Goal: Task Accomplishment & Management: Manage account settings

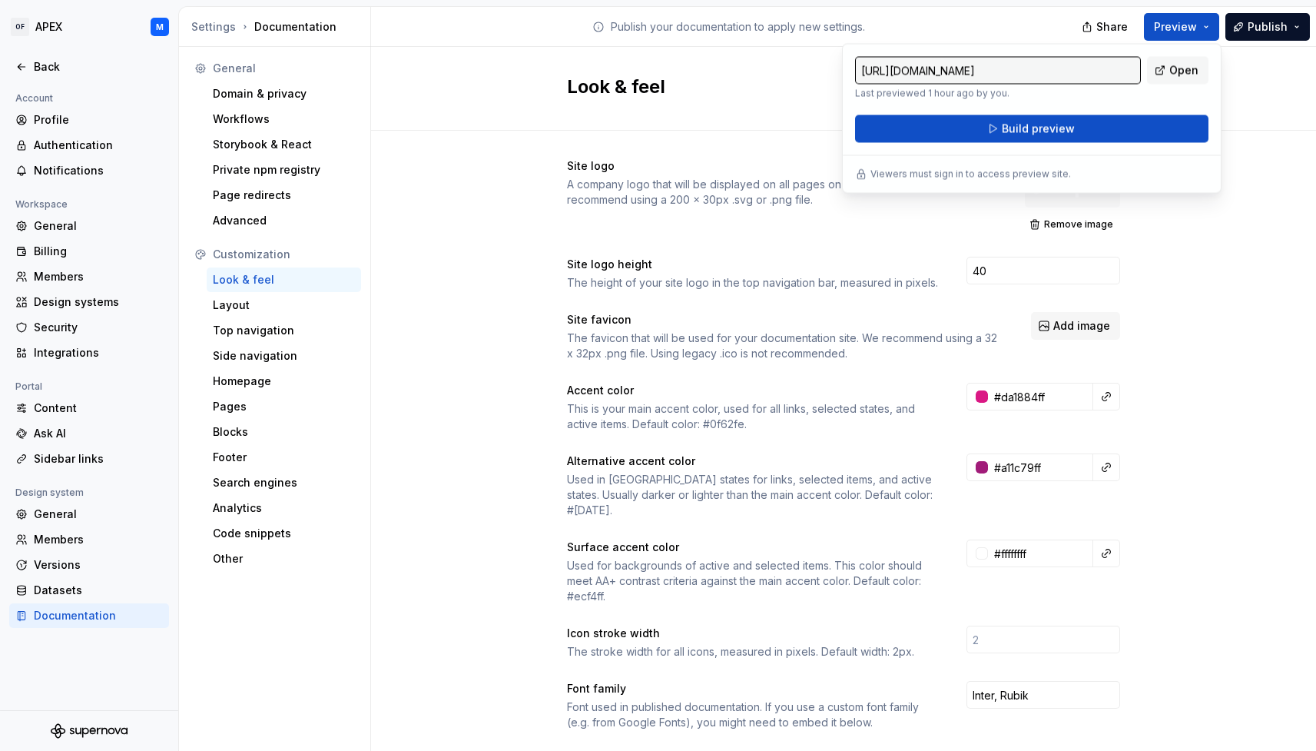
scroll to position [28, 122]
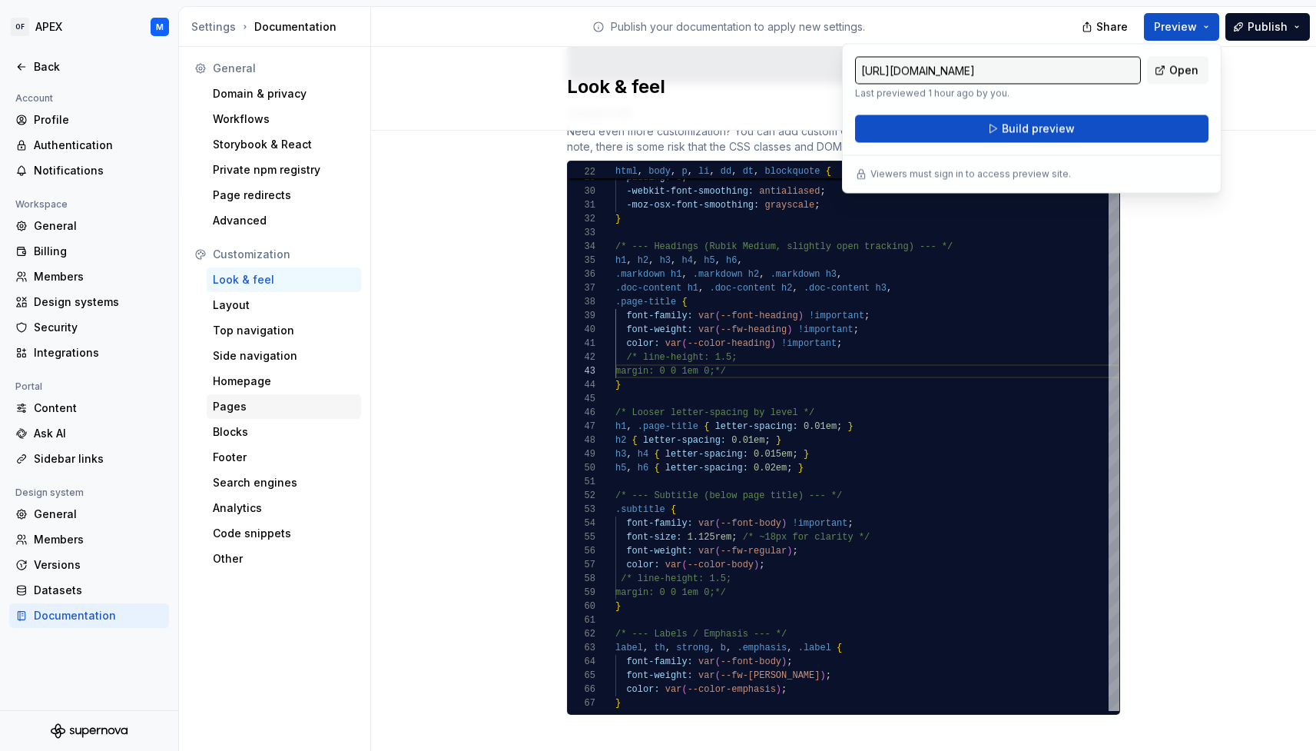
click at [229, 408] on div "Pages" at bounding box center [284, 406] width 142 height 15
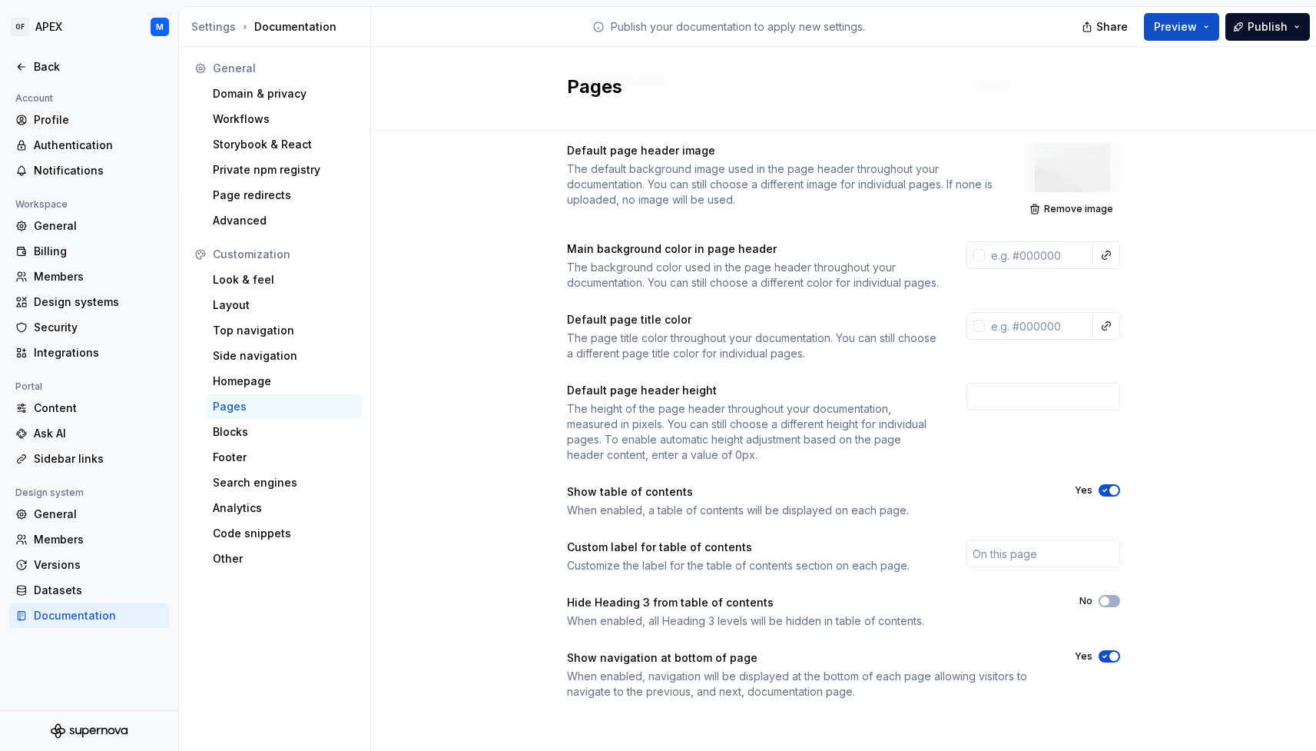
scroll to position [101, 0]
click at [271, 385] on div "Homepage" at bounding box center [284, 380] width 142 height 15
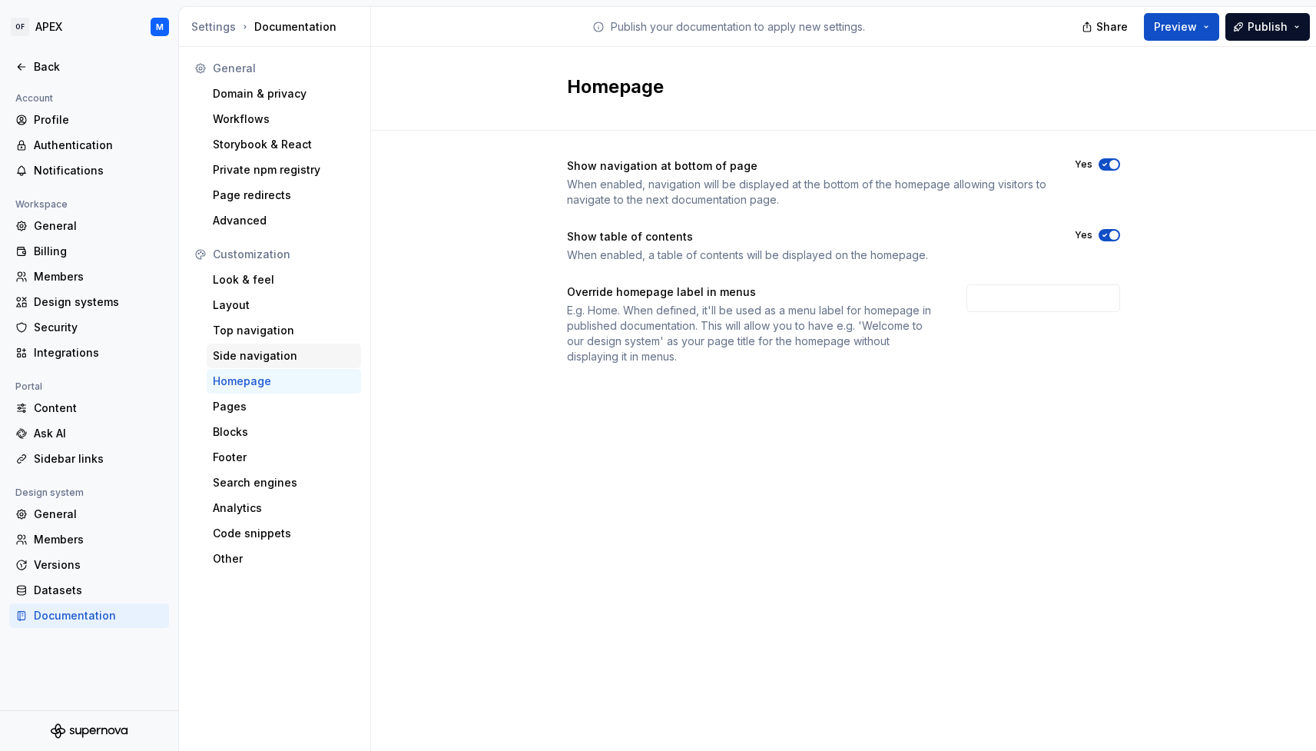
click at [268, 360] on div "Side navigation" at bounding box center [284, 355] width 142 height 15
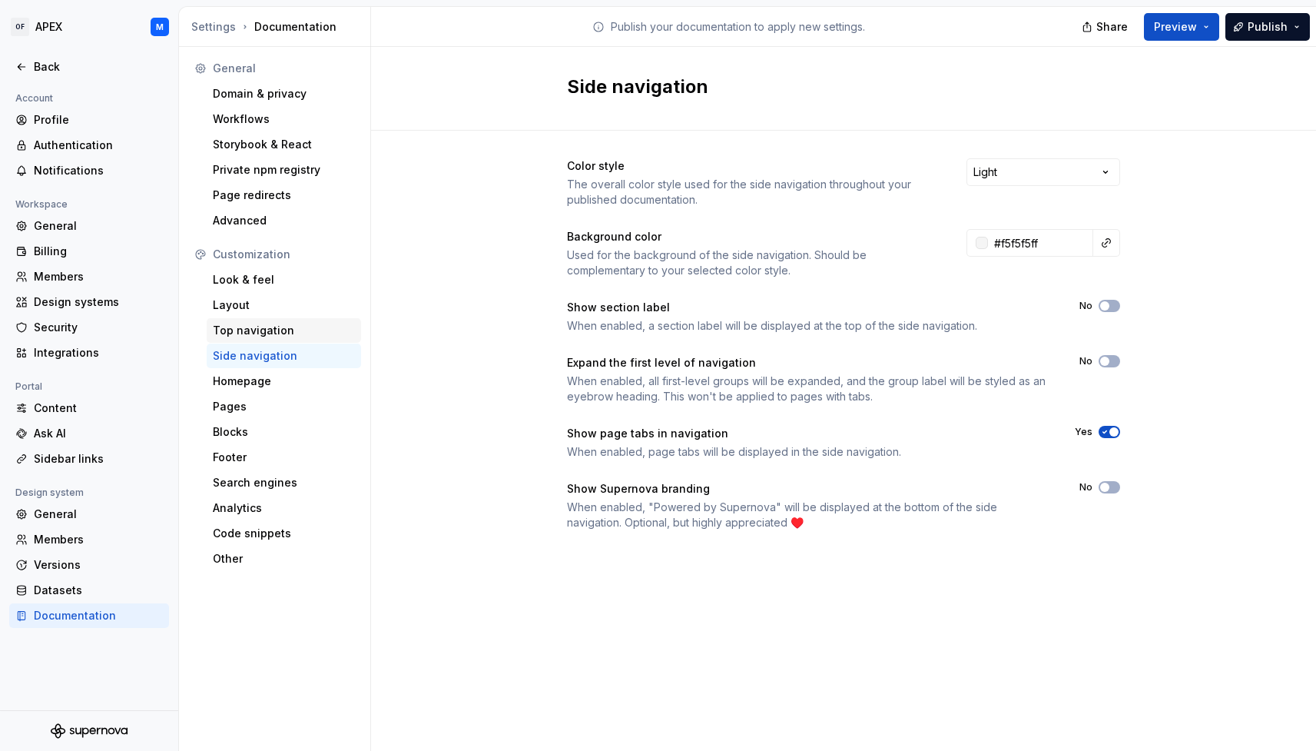
click at [285, 331] on div "Top navigation" at bounding box center [284, 330] width 142 height 15
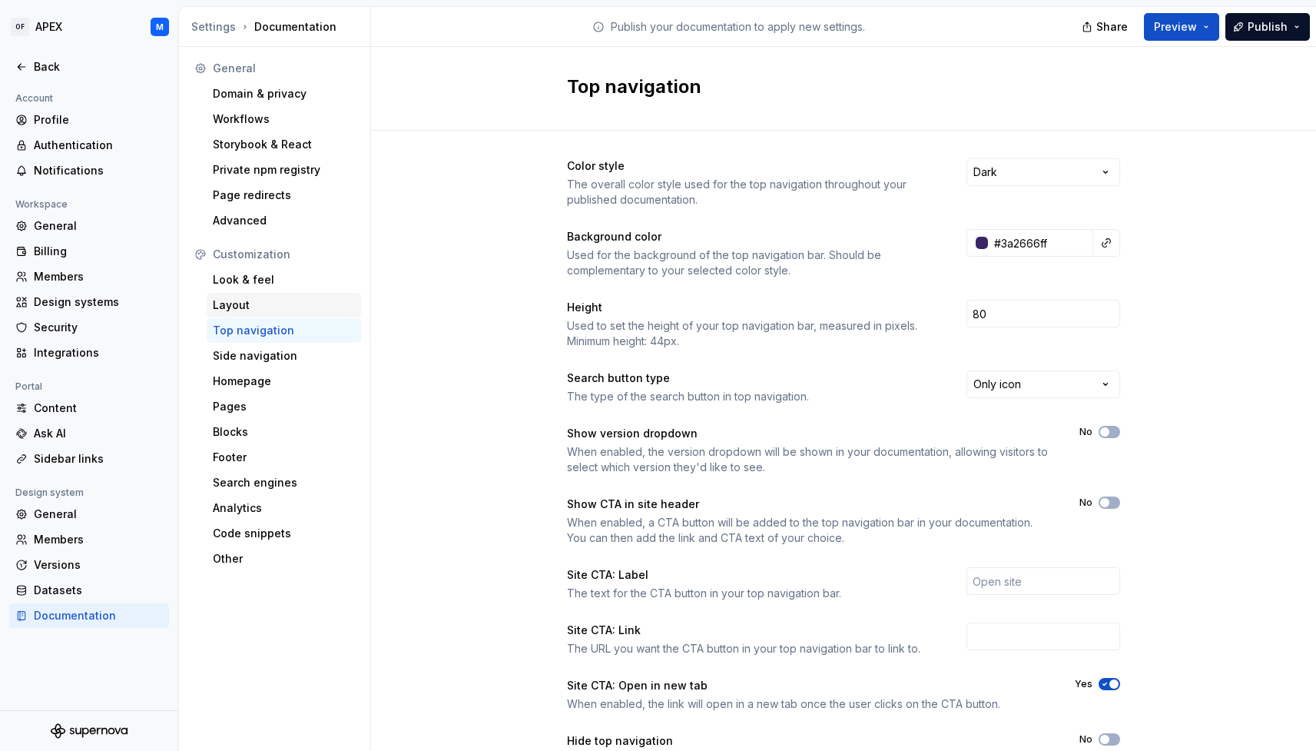
click at [280, 311] on div "Layout" at bounding box center [284, 304] width 142 height 15
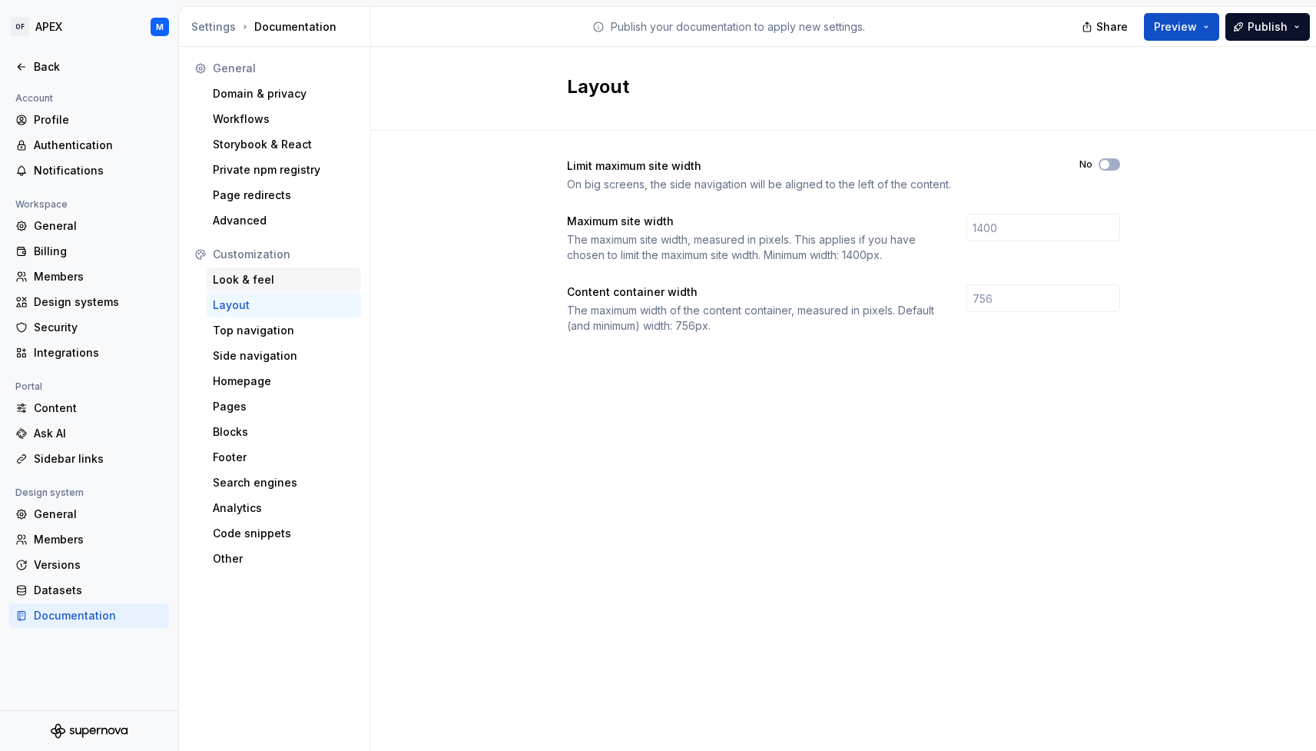
click at [273, 283] on div "Look & feel" at bounding box center [284, 279] width 142 height 15
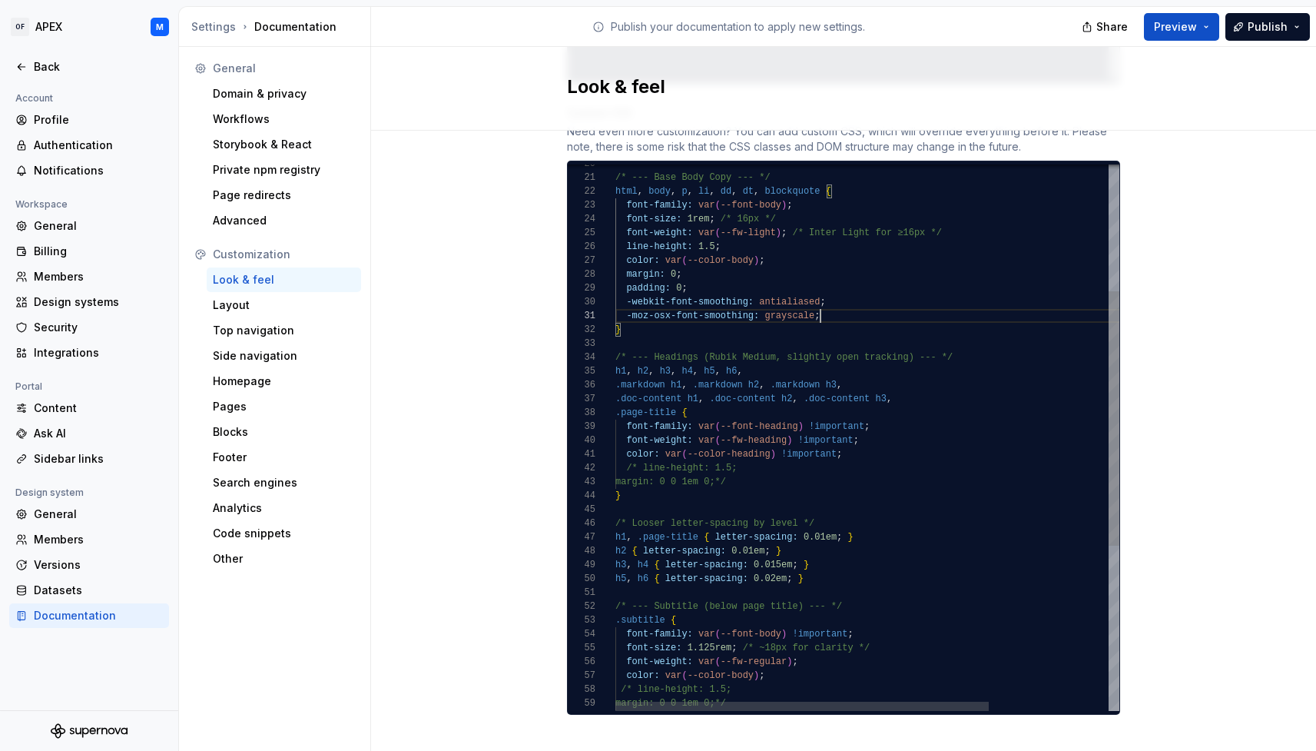
scroll to position [0, 205]
click at [833, 309] on div "-moz-osx-font-smoothing: grayscale ;" at bounding box center [947, 316] width 665 height 14
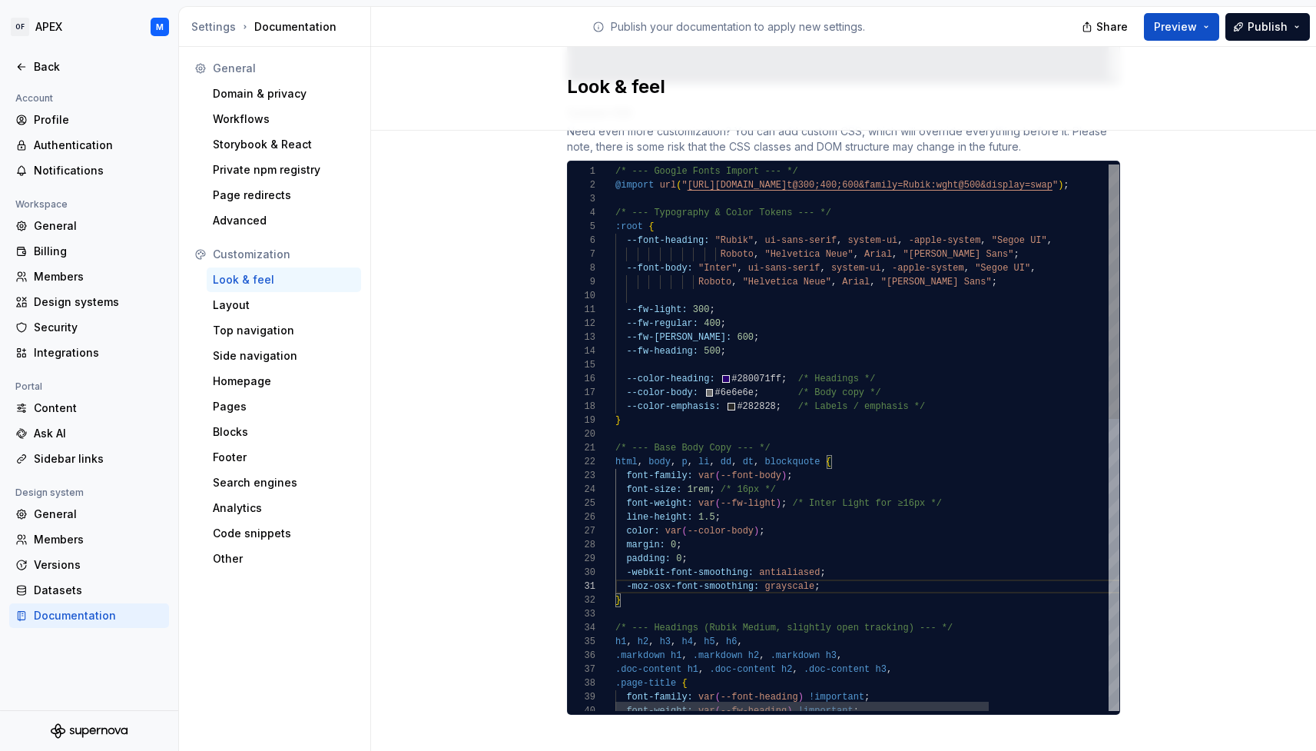
scroll to position [111, 5]
click at [632, 413] on div "}" at bounding box center [947, 420] width 665 height 14
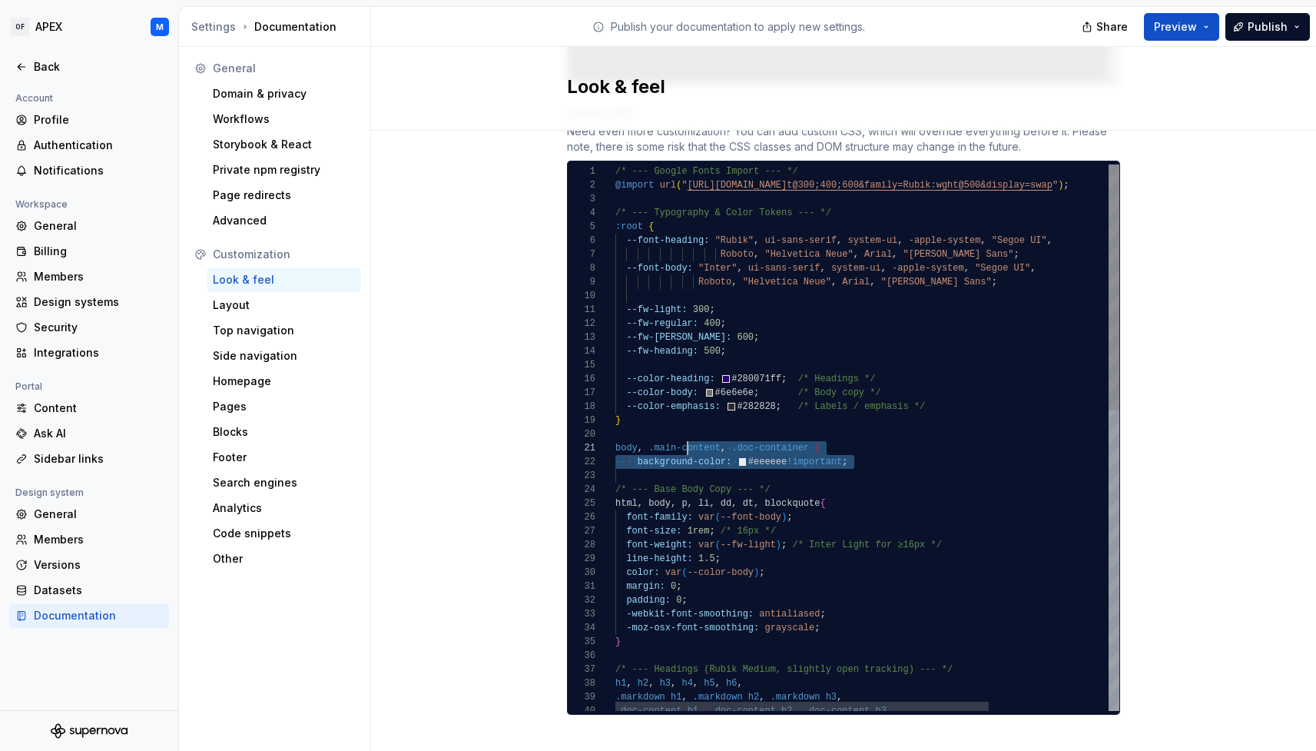
scroll to position [0, 0]
drag, startPoint x: 863, startPoint y: 447, endPoint x: 598, endPoint y: 432, distance: 265.4
click at [598, 432] on div "39 40 38 35 36 37 33 34 30 31 32 28 29 26 27 24 25 23 19 18 17 16 14 15 12 13 1…" at bounding box center [844, 437] width 552 height 546
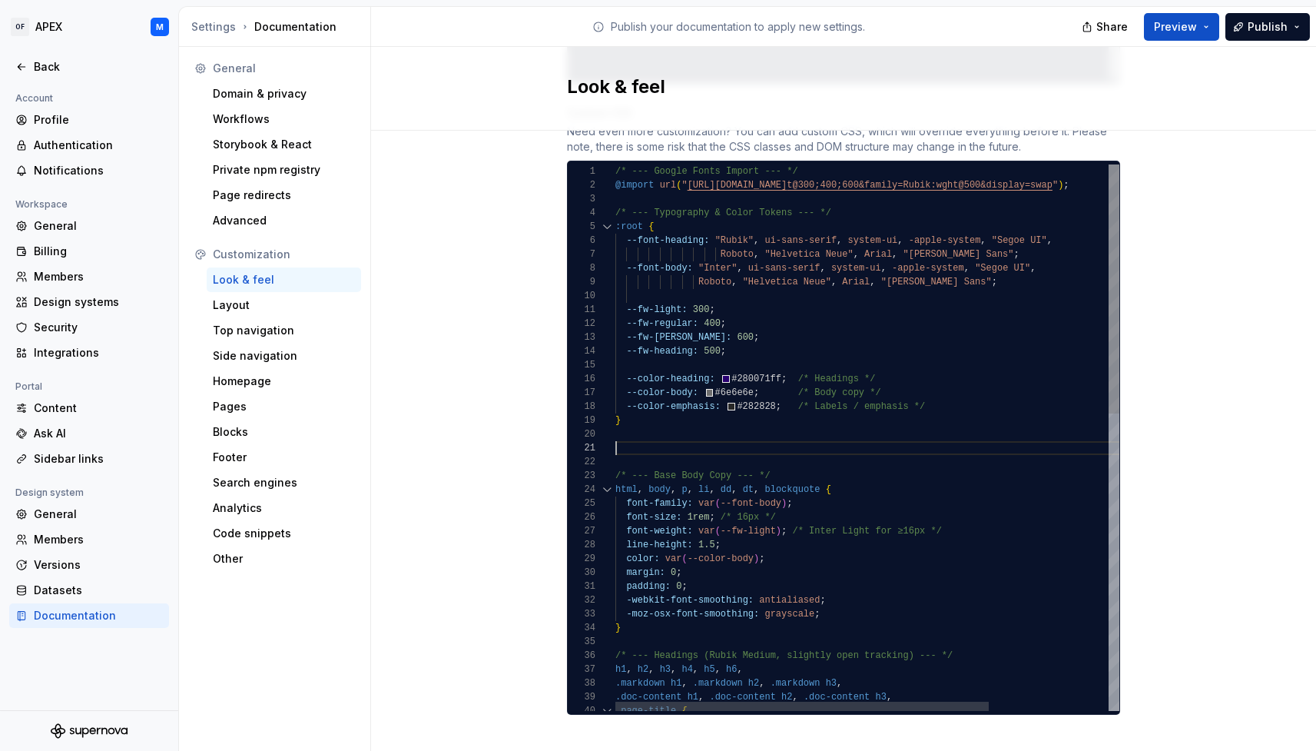
click at [911, 413] on div "}" at bounding box center [947, 420] width 665 height 14
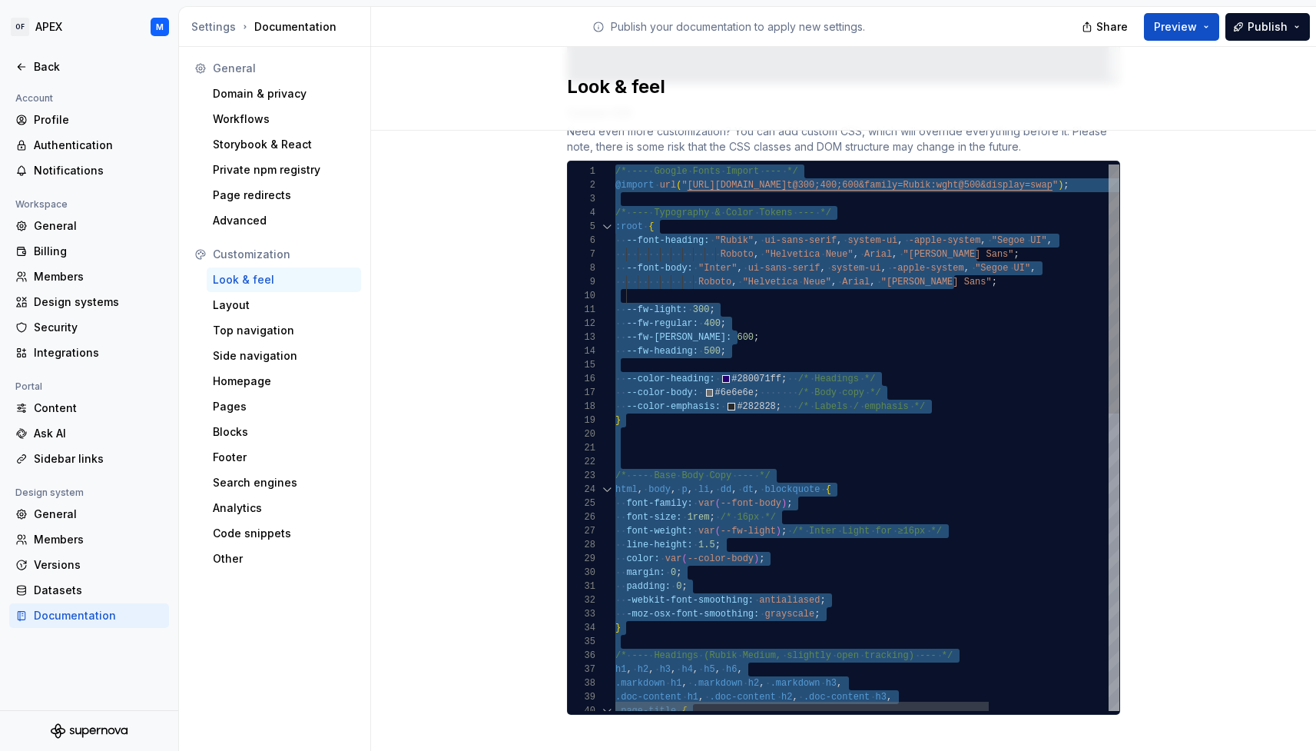
scroll to position [124, 0]
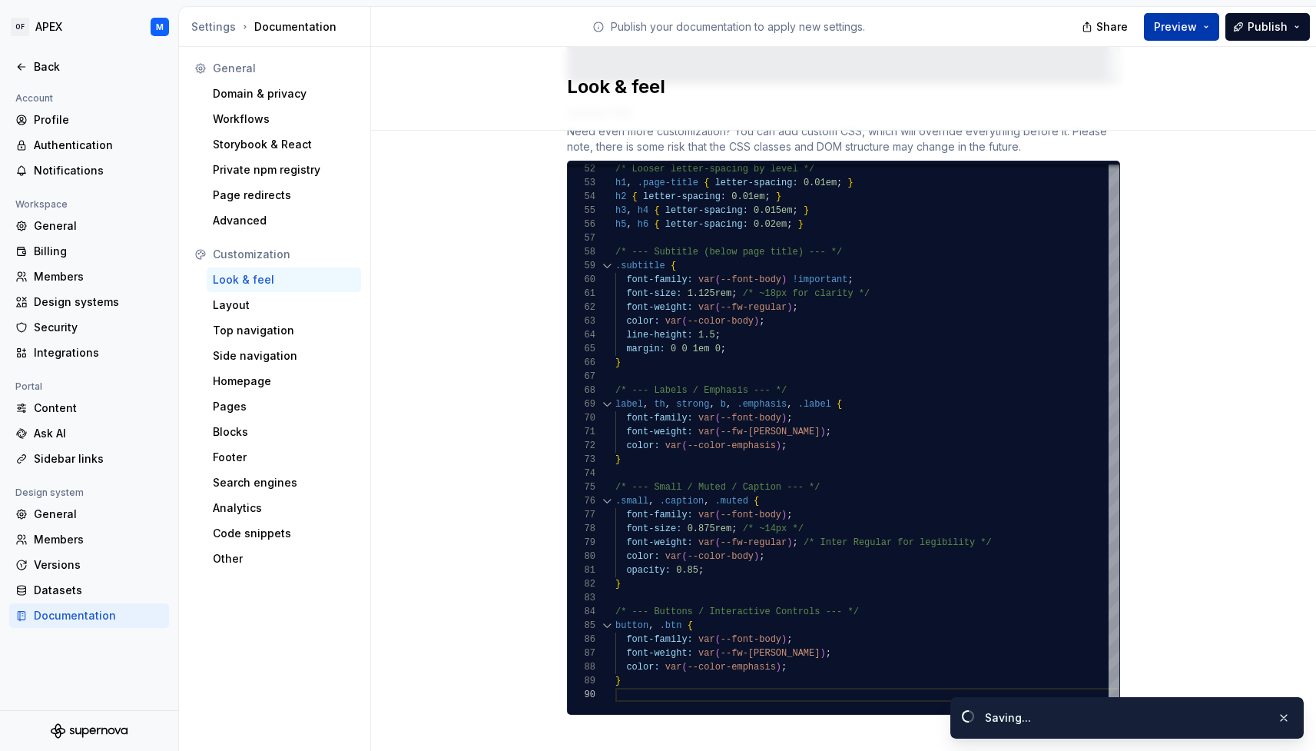
click at [1194, 31] on span "Preview" at bounding box center [1175, 26] width 43 height 15
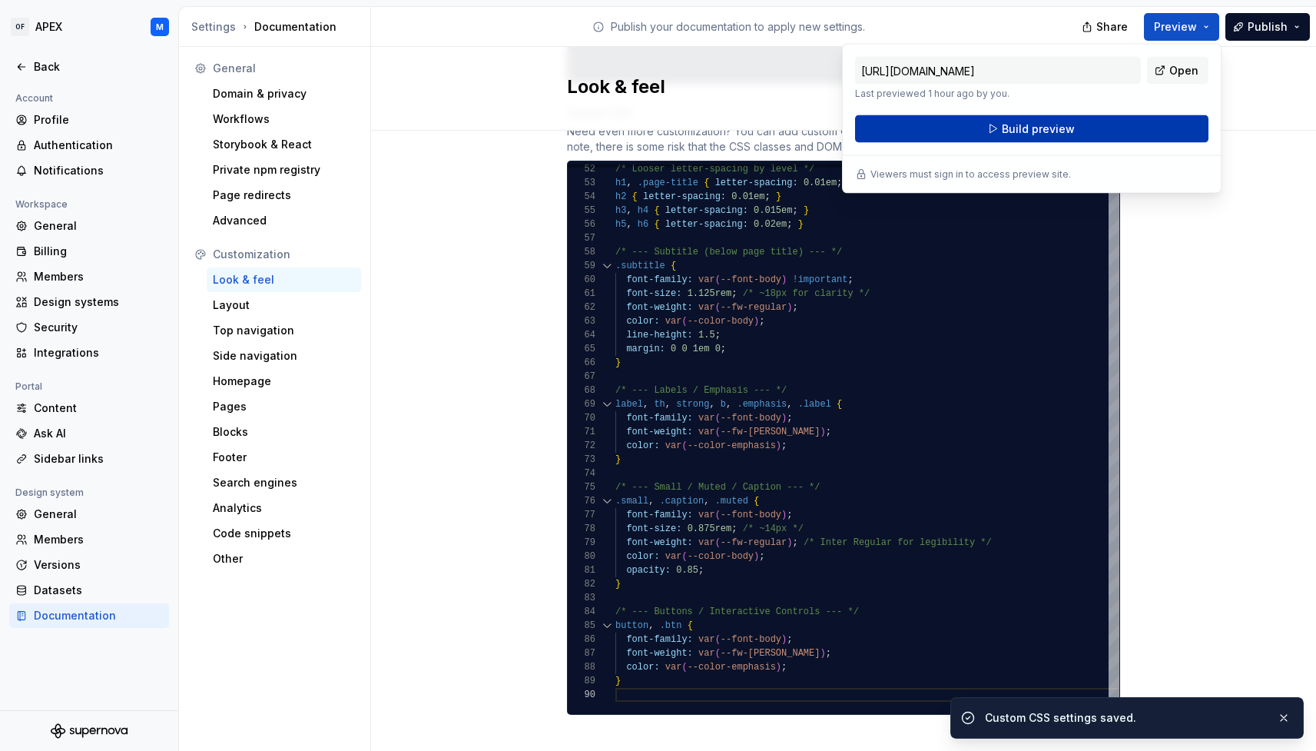
click at [1132, 119] on button "Build preview" at bounding box center [1031, 129] width 353 height 28
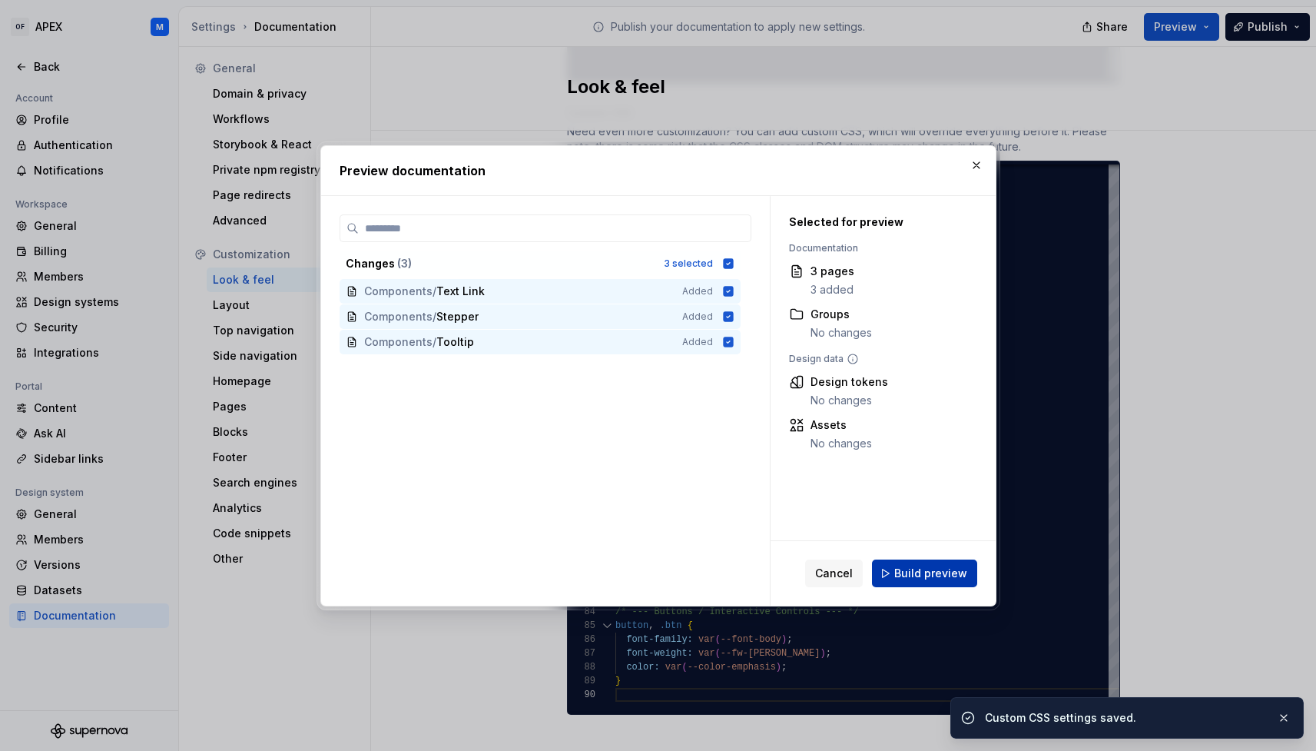
click at [920, 570] on span "Build preview" at bounding box center [930, 572] width 73 height 15
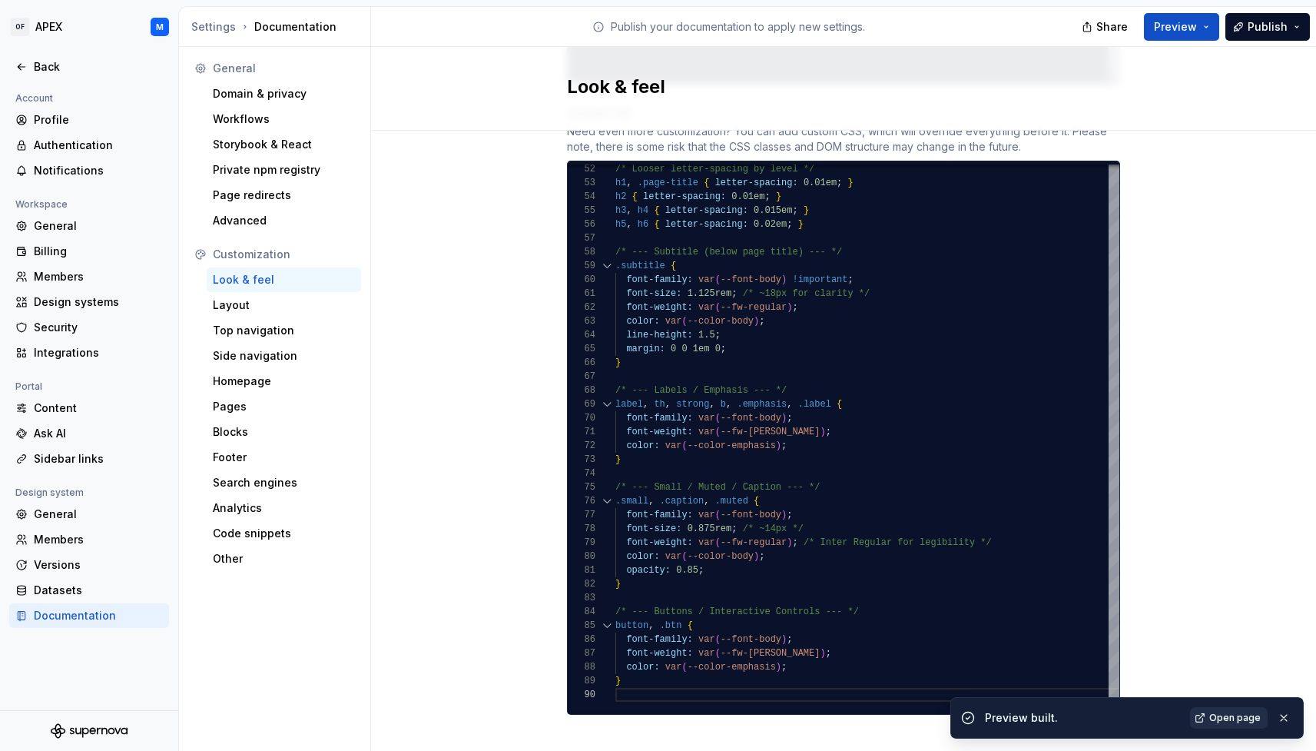
click at [1244, 717] on span "Open page" at bounding box center [1234, 717] width 51 height 12
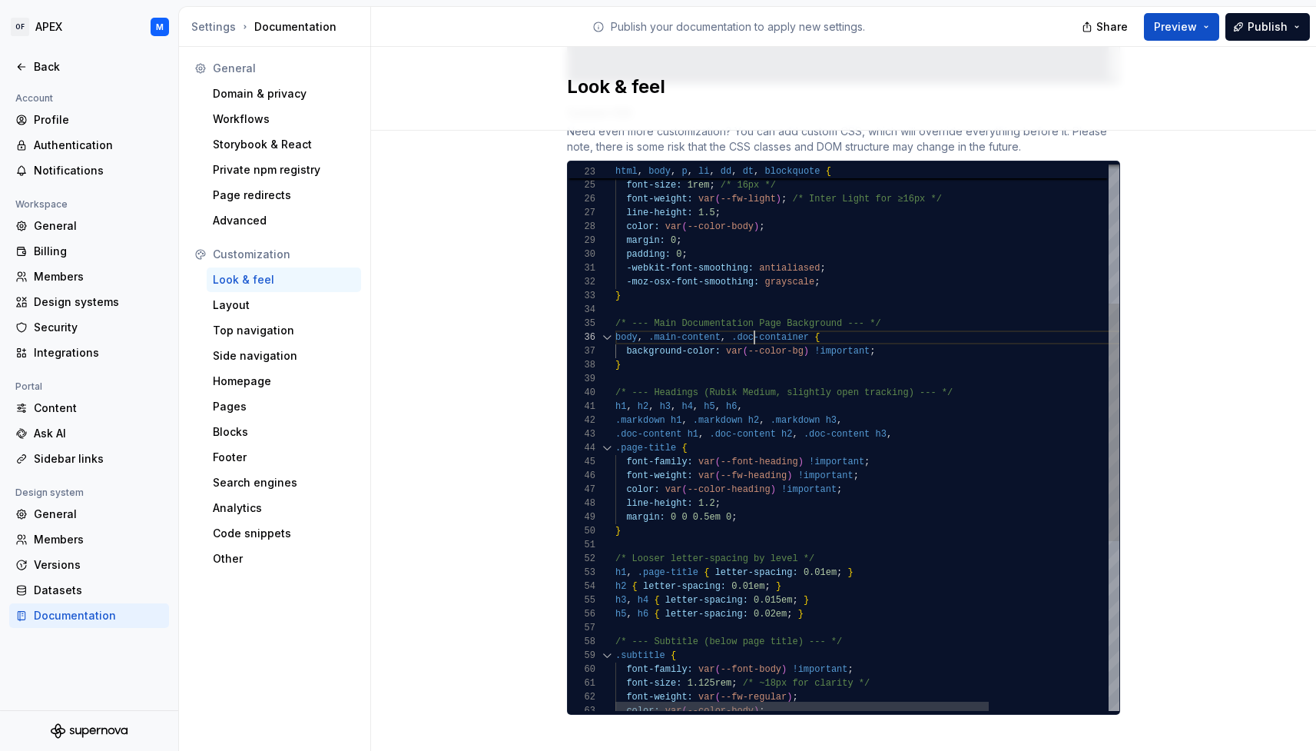
scroll to position [69, 139]
click at [755, 332] on span ".doc-container" at bounding box center [770, 337] width 78 height 11
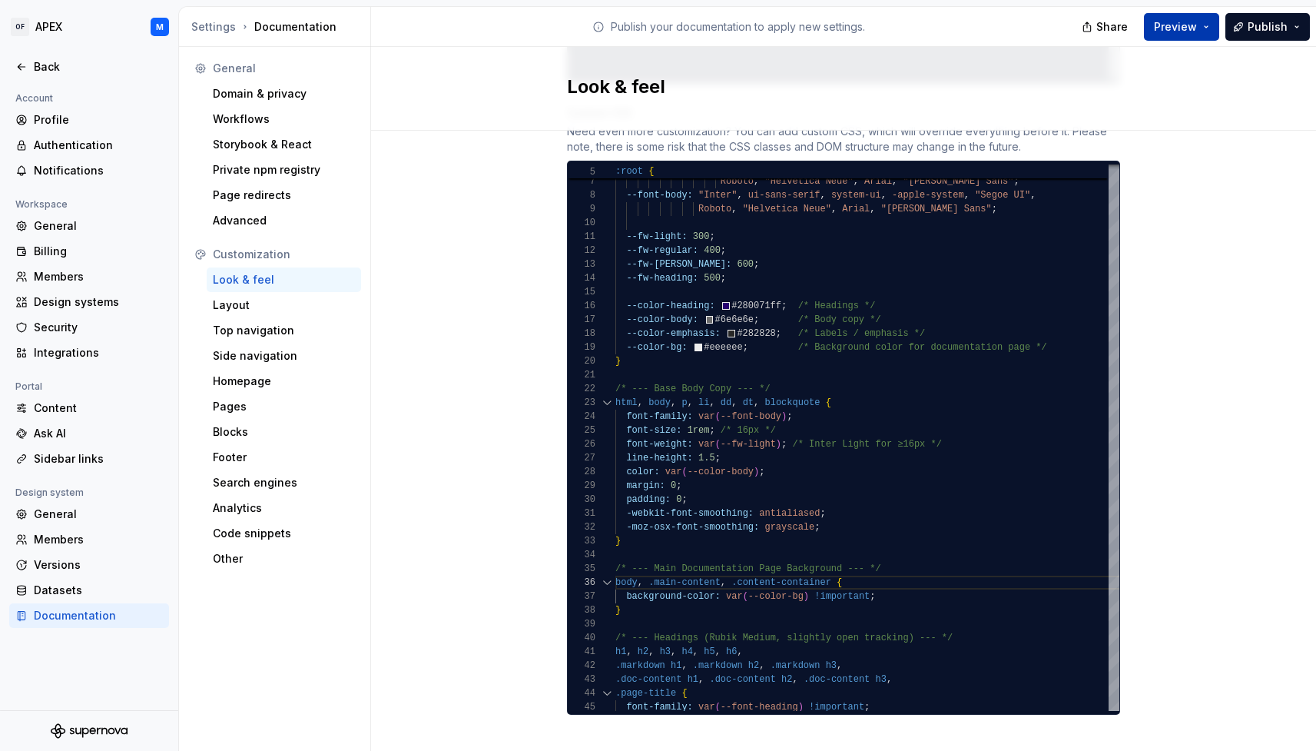
click at [1208, 28] on button "Preview" at bounding box center [1181, 27] width 75 height 28
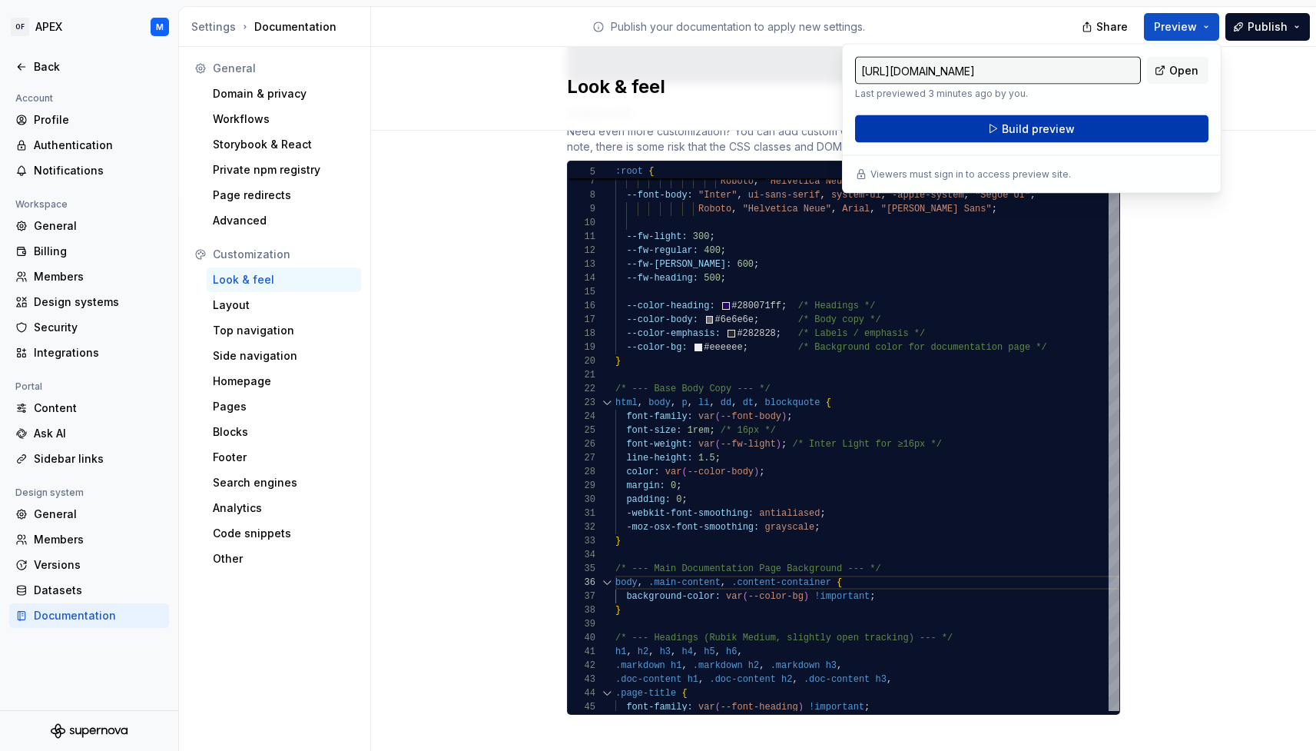
click at [1159, 127] on button "Build preview" at bounding box center [1031, 129] width 353 height 28
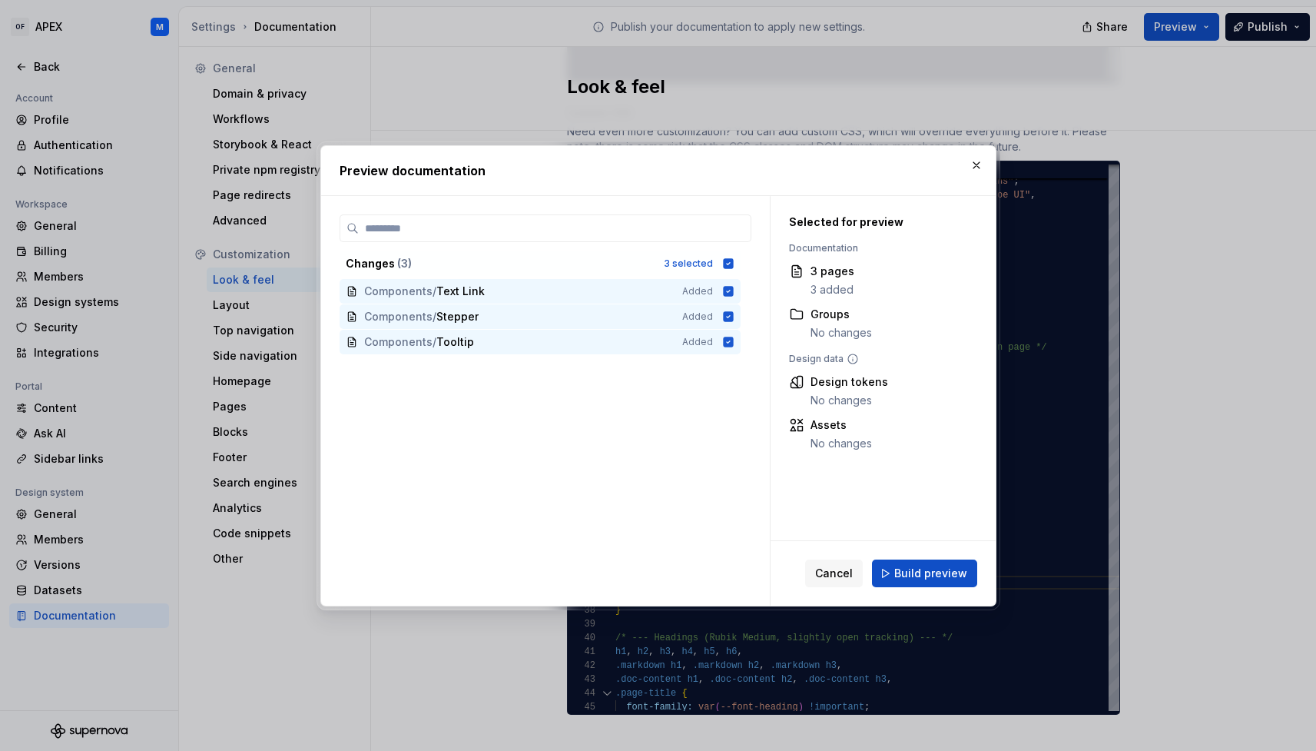
click at [946, 576] on span "Build preview" at bounding box center [930, 572] width 73 height 15
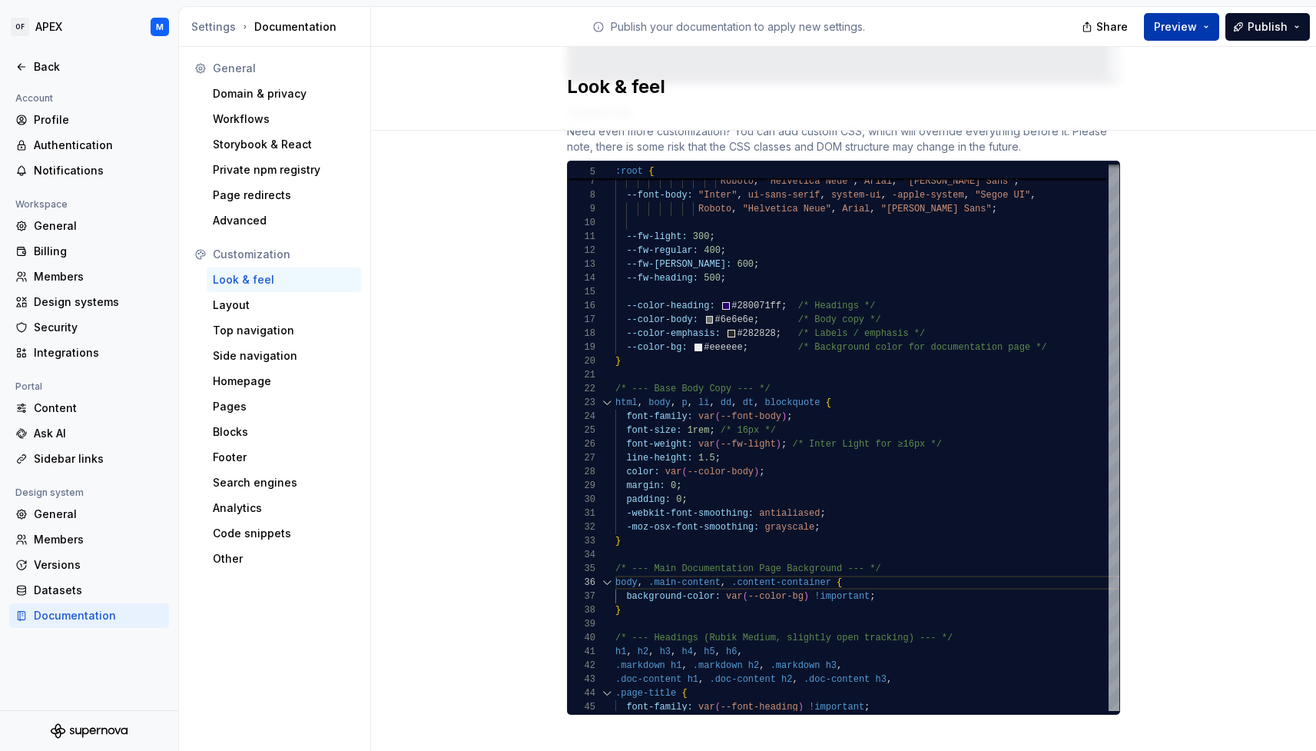
click at [1213, 28] on button "Preview" at bounding box center [1181, 27] width 75 height 28
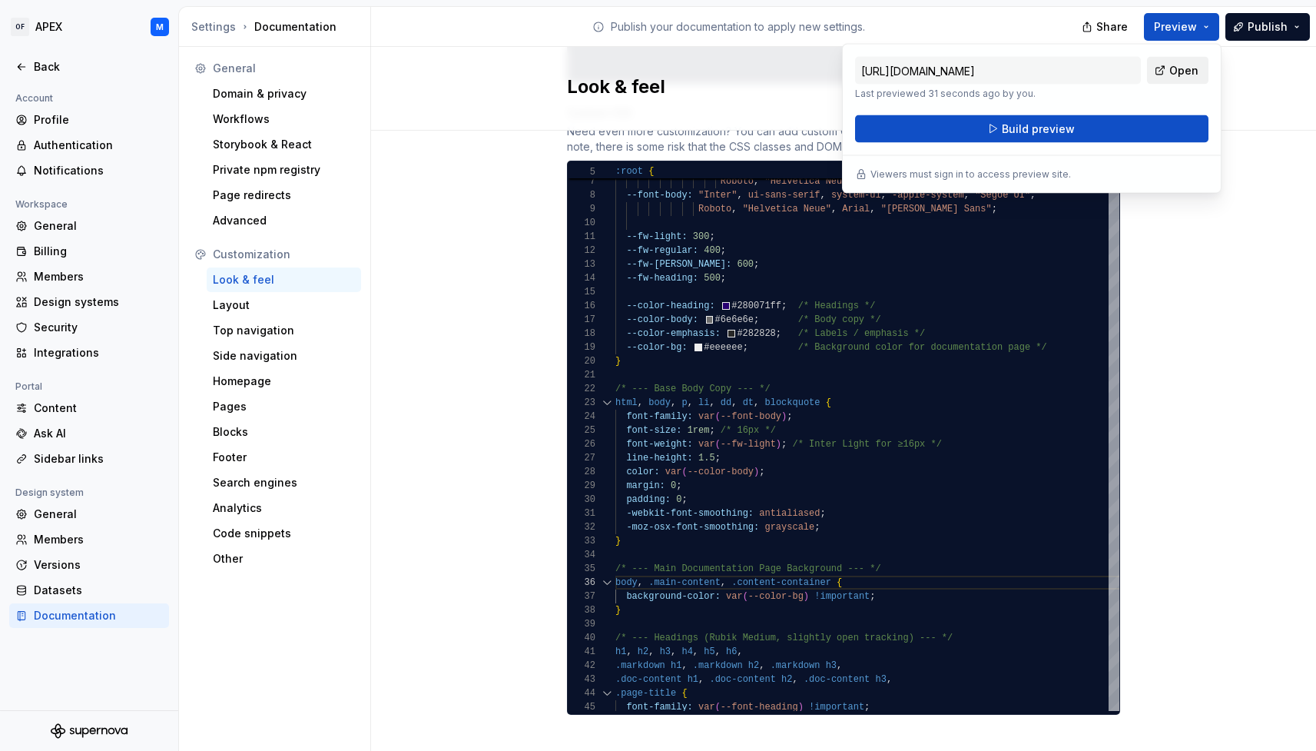
click at [1183, 71] on span "Open" at bounding box center [1183, 70] width 29 height 15
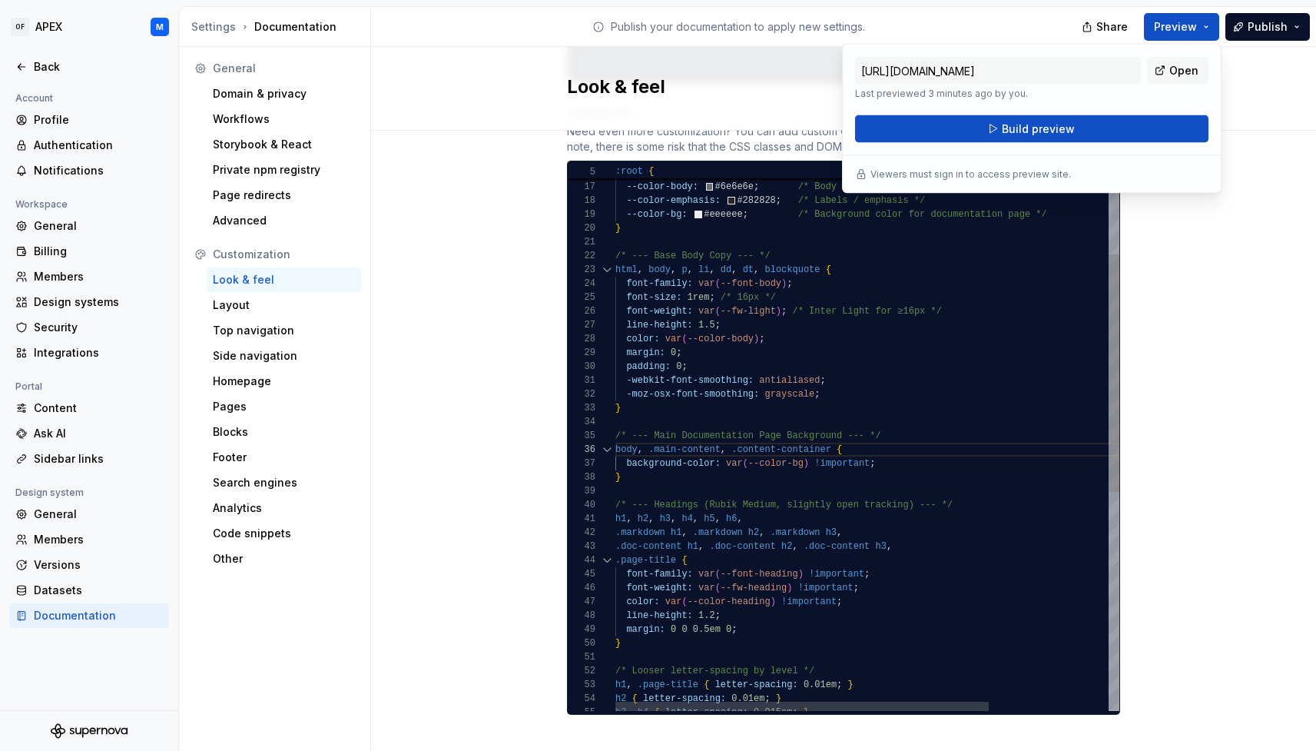
scroll to position [97, 11]
drag, startPoint x: 626, startPoint y: 599, endPoint x: 638, endPoint y: 598, distance: 12.3
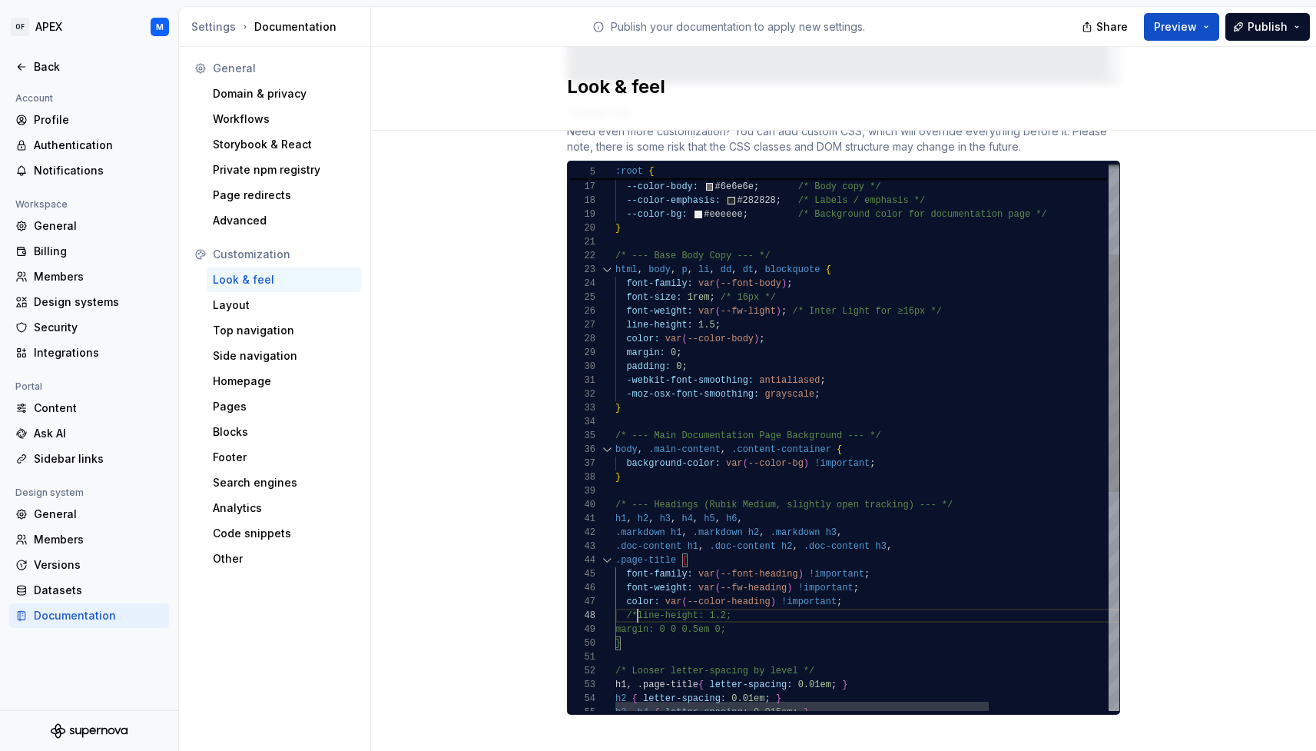
scroll to position [97, 22]
click at [745, 622] on div "margin: 0 0 0.5em 0;" at bounding box center [947, 629] width 665 height 14
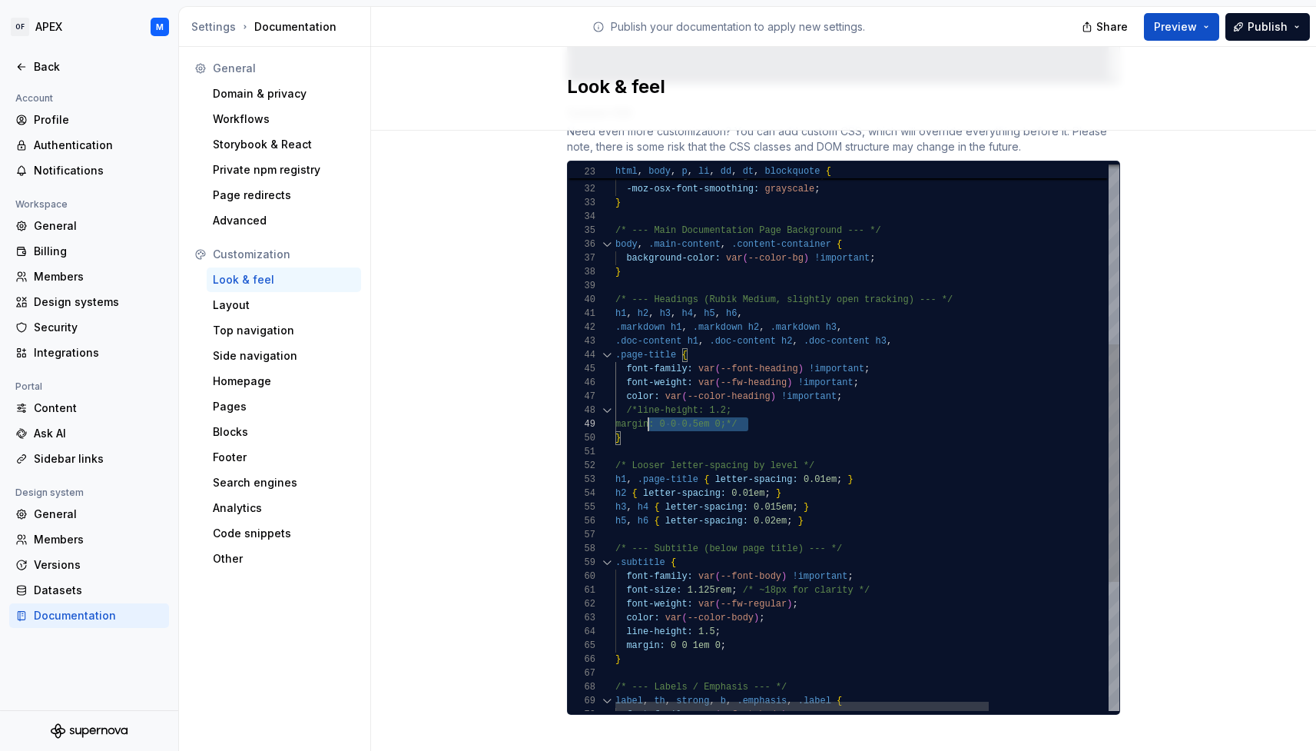
scroll to position [97, 0]
drag, startPoint x: 762, startPoint y: 410, endPoint x: 607, endPoint y: 398, distance: 155.7
click at [612, 396] on div "45 44 43 42 41 40 39 38 37 36 35 34 33 32 31 30 46 47 48 49 50 51 52 53 54 55 5…" at bounding box center [844, 437] width 552 height 546
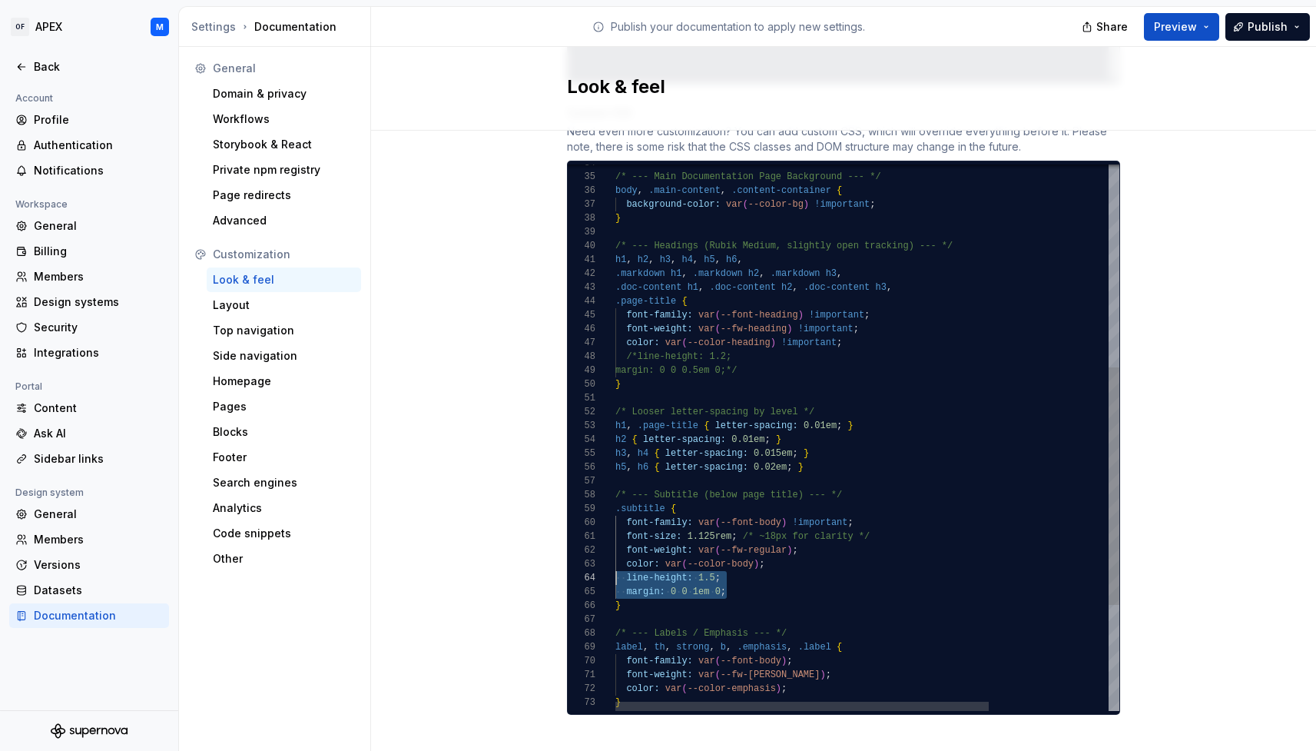
scroll to position [41, 0]
drag, startPoint x: 734, startPoint y: 576, endPoint x: 642, endPoint y: 573, distance: 91.5
click at [612, 564] on div "45 44 43 42 41 40 39 38 37 36 35 34 46 47 48 49 50 51 52 53 54 55 56 57 58 59 6…" at bounding box center [844, 437] width 552 height 546
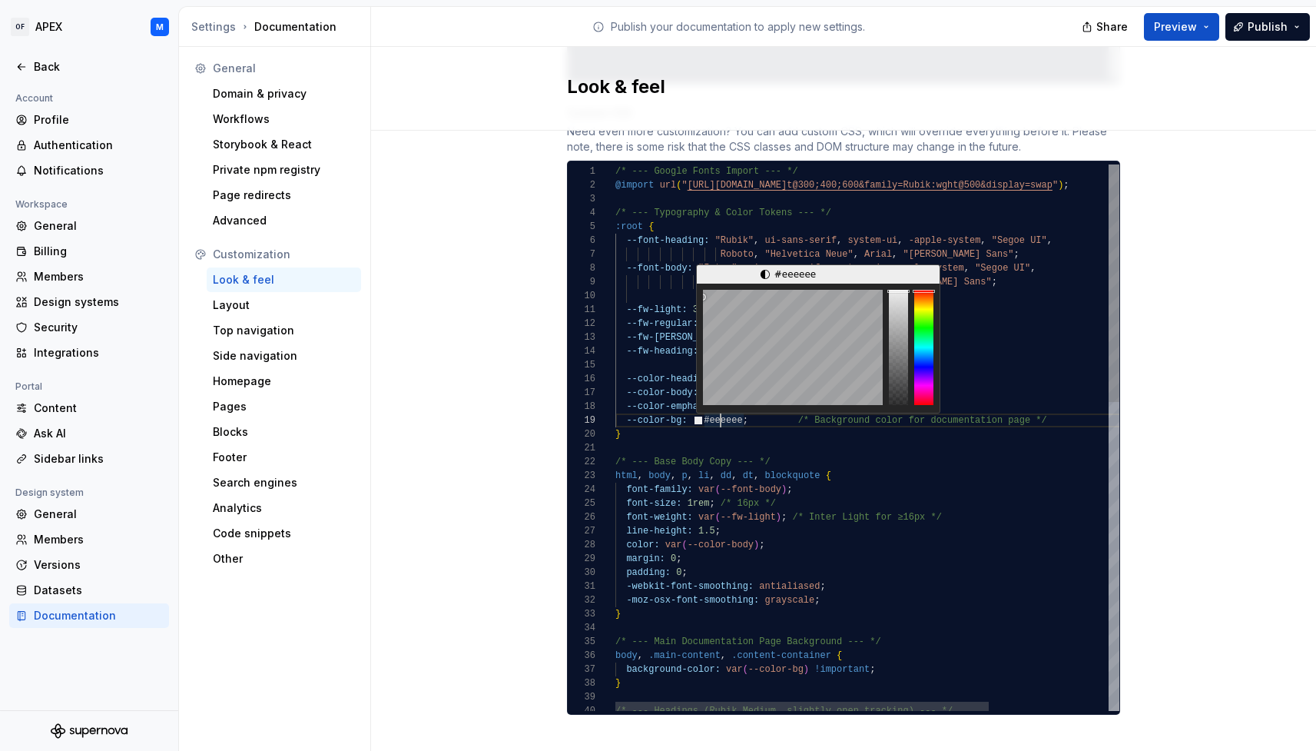
scroll to position [111, 105]
drag, startPoint x: 719, startPoint y: 408, endPoint x: 728, endPoint y: 416, distance: 12.0
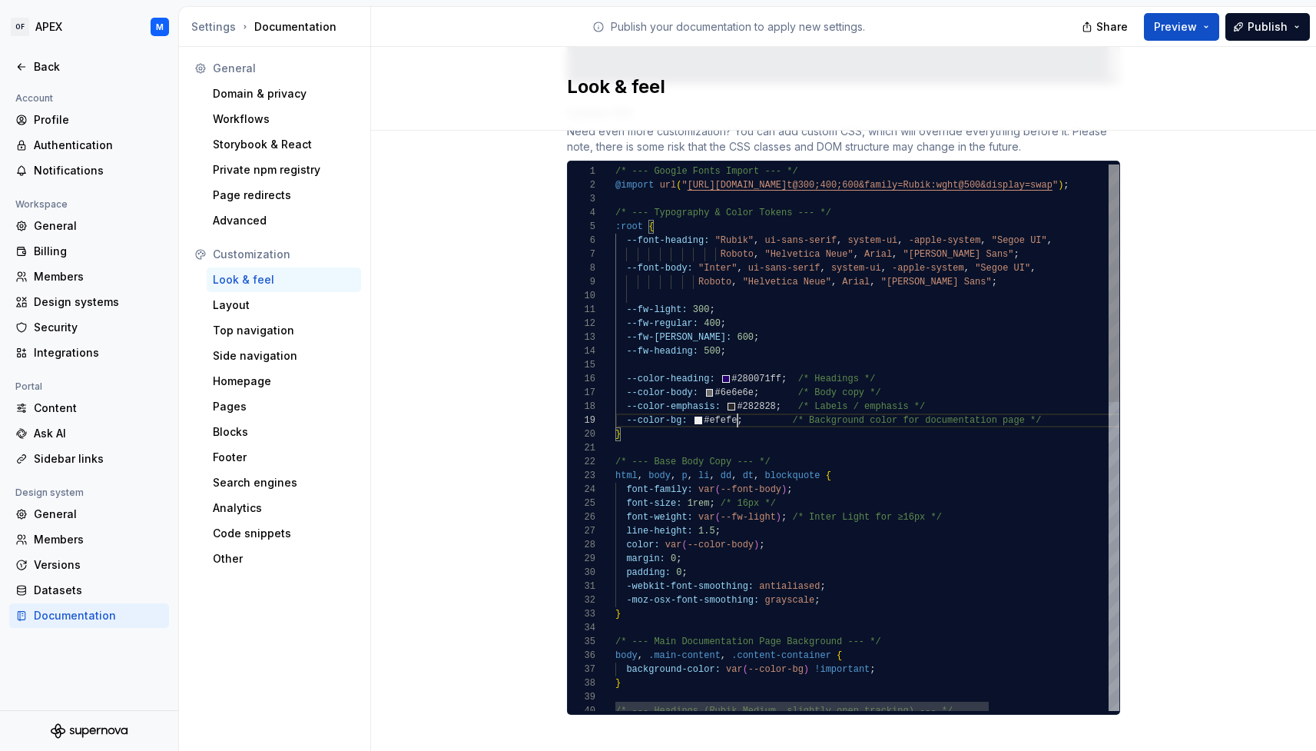
scroll to position [111, 128]
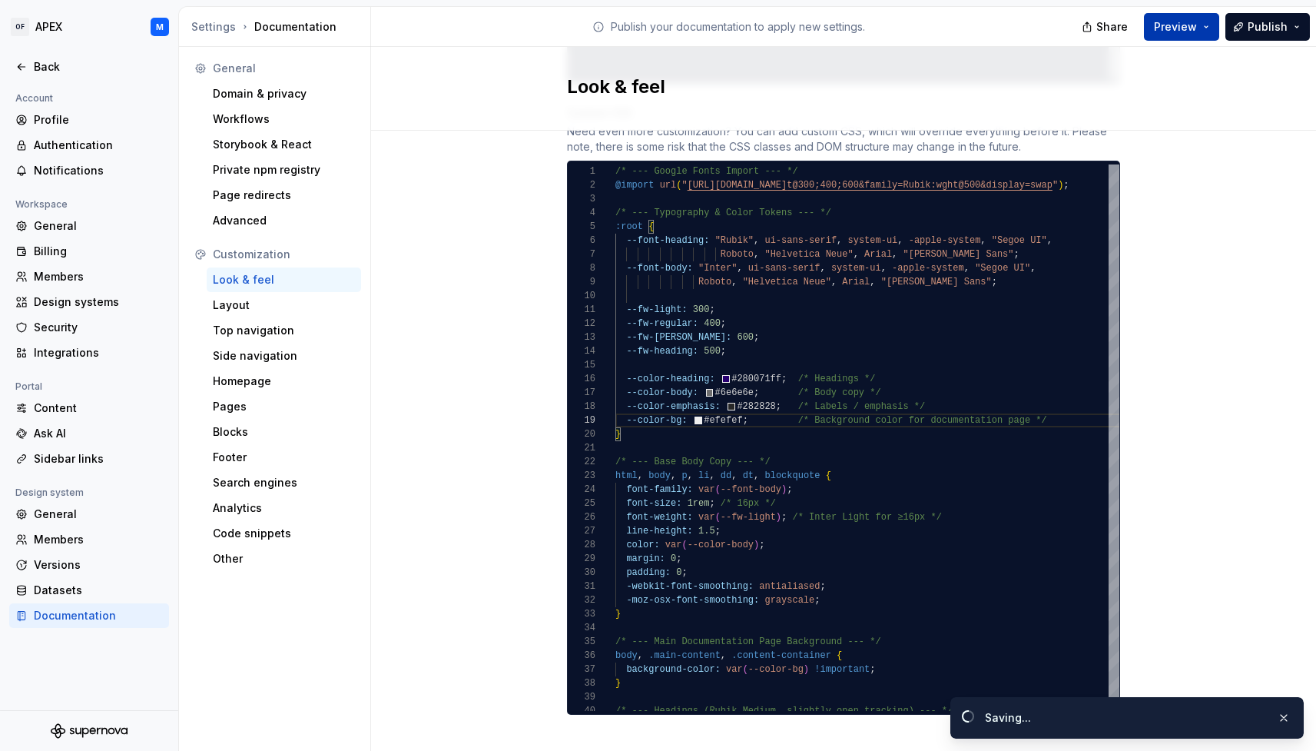
click at [1203, 25] on button "Preview" at bounding box center [1181, 27] width 75 height 28
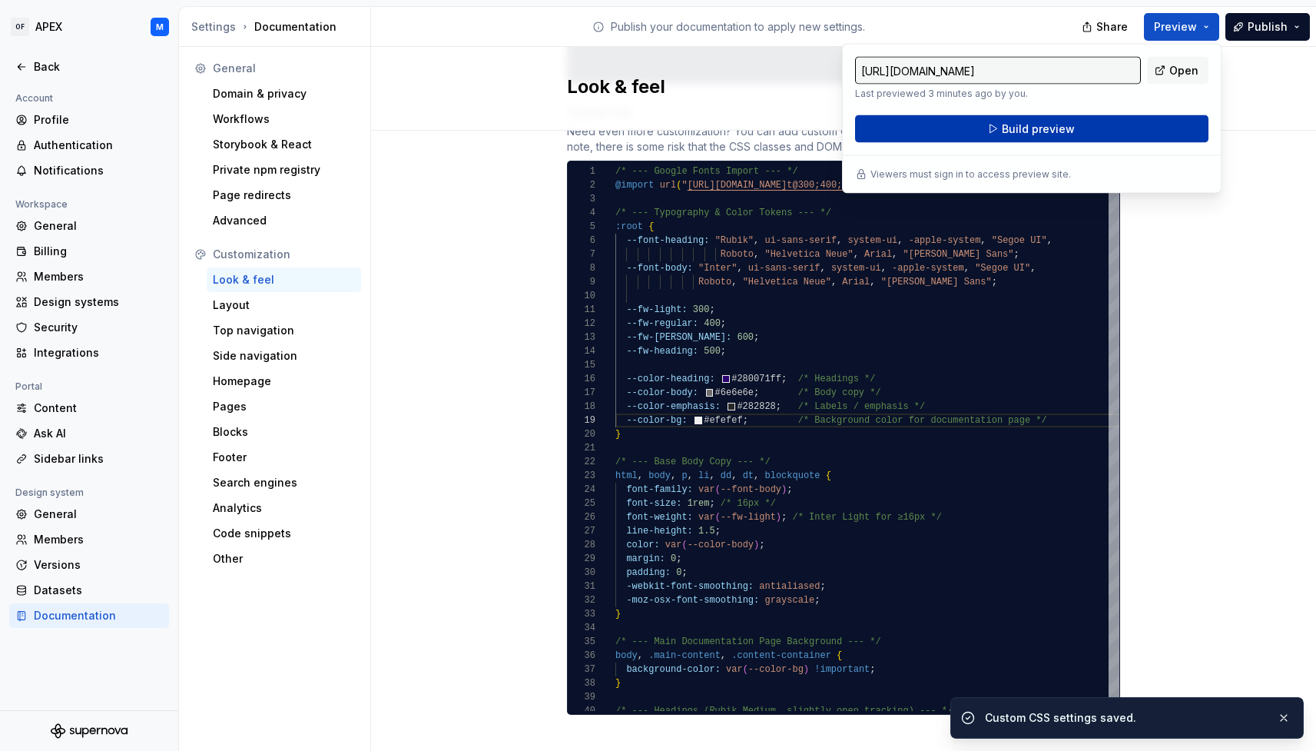
click at [1117, 121] on button "Build preview" at bounding box center [1031, 129] width 353 height 28
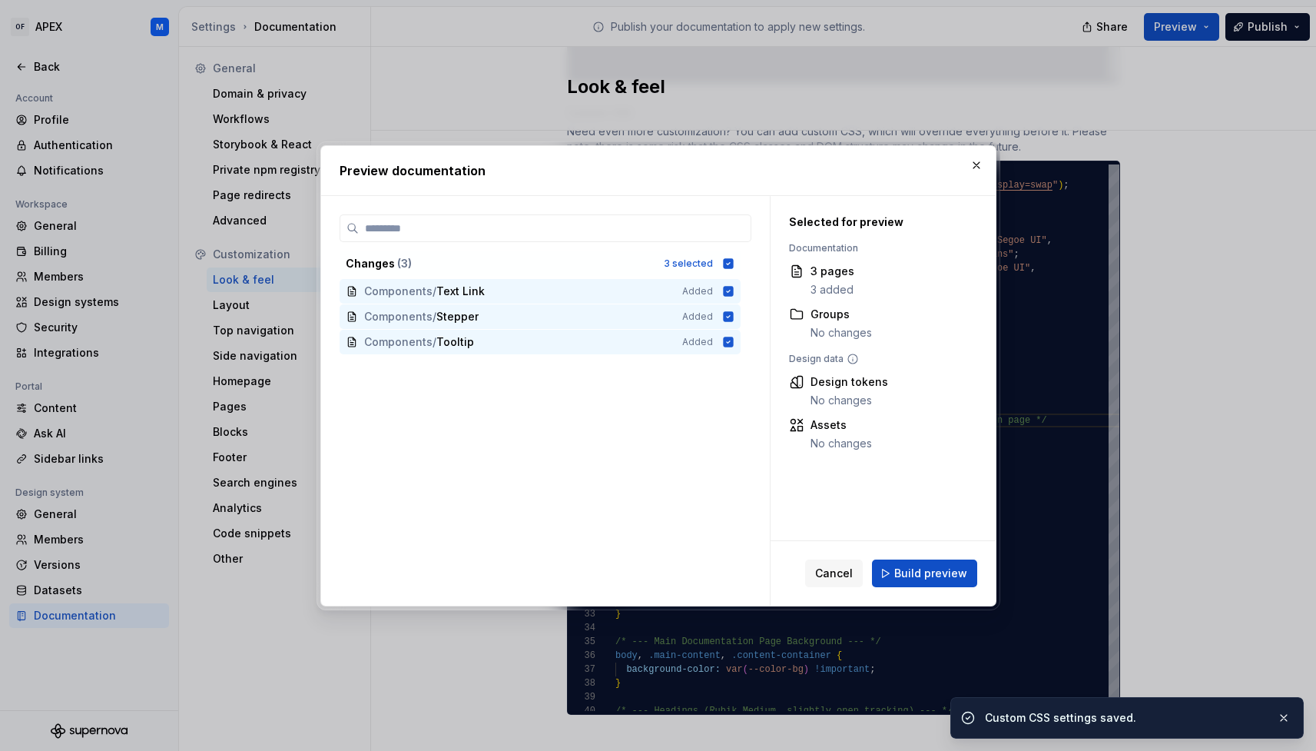
click at [921, 565] on span "Build preview" at bounding box center [930, 572] width 73 height 15
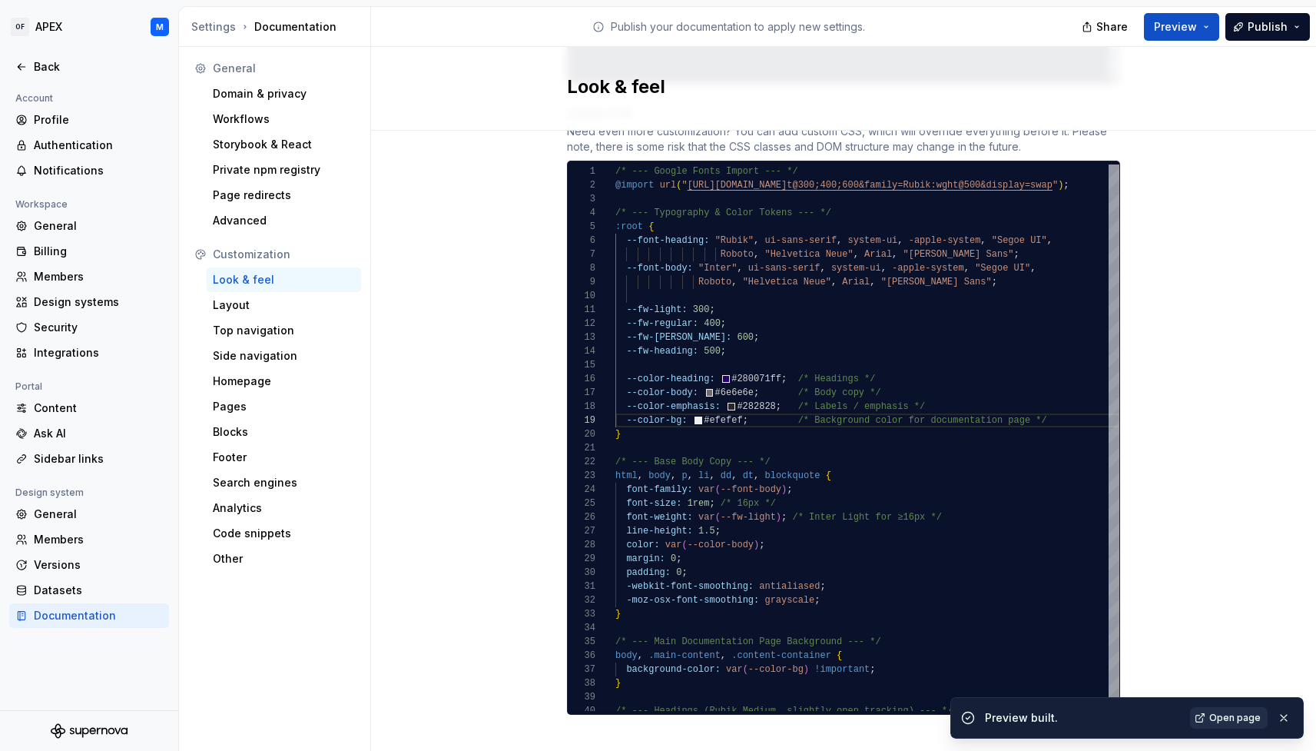
click at [1238, 724] on link "Open page" at bounding box center [1229, 718] width 78 height 22
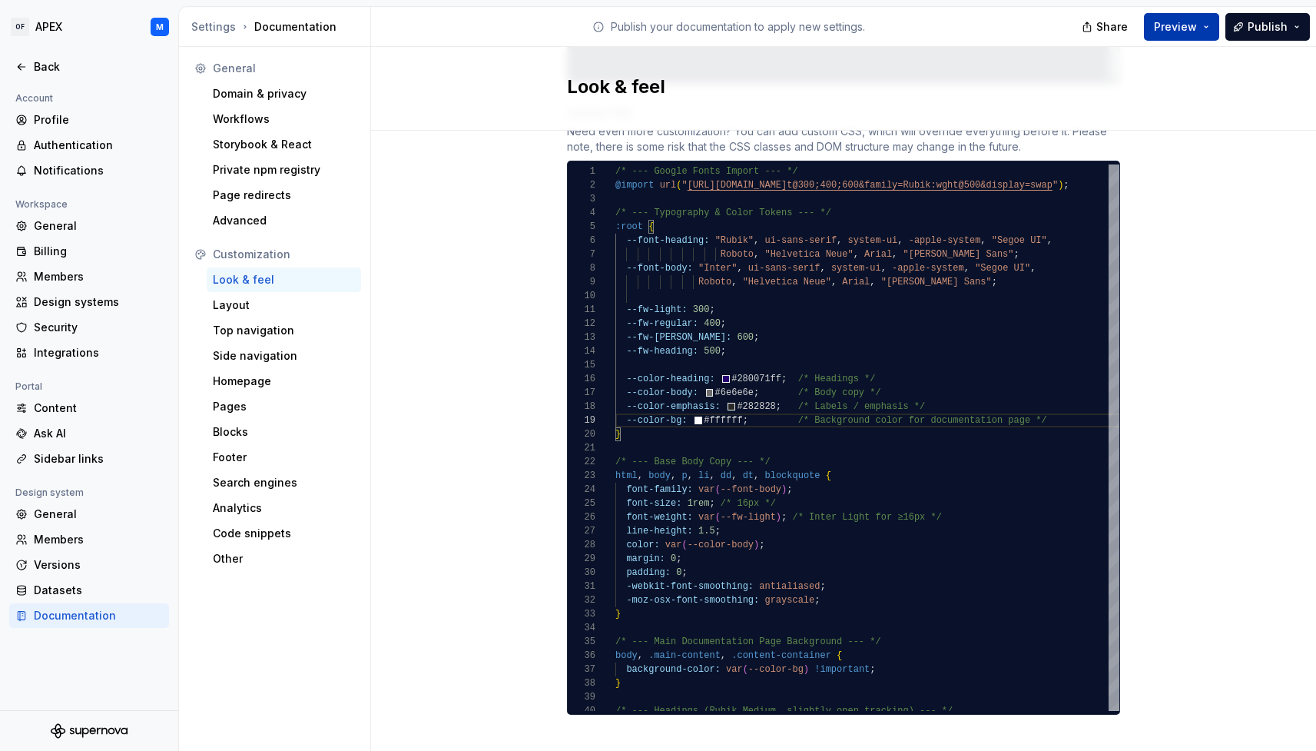
click at [1203, 31] on button "Preview" at bounding box center [1181, 27] width 75 height 28
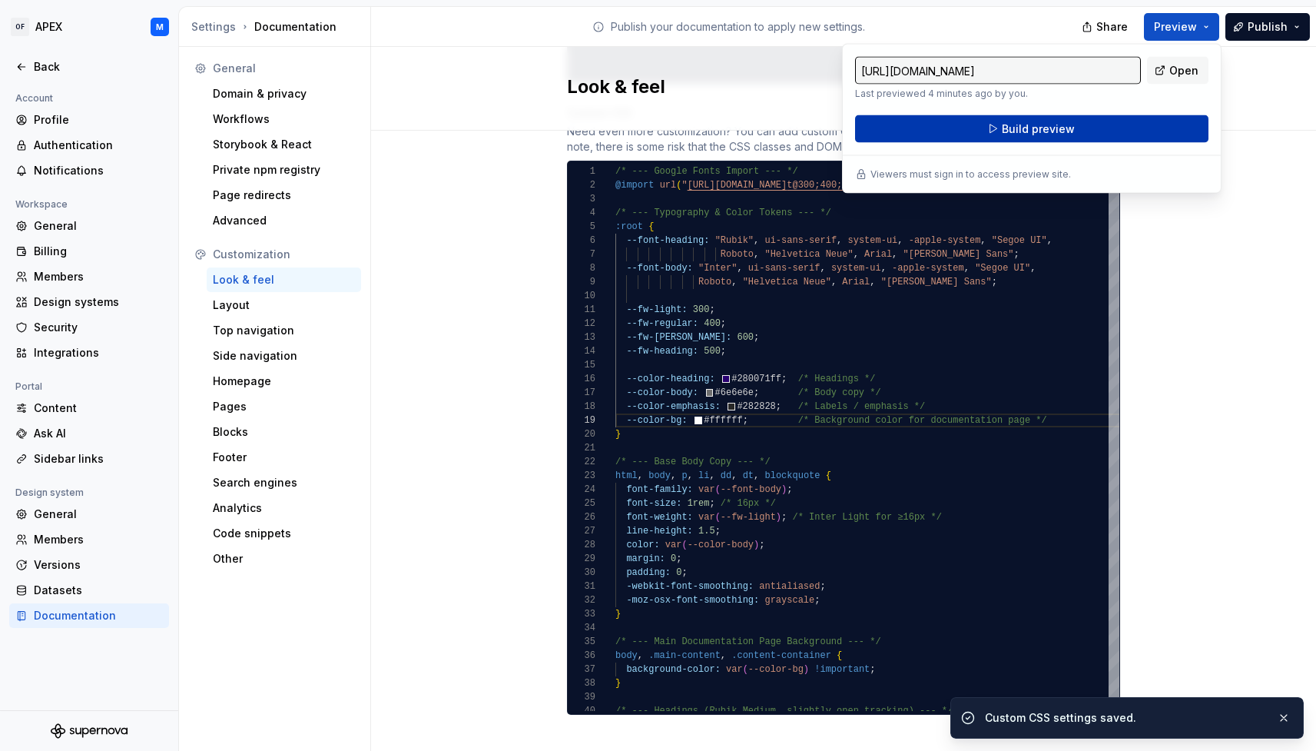
click at [1115, 127] on button "Build preview" at bounding box center [1031, 129] width 353 height 28
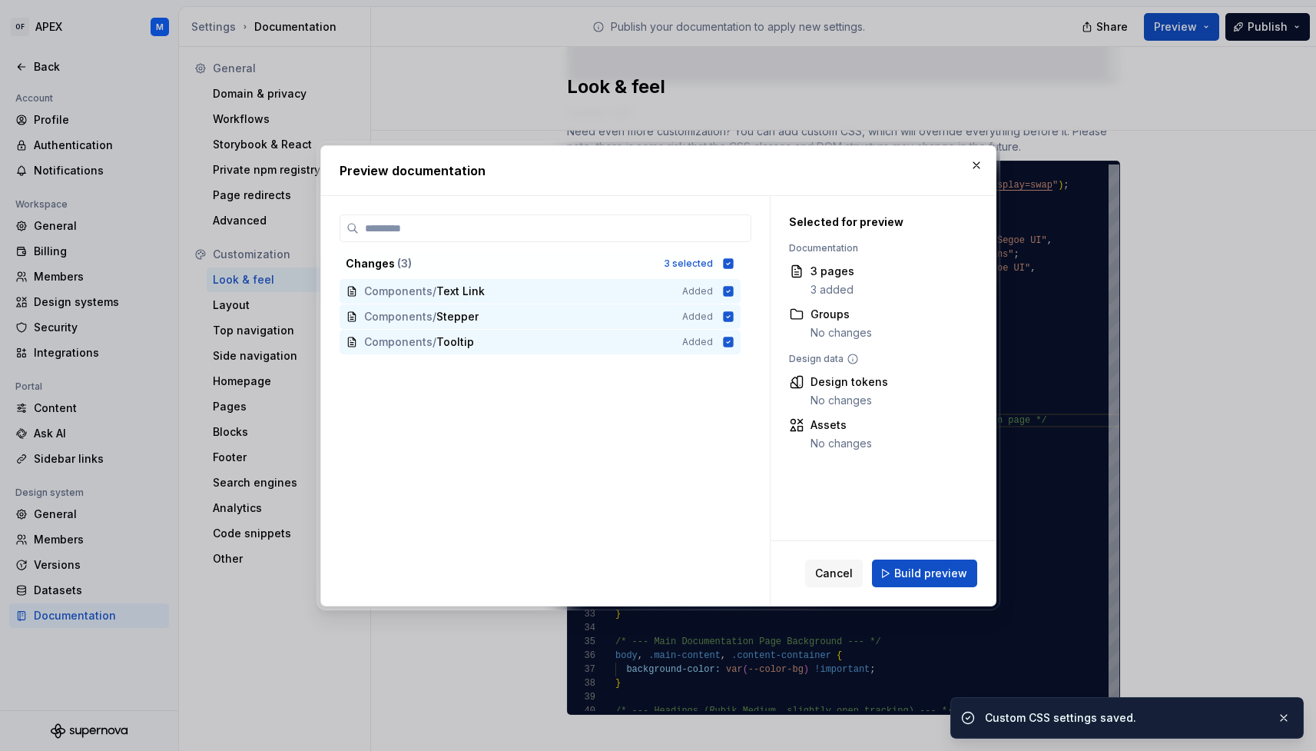
click at [940, 571] on span "Build preview" at bounding box center [930, 572] width 73 height 15
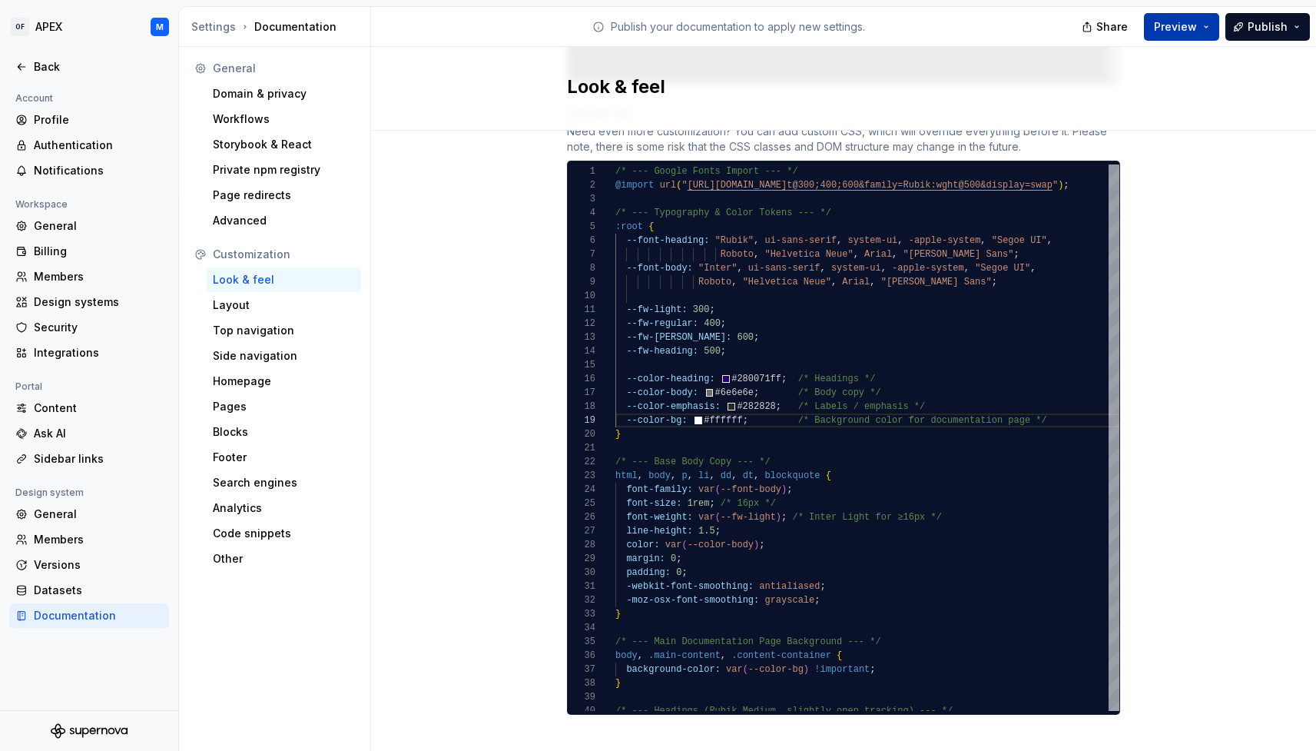
click at [1202, 31] on button "Preview" at bounding box center [1181, 27] width 75 height 28
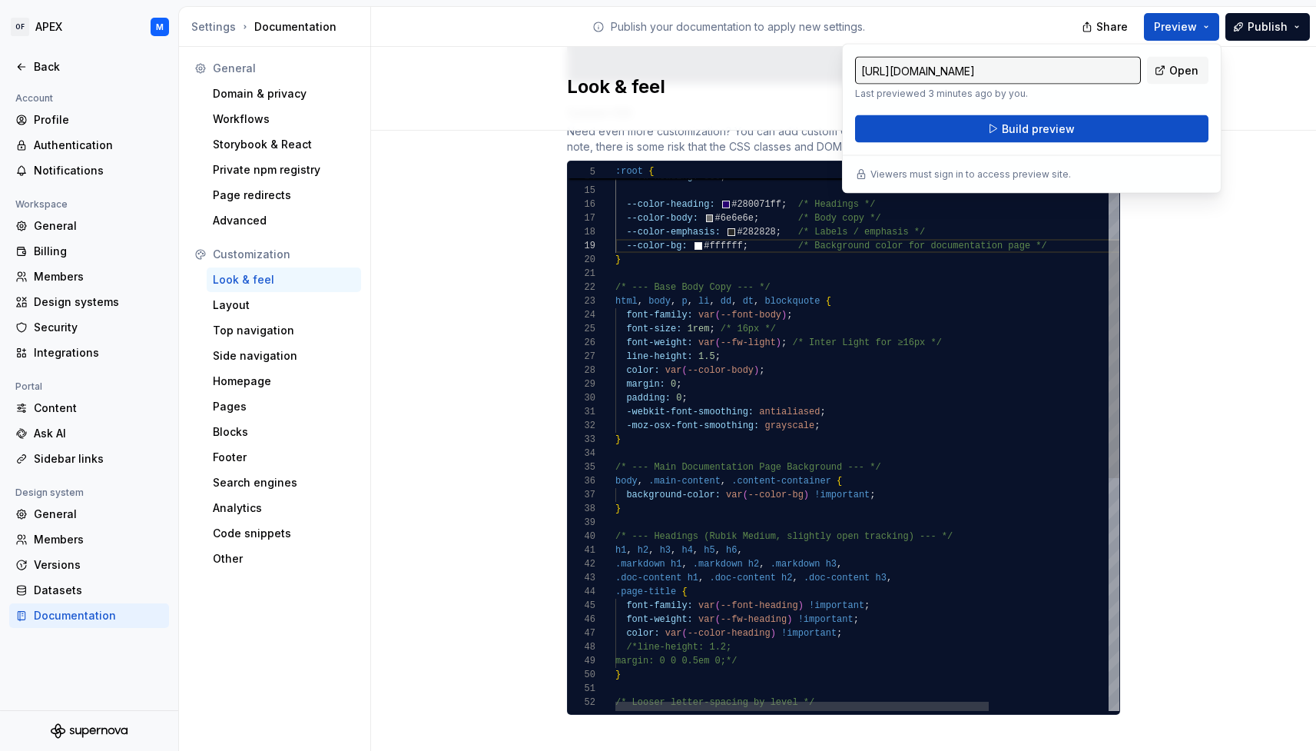
type textarea "**********"
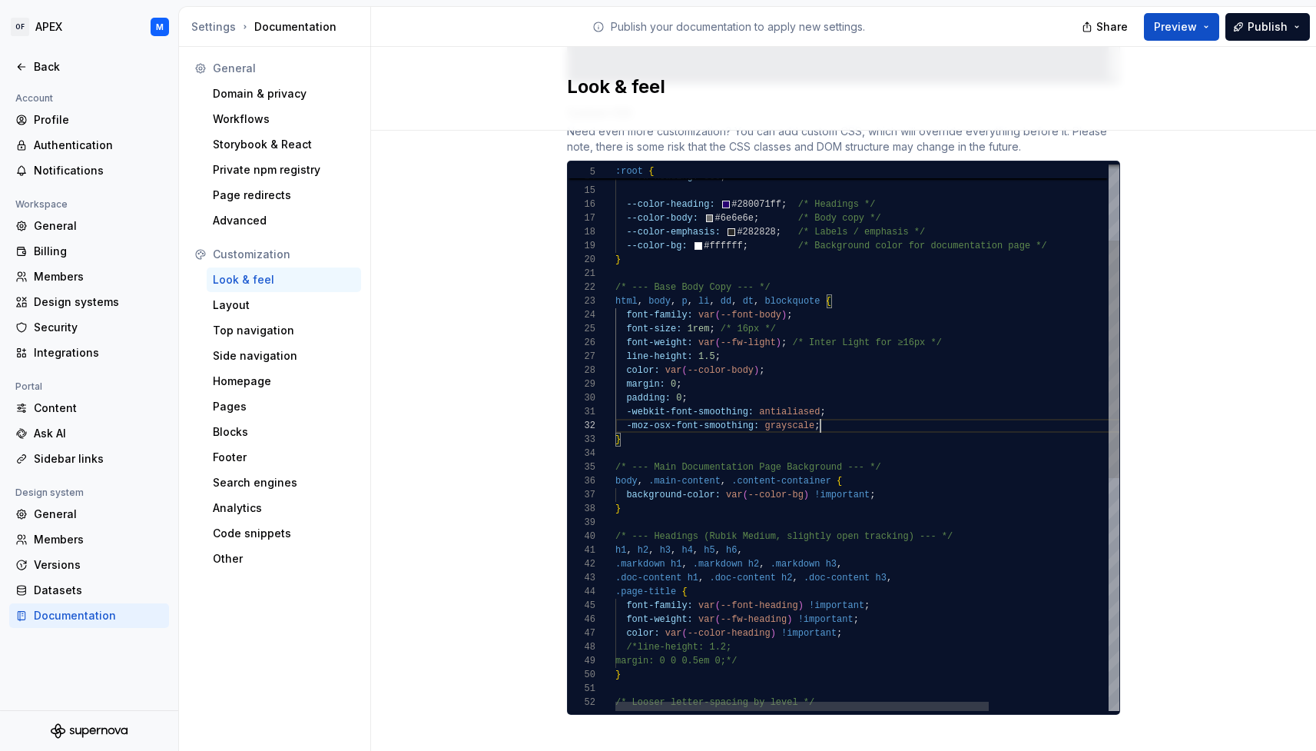
click at [840, 419] on div "-moz-osx-font-smoothing: grayscale ;" at bounding box center [947, 426] width 665 height 14
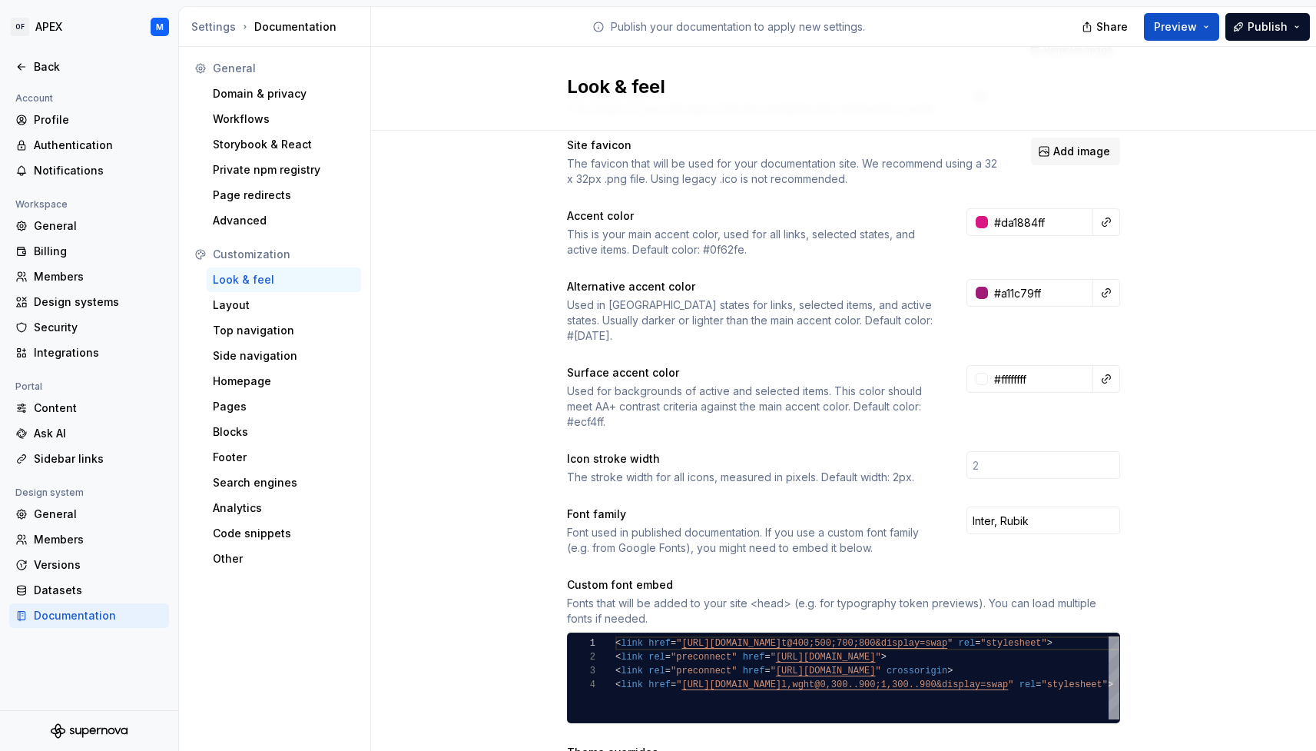
scroll to position [0, 0]
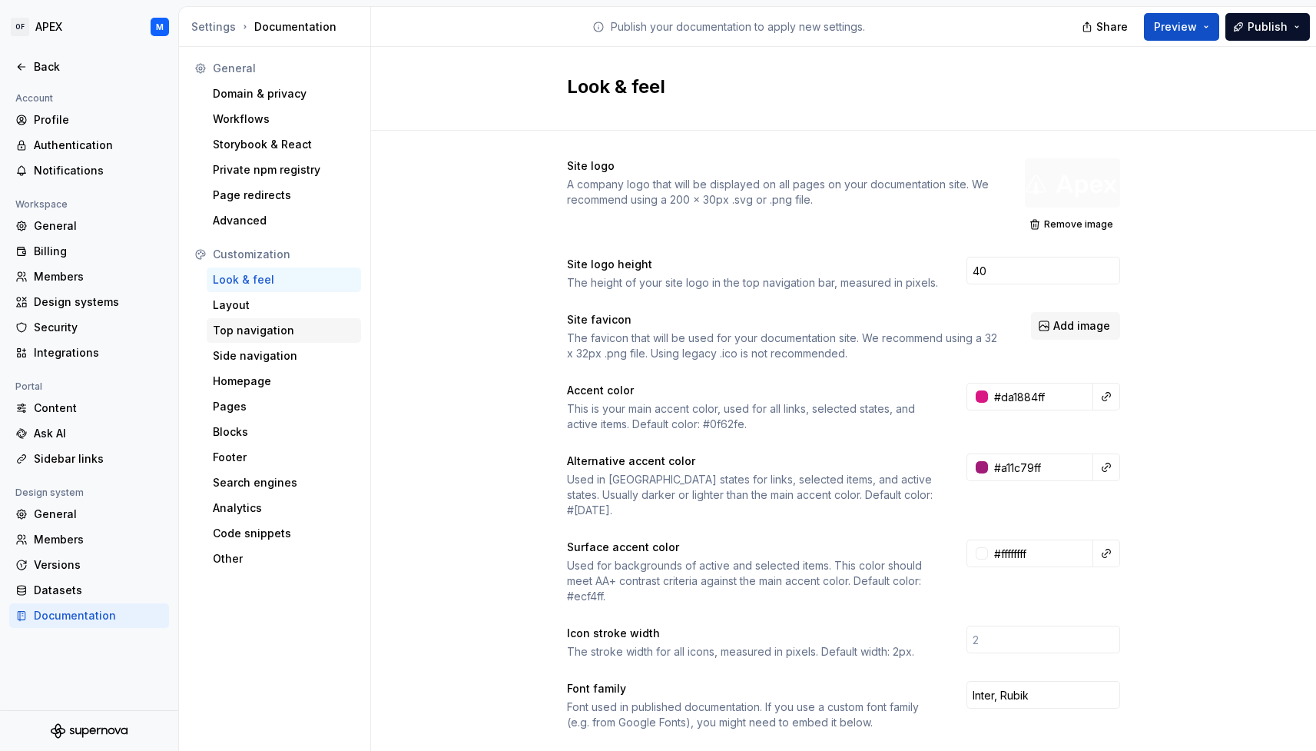
click at [283, 334] on div "Top navigation" at bounding box center [284, 330] width 142 height 15
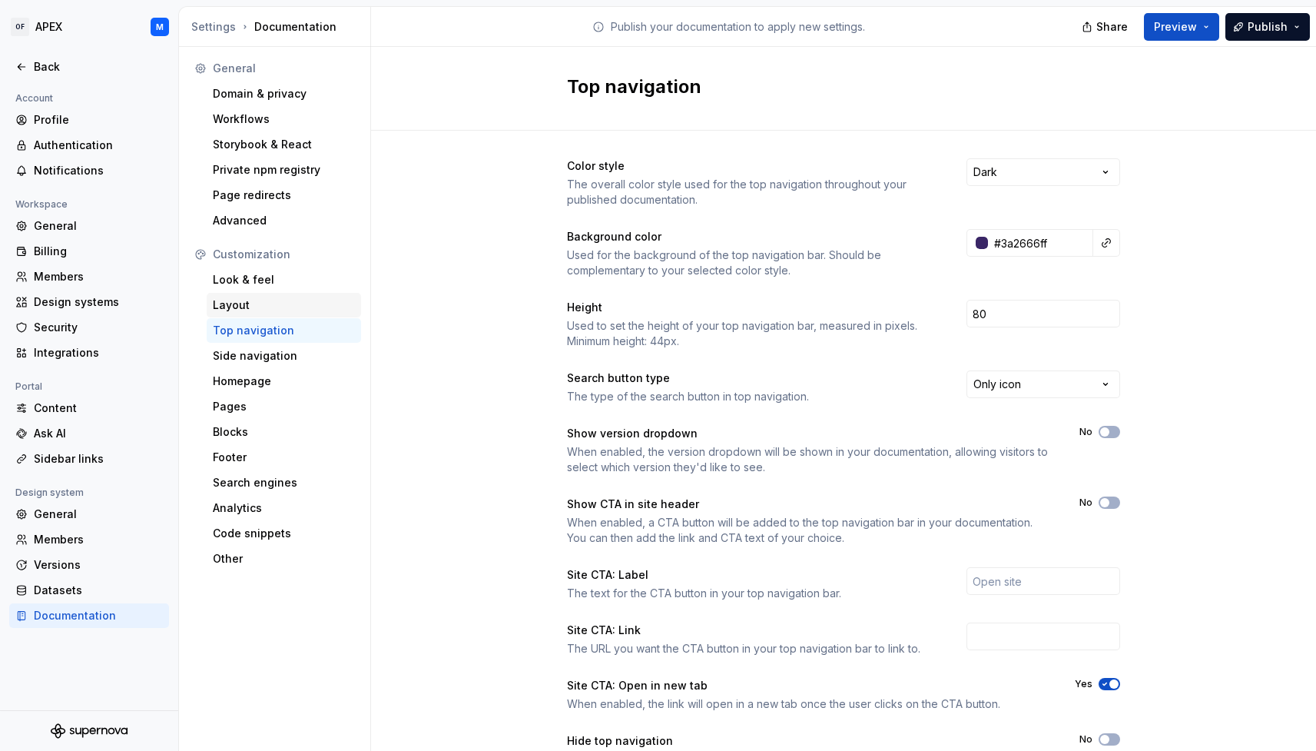
click at [279, 308] on div "Layout" at bounding box center [284, 304] width 142 height 15
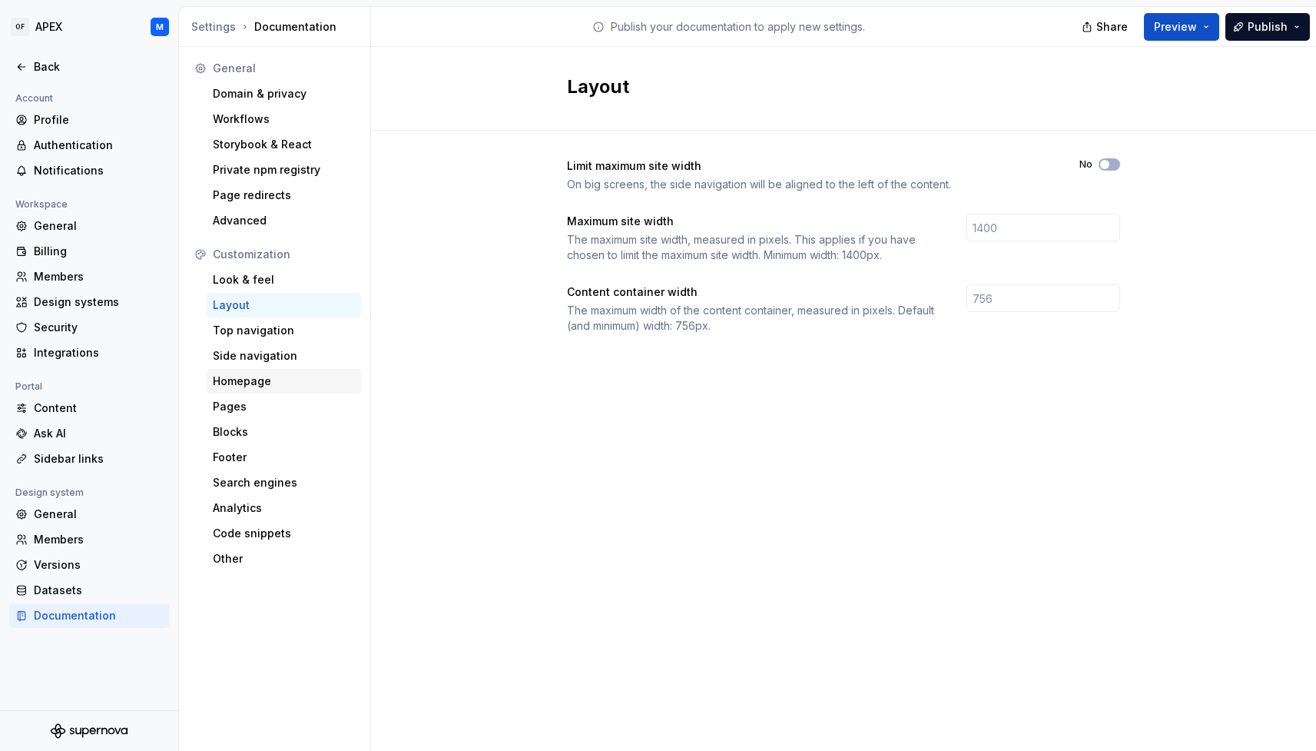
click at [279, 382] on div "Homepage" at bounding box center [284, 380] width 142 height 15
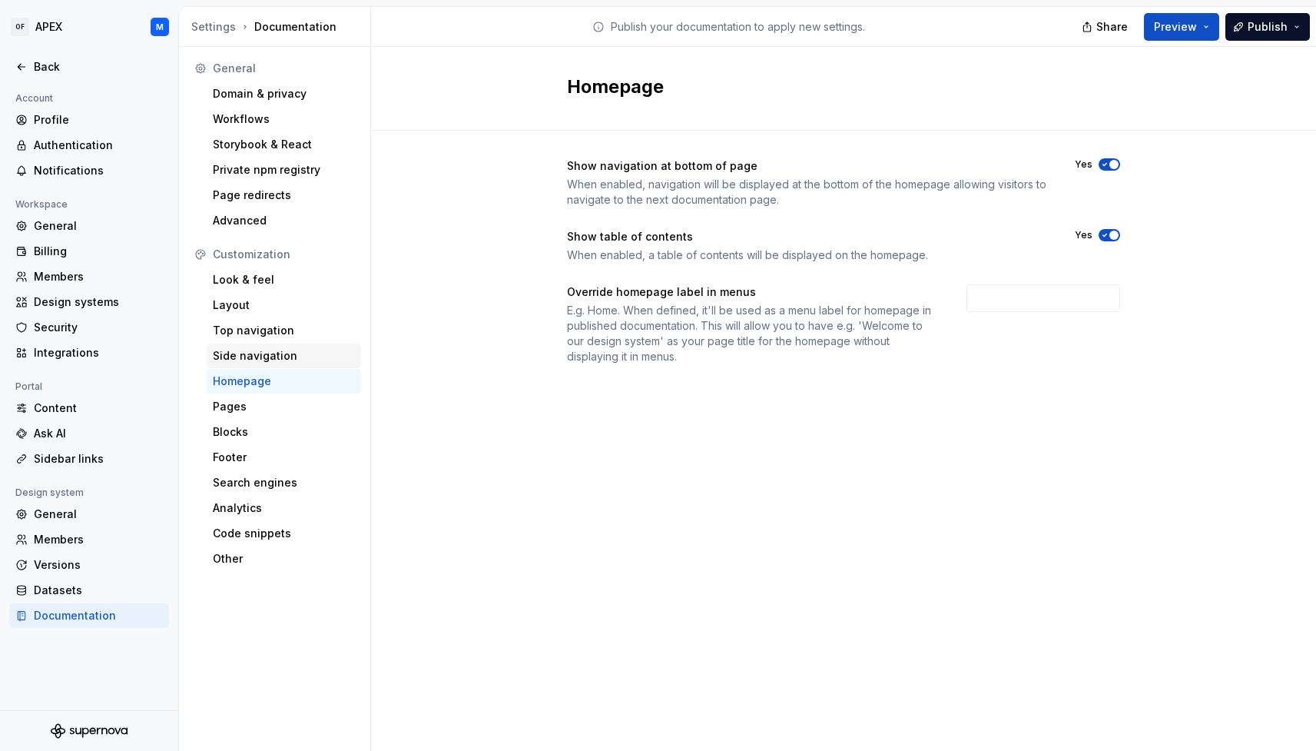
click at [283, 364] on div "Side navigation" at bounding box center [284, 355] width 154 height 25
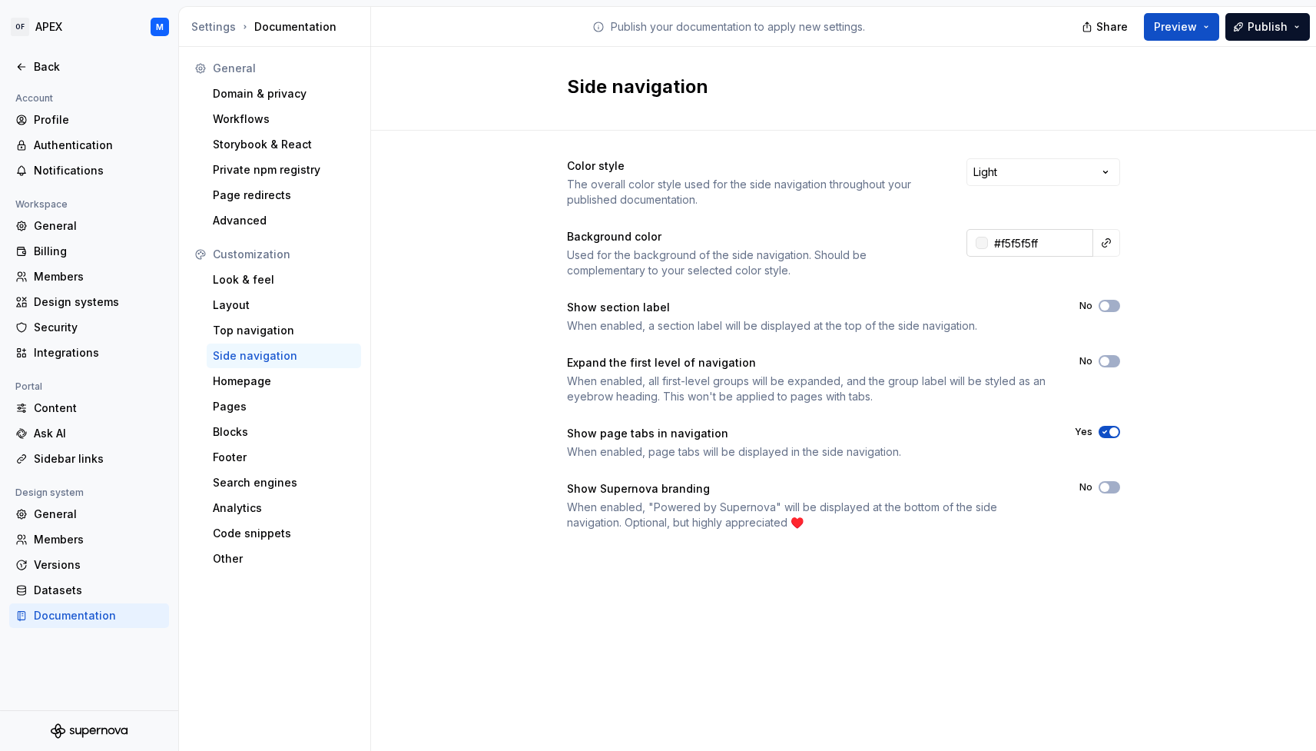
click at [1046, 239] on input "#f5f5f5ff" at bounding box center [1040, 243] width 105 height 28
click at [1045, 239] on input "#f5f5f5ff" at bounding box center [1040, 243] width 105 height 28
paste input "FAFAFA"
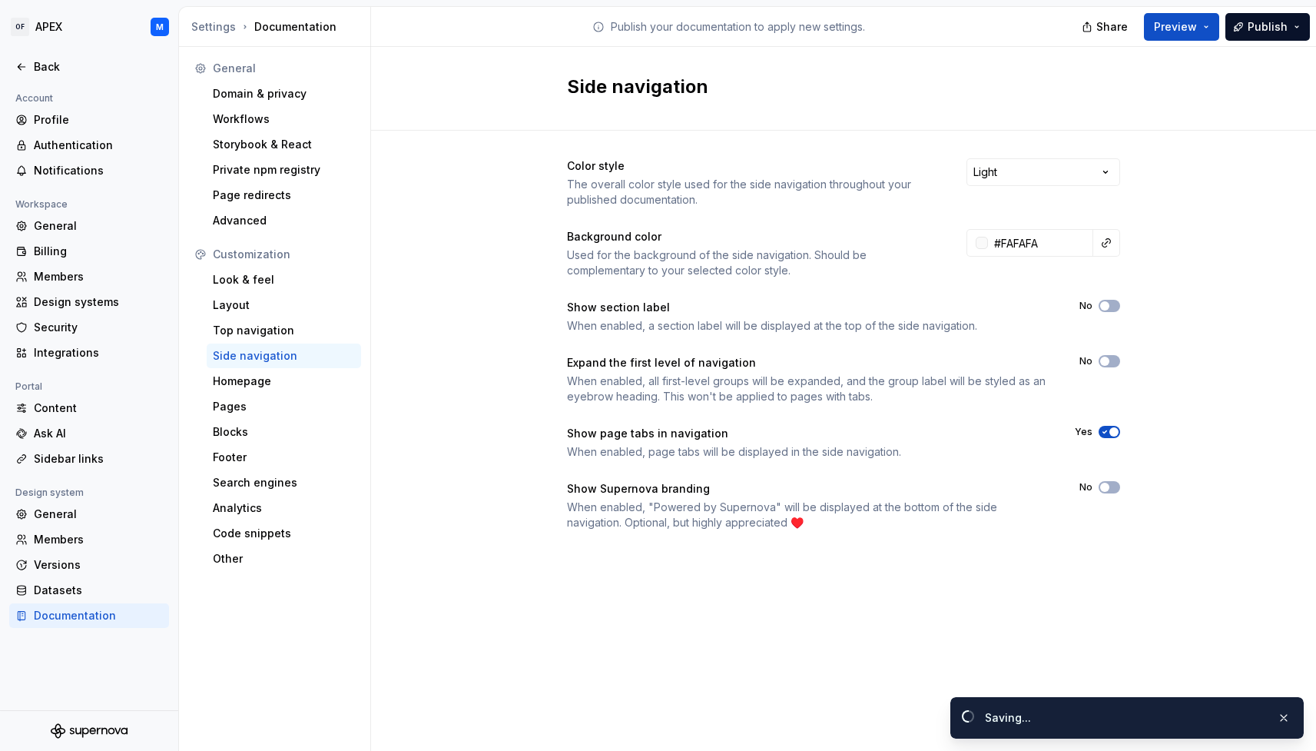
click at [1156, 245] on div "Color style The overall color style used for the side navigation throughout you…" at bounding box center [843, 360] width 945 height 458
type input "#fafafaff"
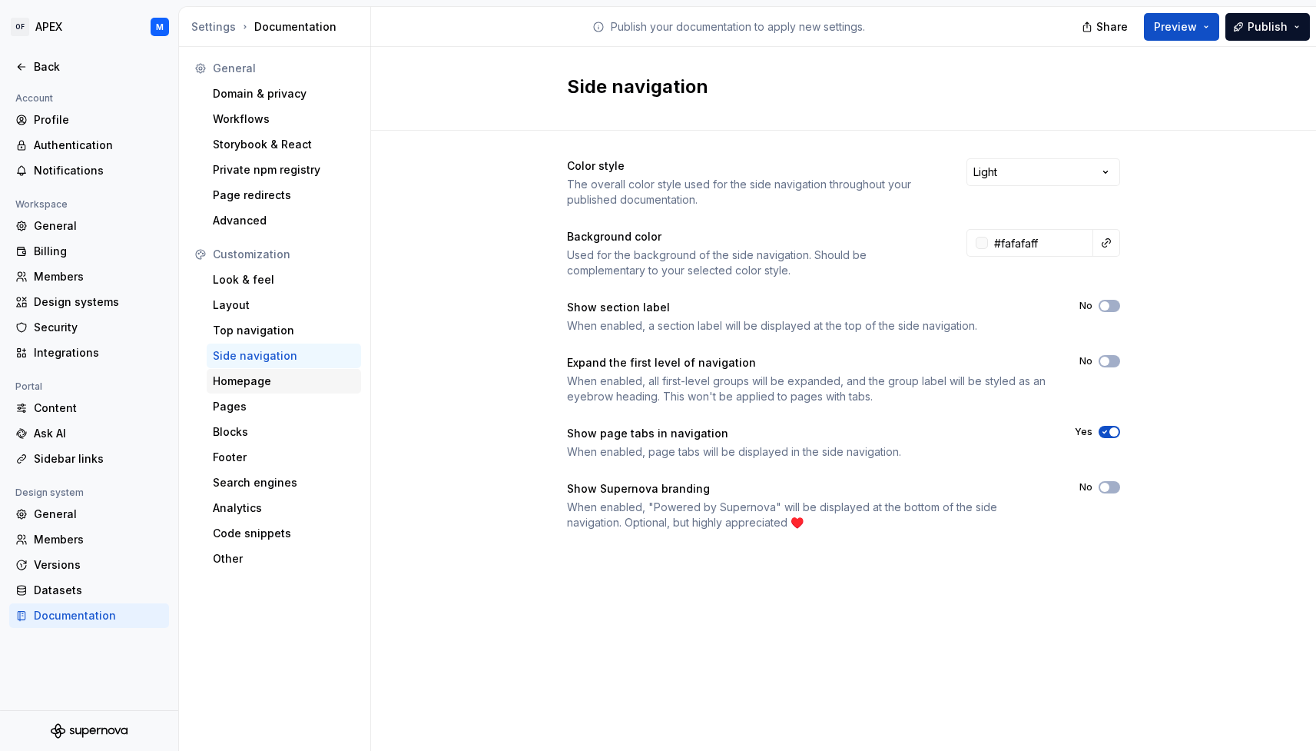
click at [266, 379] on div "Homepage" at bounding box center [284, 380] width 142 height 15
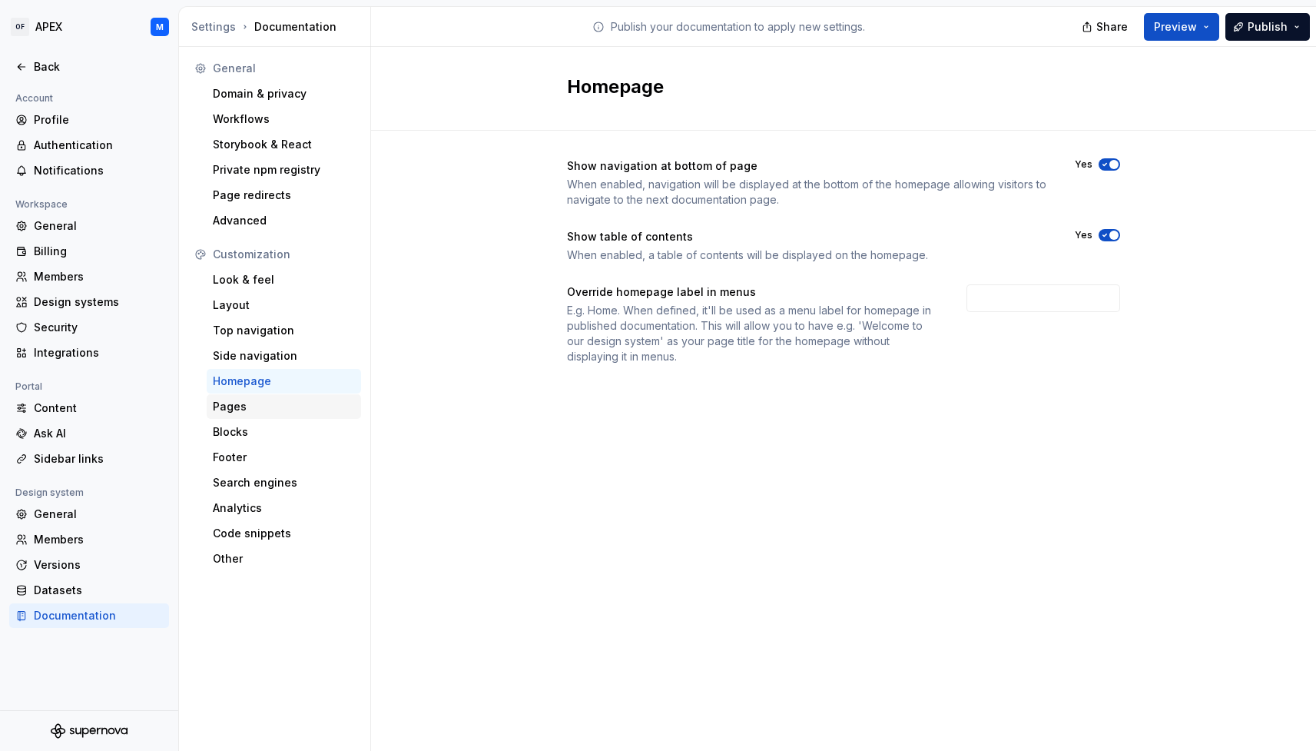
click at [260, 403] on div "Pages" at bounding box center [284, 406] width 142 height 15
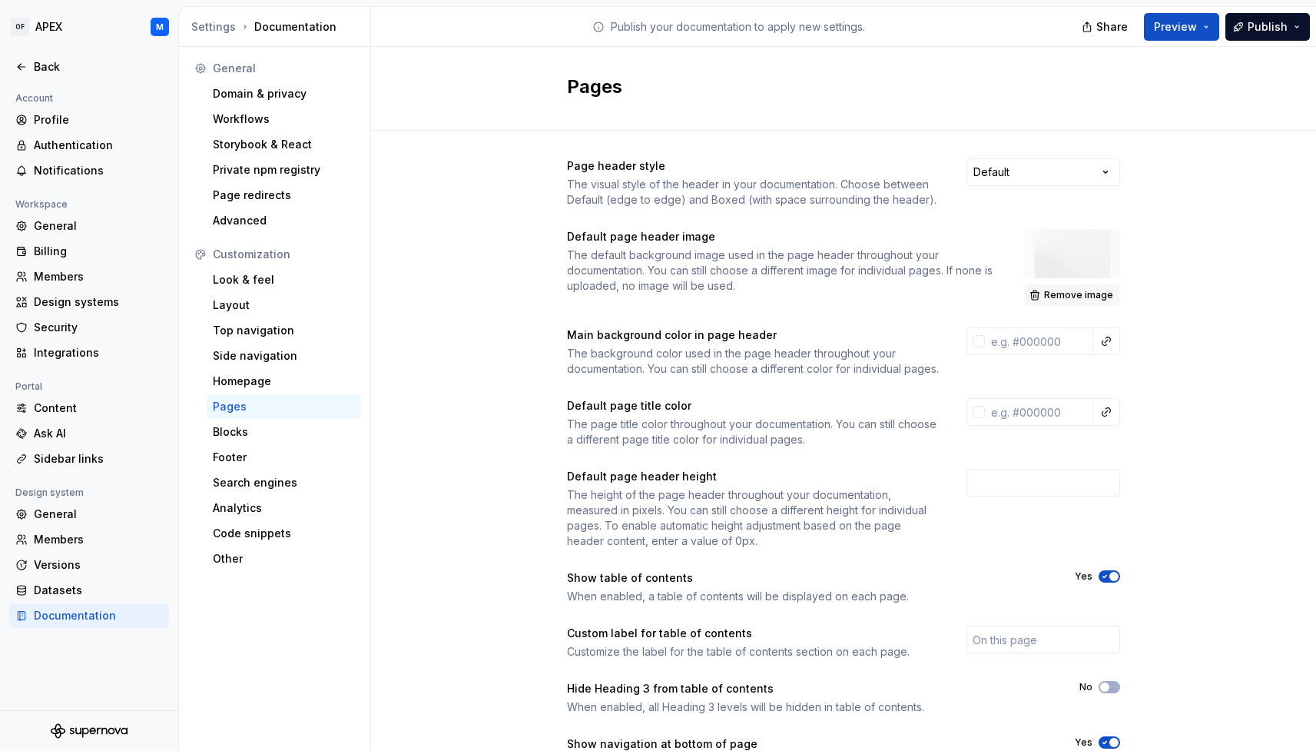
click at [1039, 298] on button "Remove image" at bounding box center [1072, 295] width 95 height 22
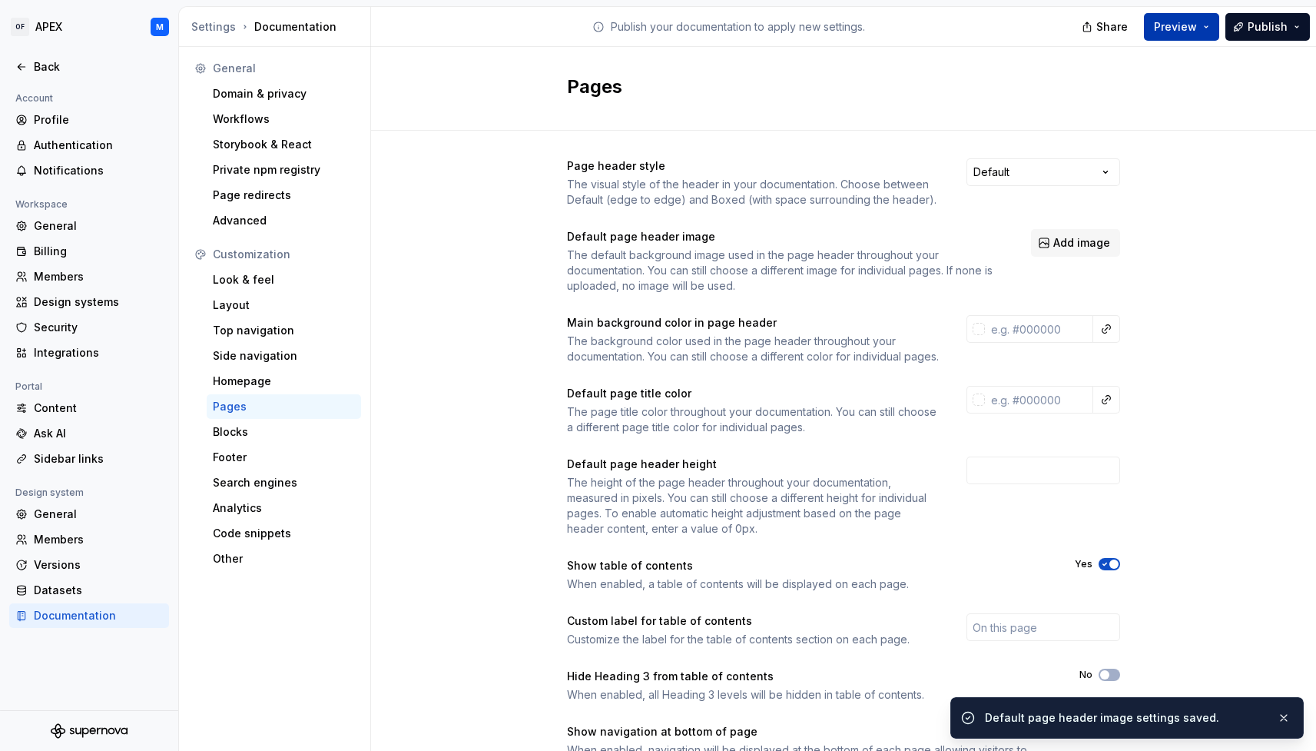
click at [1208, 32] on button "Preview" at bounding box center [1181, 27] width 75 height 28
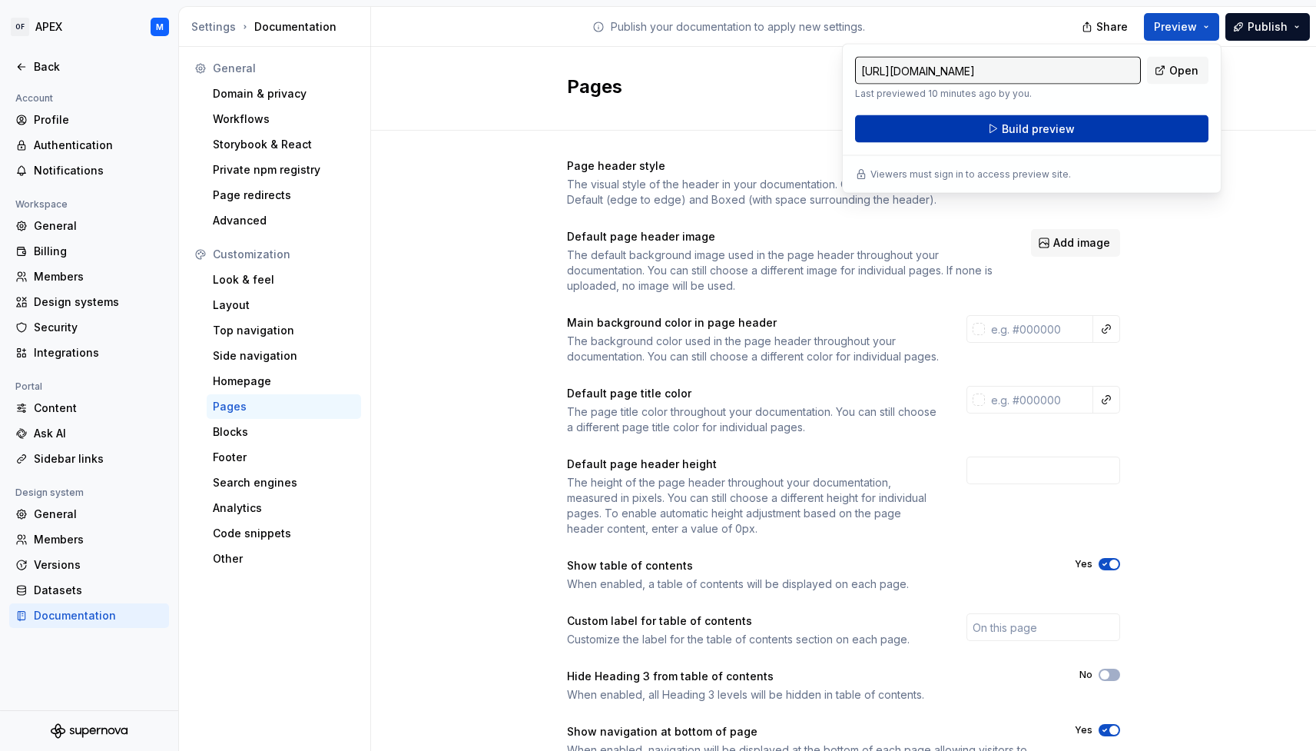
click at [1148, 127] on button "Build preview" at bounding box center [1031, 129] width 353 height 28
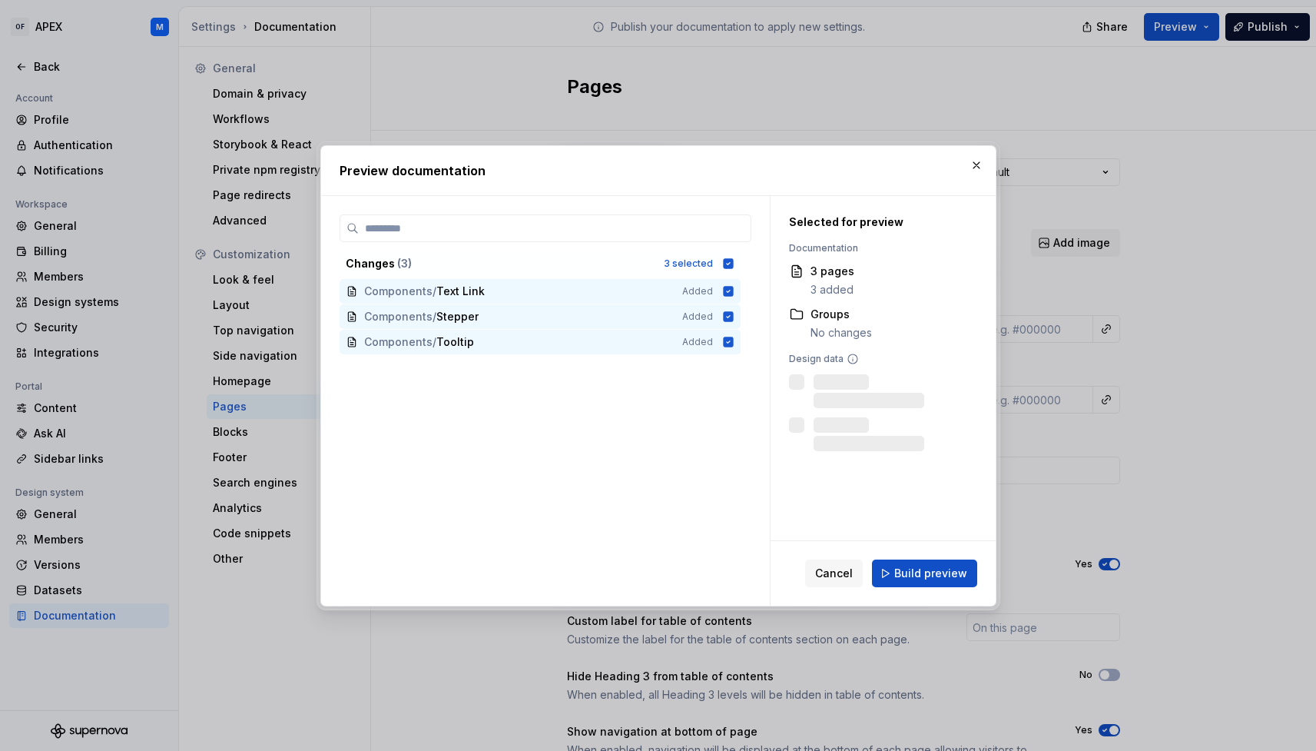
click at [916, 567] on span "Build preview" at bounding box center [930, 572] width 73 height 15
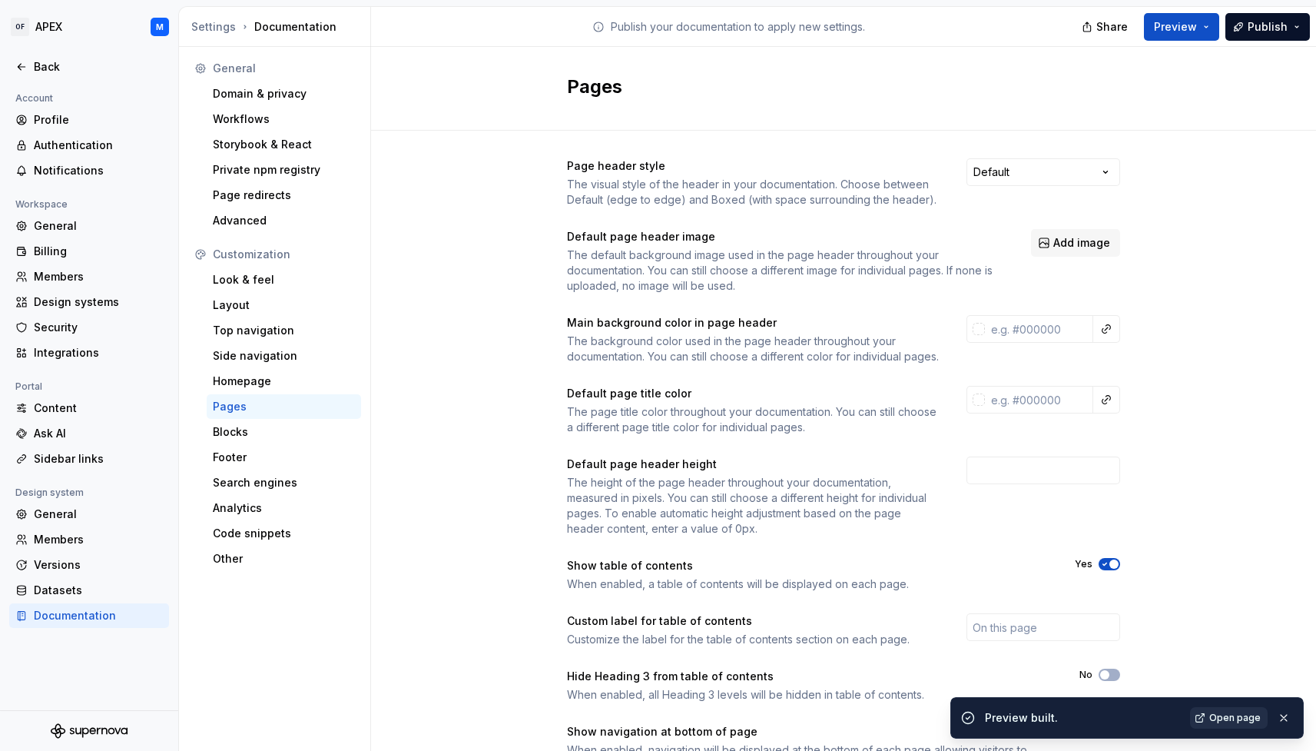
click at [1237, 716] on span "Open page" at bounding box center [1234, 717] width 51 height 12
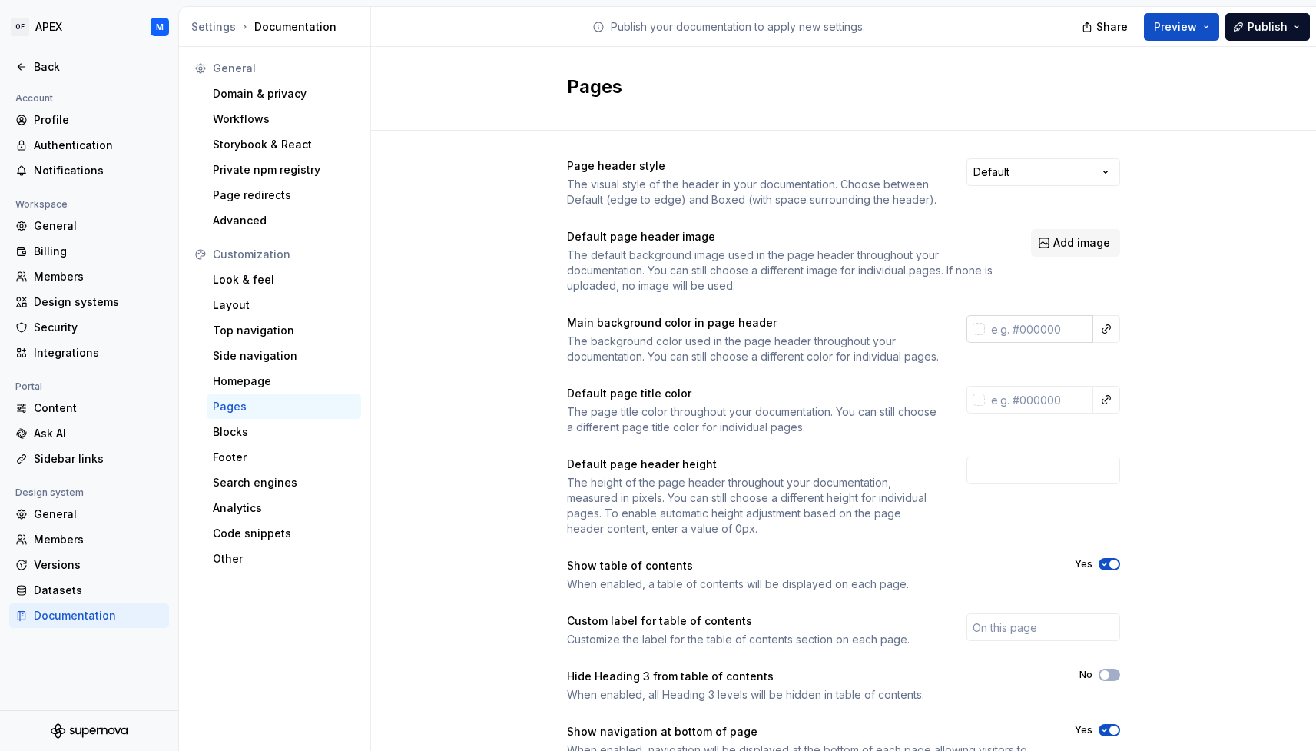
click at [1059, 330] on input "text" at bounding box center [1039, 329] width 108 height 28
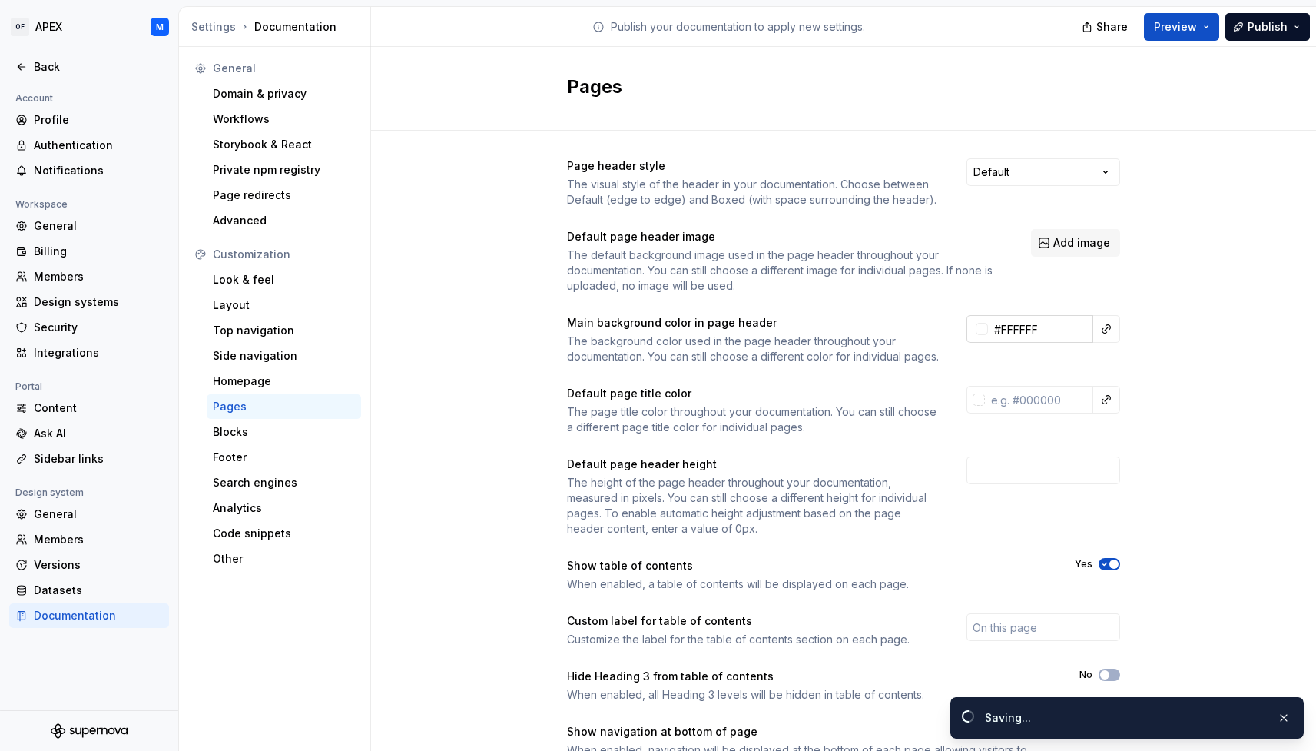
type input "#ffffffff"
click at [1208, 23] on button "Preview" at bounding box center [1181, 27] width 75 height 28
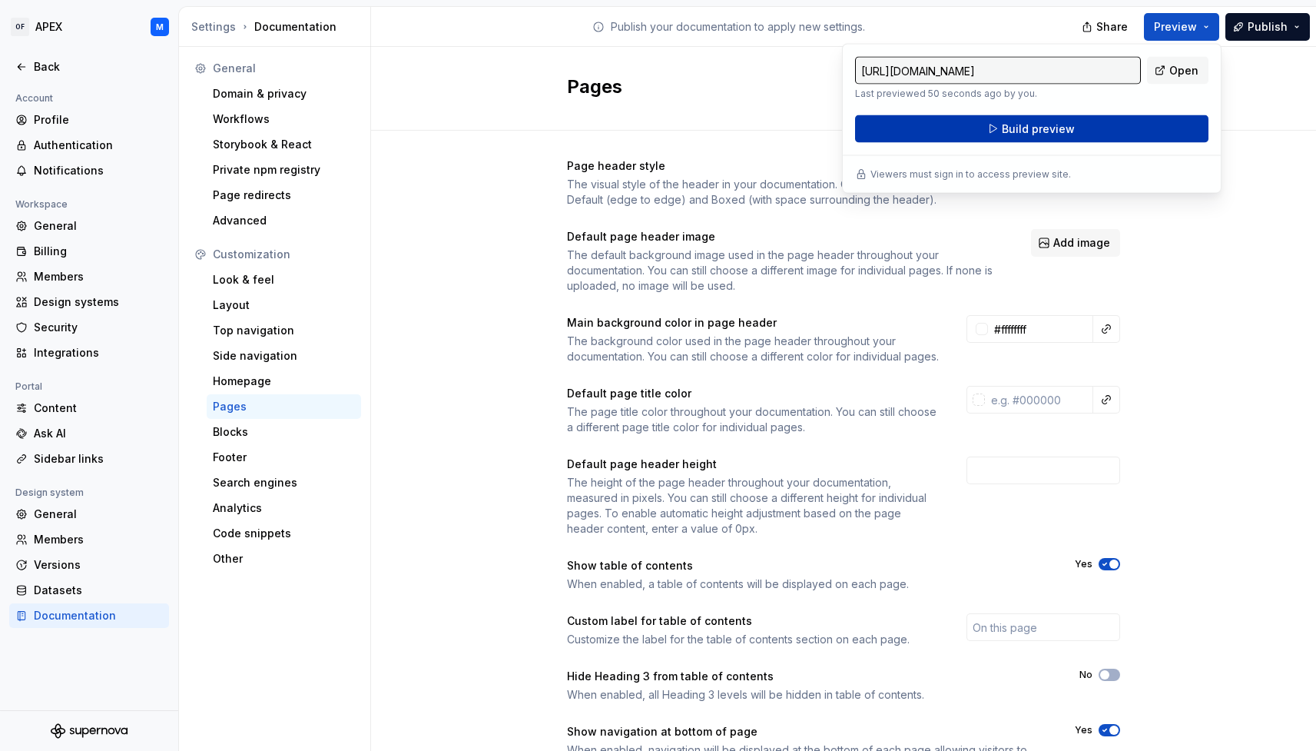
click at [1109, 131] on button "Build preview" at bounding box center [1031, 129] width 353 height 28
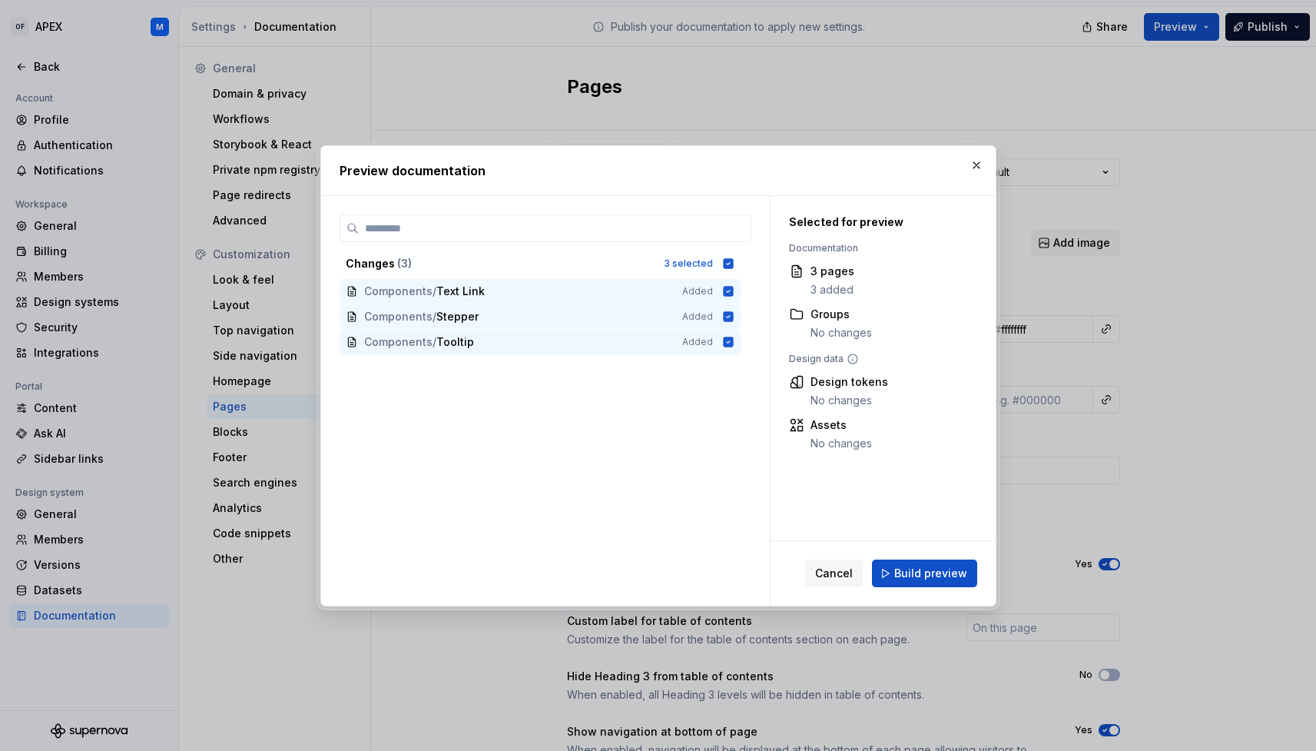
click at [938, 572] on span "Build preview" at bounding box center [930, 572] width 73 height 15
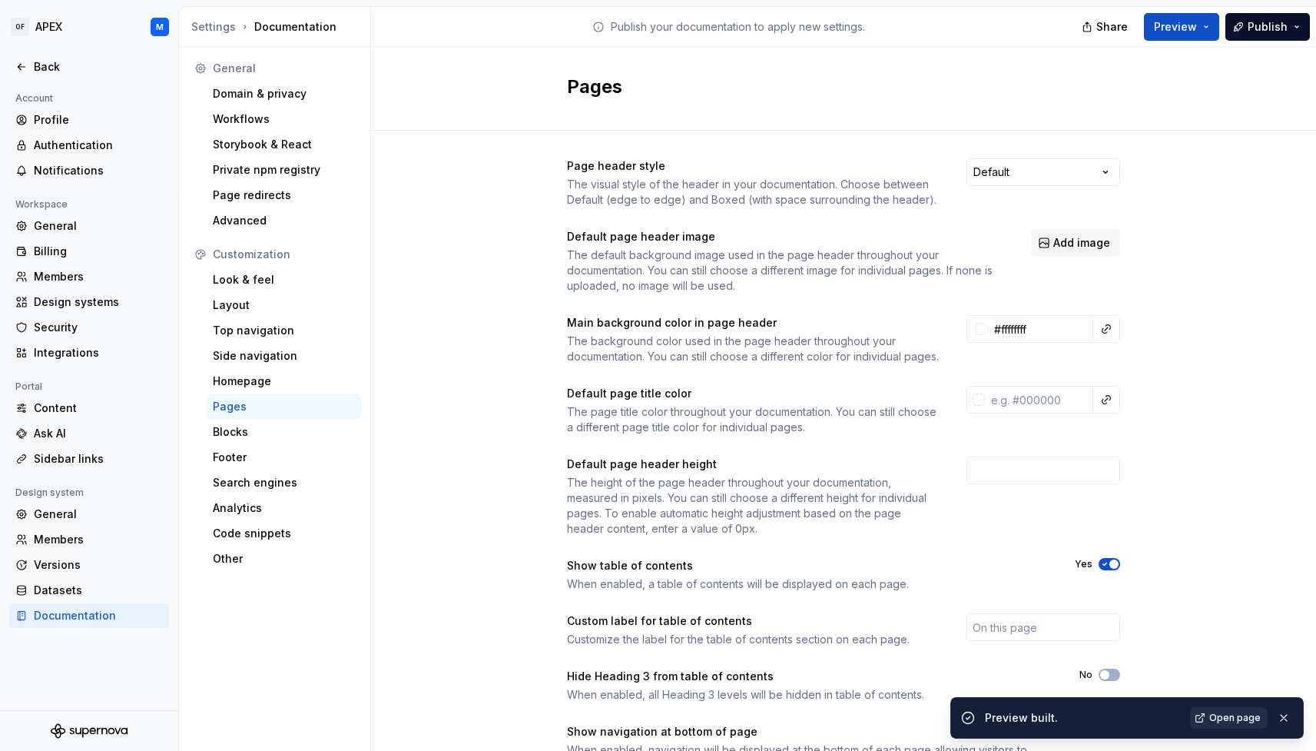
click at [1221, 715] on span "Open page" at bounding box center [1234, 717] width 51 height 12
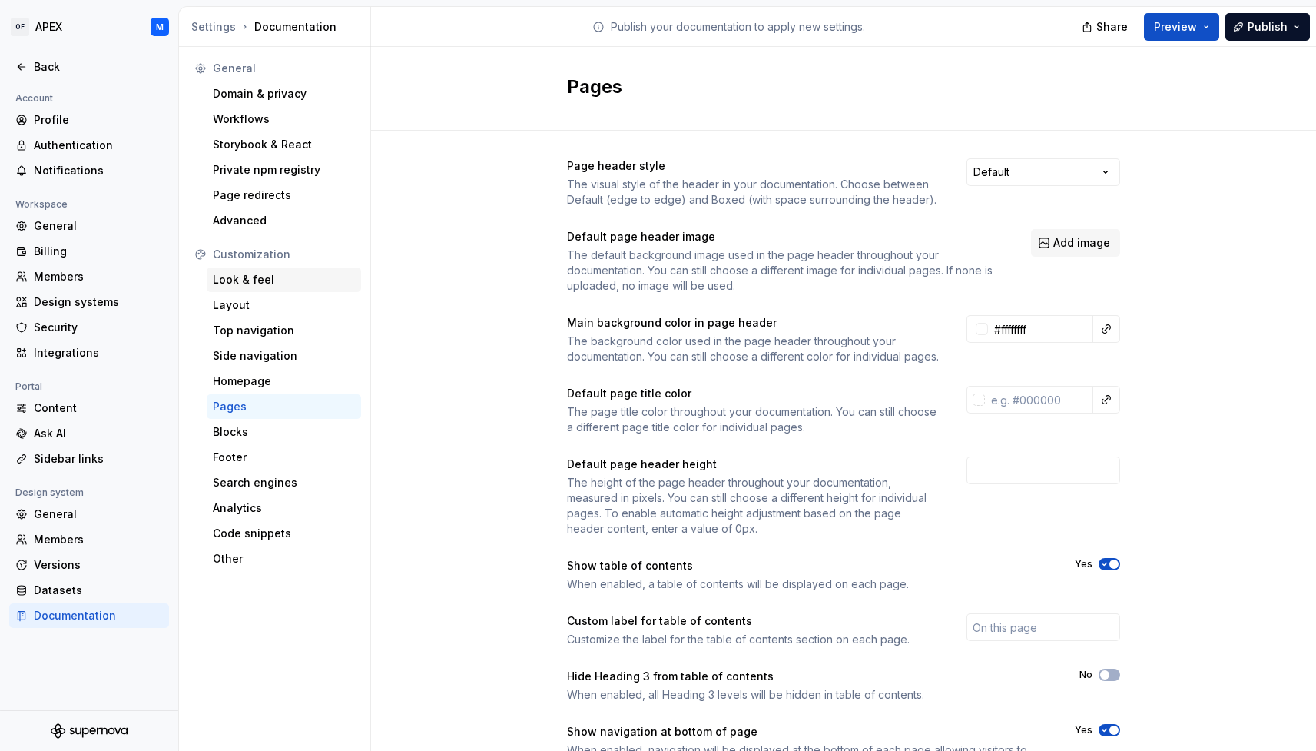
drag, startPoint x: 270, startPoint y: 280, endPoint x: 290, endPoint y: 287, distance: 21.1
click at [270, 280] on div "Look & feel" at bounding box center [284, 279] width 142 height 15
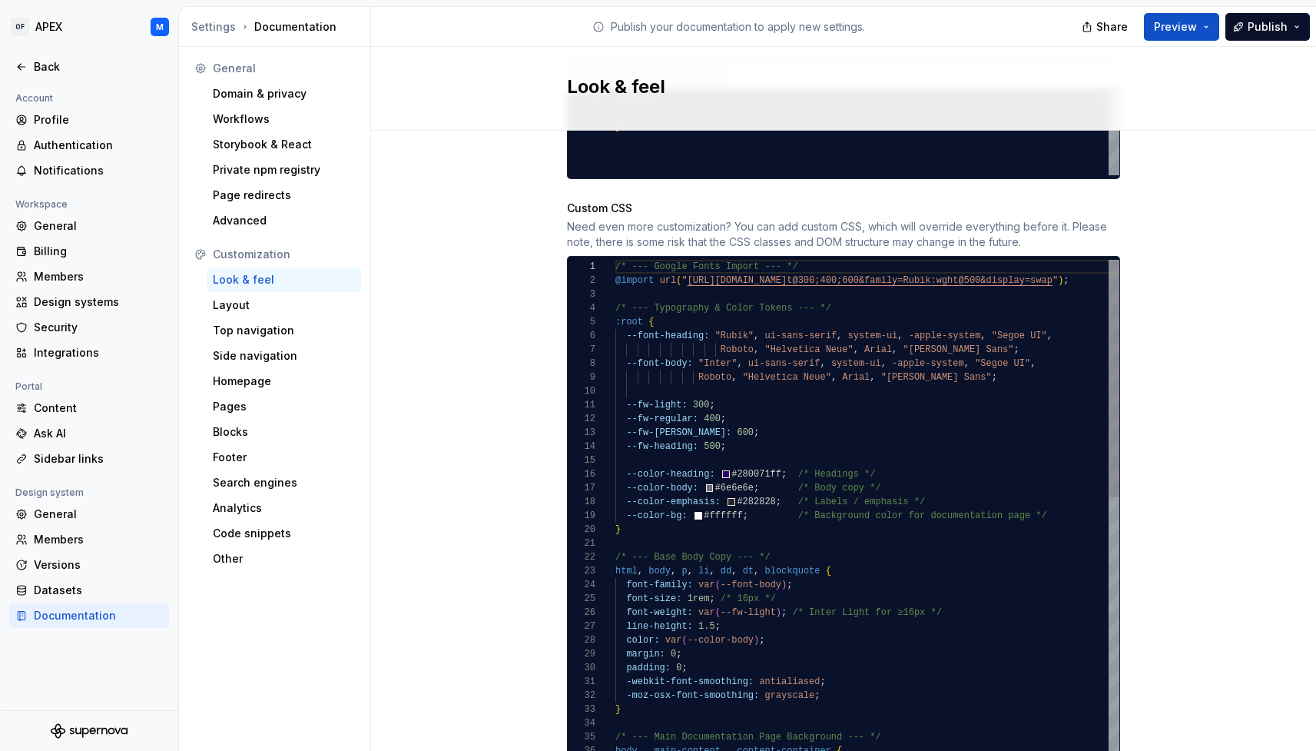
scroll to position [111, 122]
click at [735, 510] on span "#ffffff" at bounding box center [723, 515] width 38 height 11
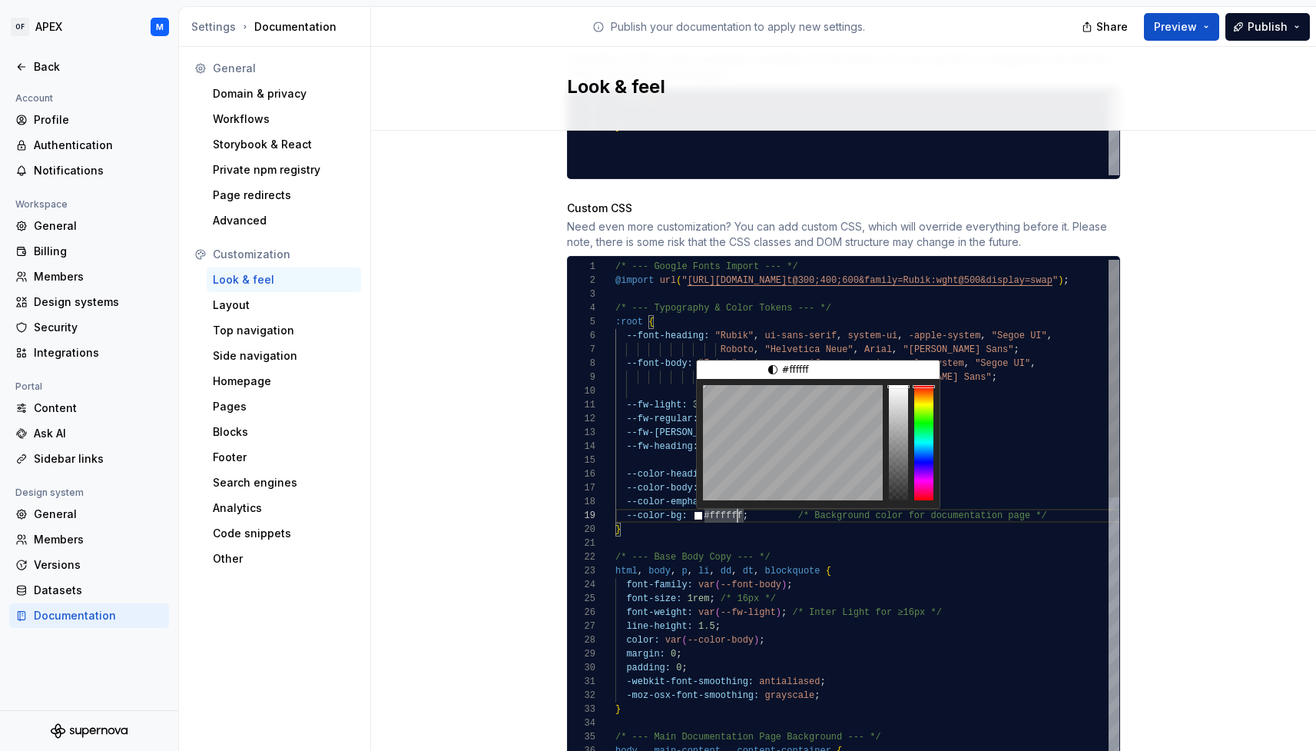
scroll to position [111, 128]
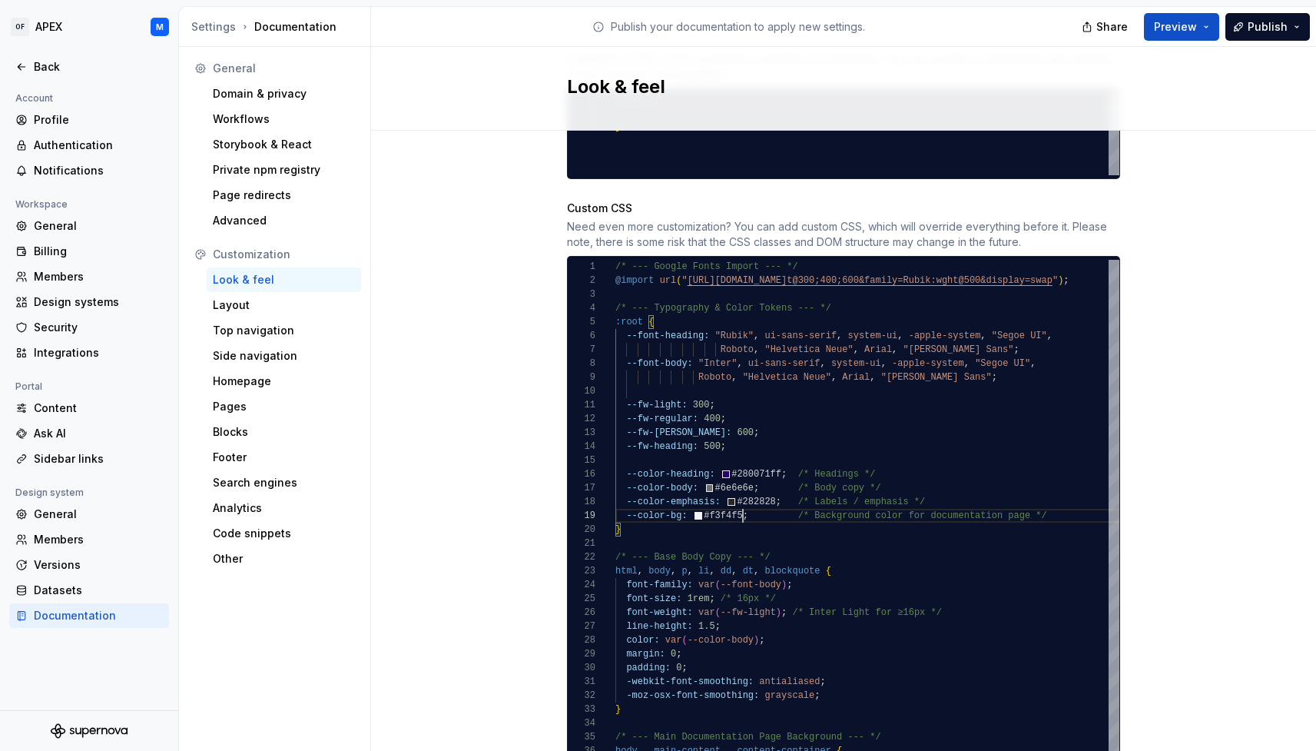
type textarea "**********"
click at [1139, 477] on div "Site logo A company logo that will be displayed on all pages on your documentat…" at bounding box center [843, 56] width 945 height 1623
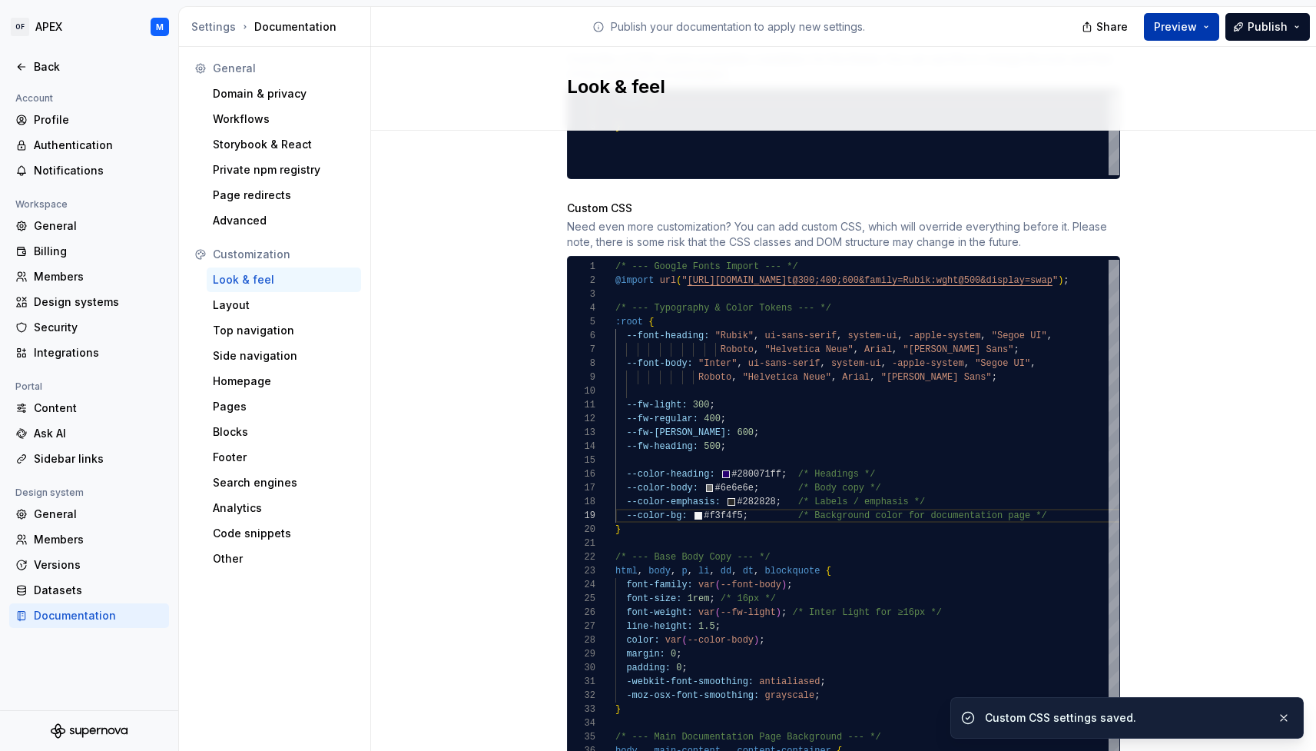
click at [1210, 25] on button "Preview" at bounding box center [1181, 27] width 75 height 28
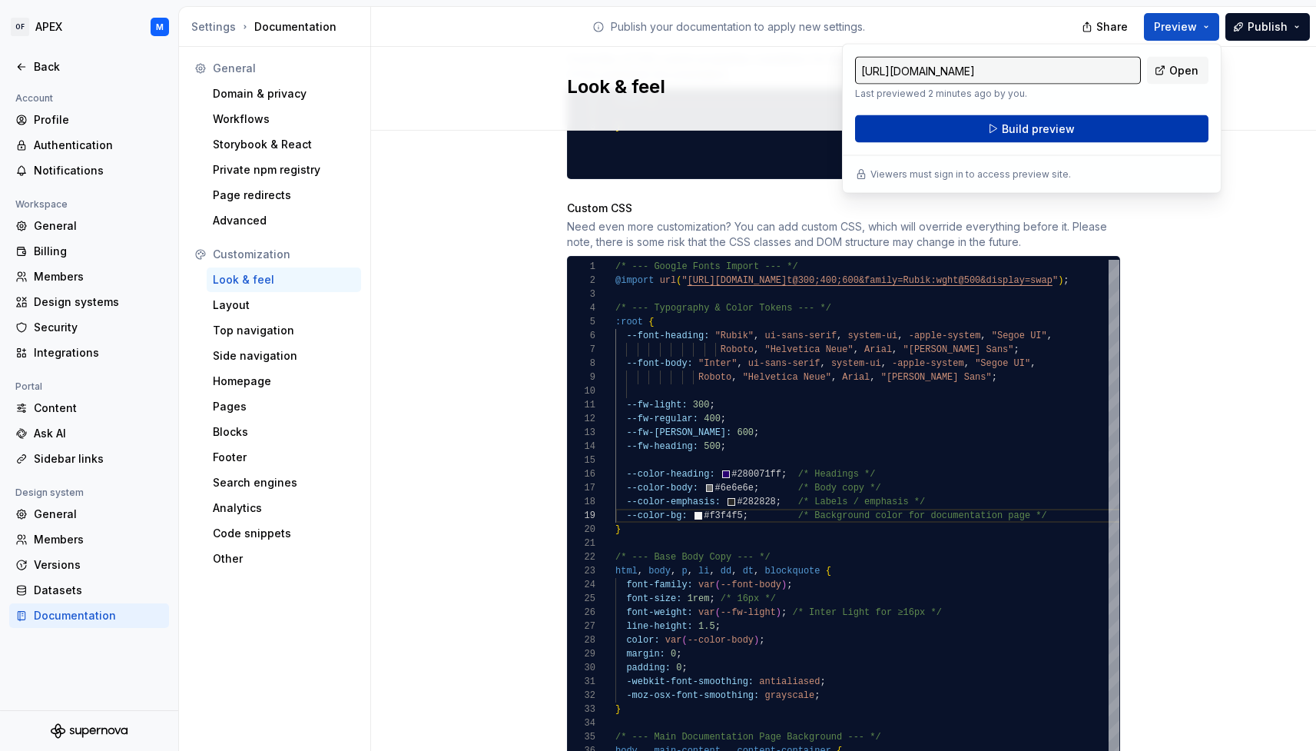
click at [1156, 123] on button "Build preview" at bounding box center [1031, 129] width 353 height 28
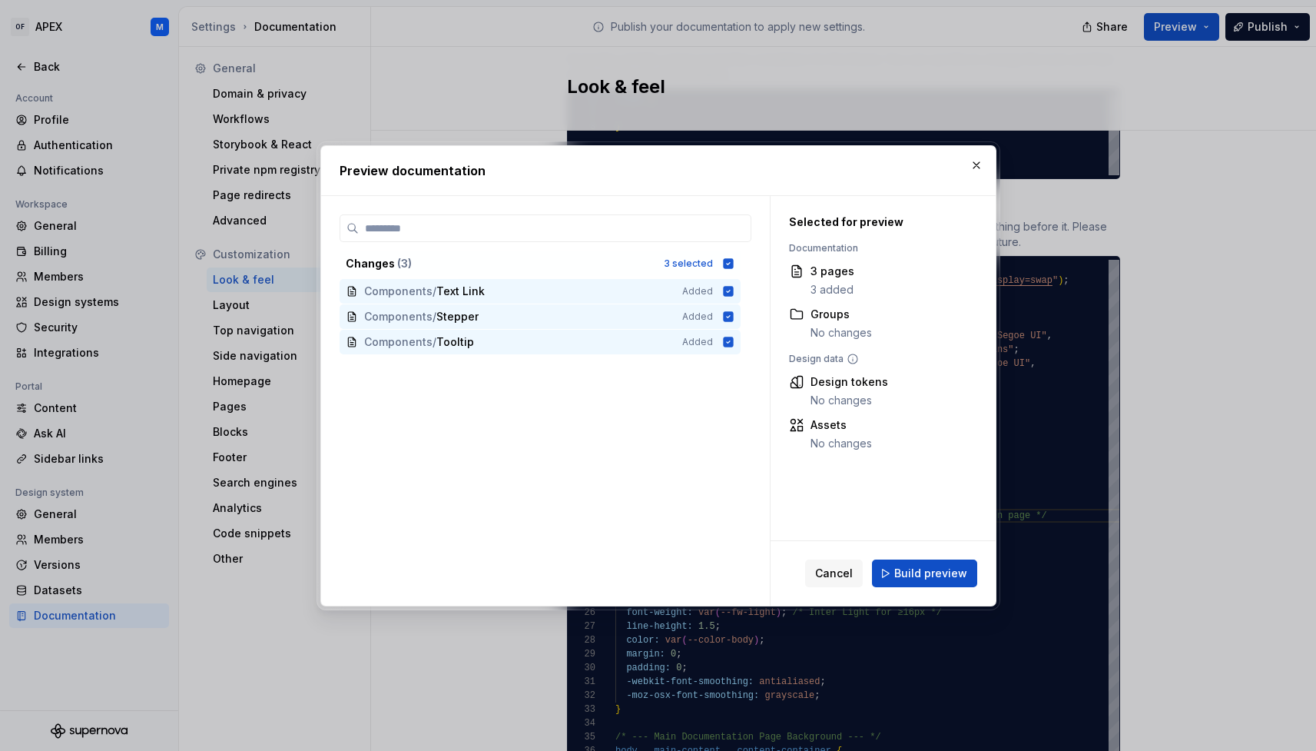
click at [926, 570] on span "Build preview" at bounding box center [930, 572] width 73 height 15
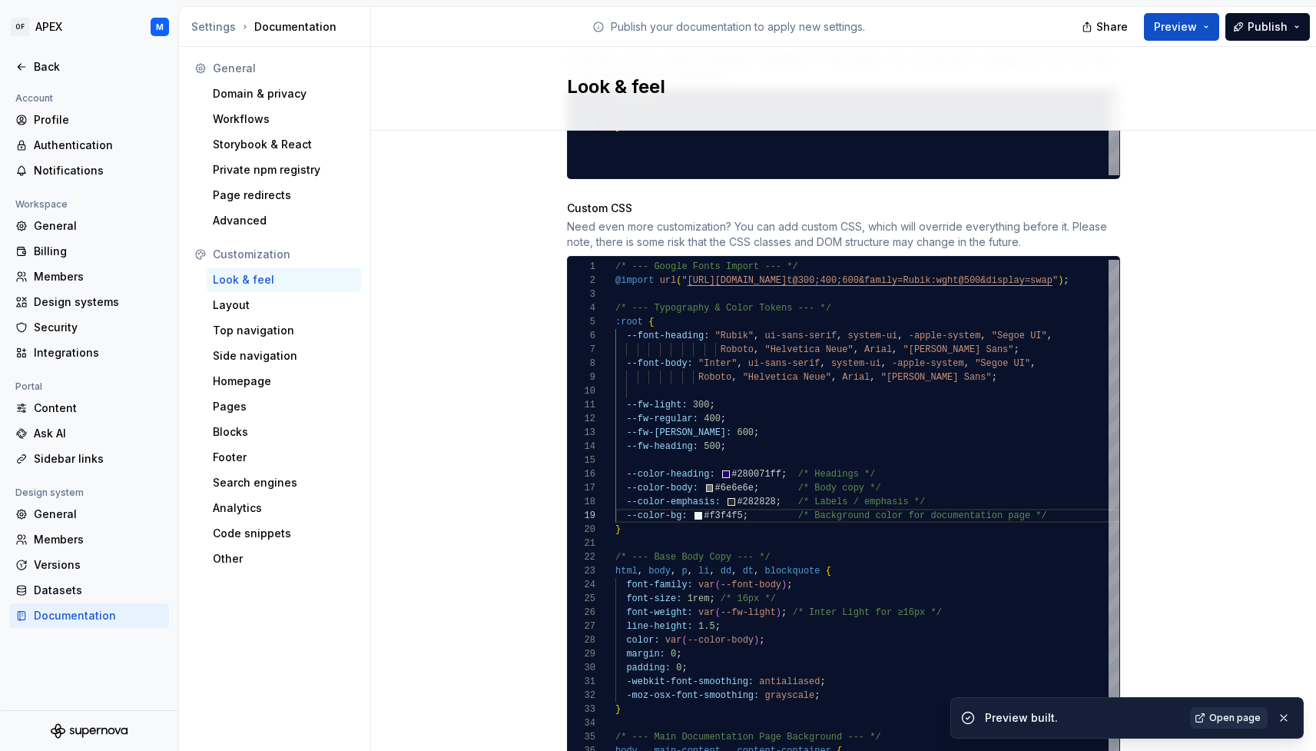
click at [1238, 718] on span "Open page" at bounding box center [1234, 717] width 51 height 12
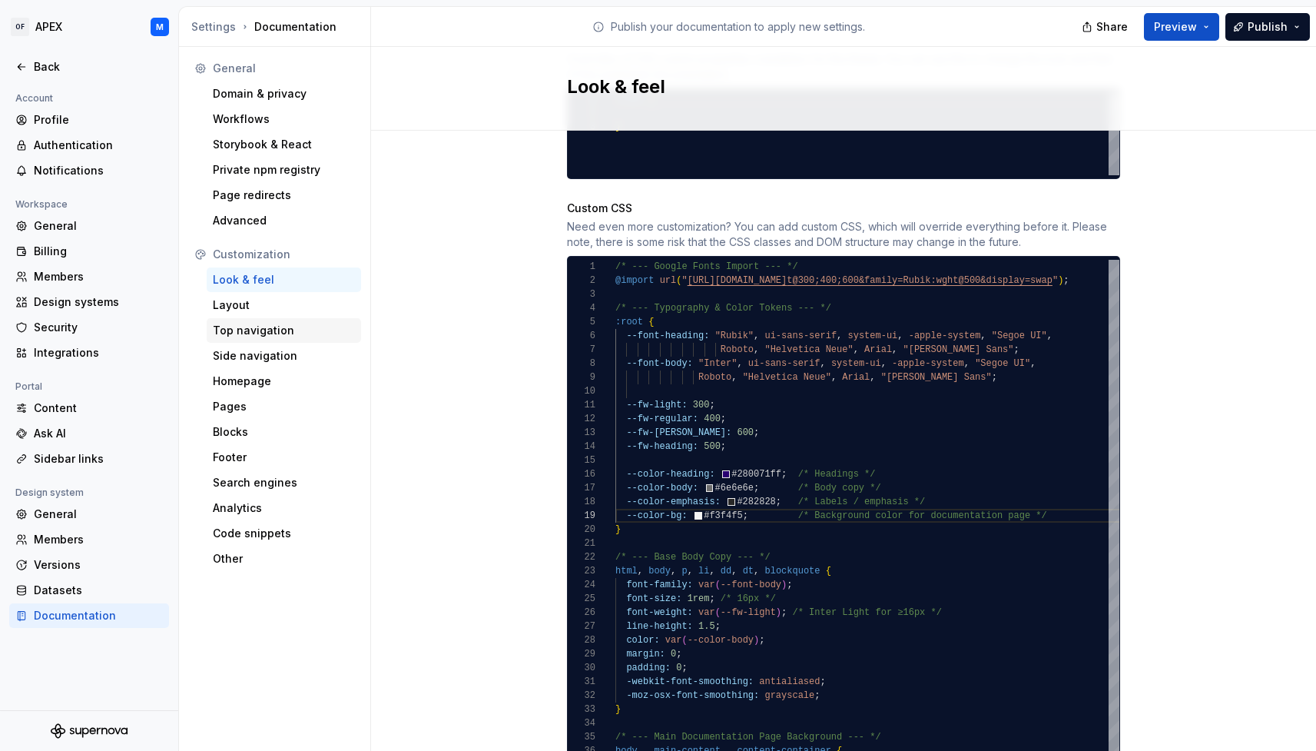
click at [263, 340] on div "Top navigation" at bounding box center [284, 330] width 154 height 25
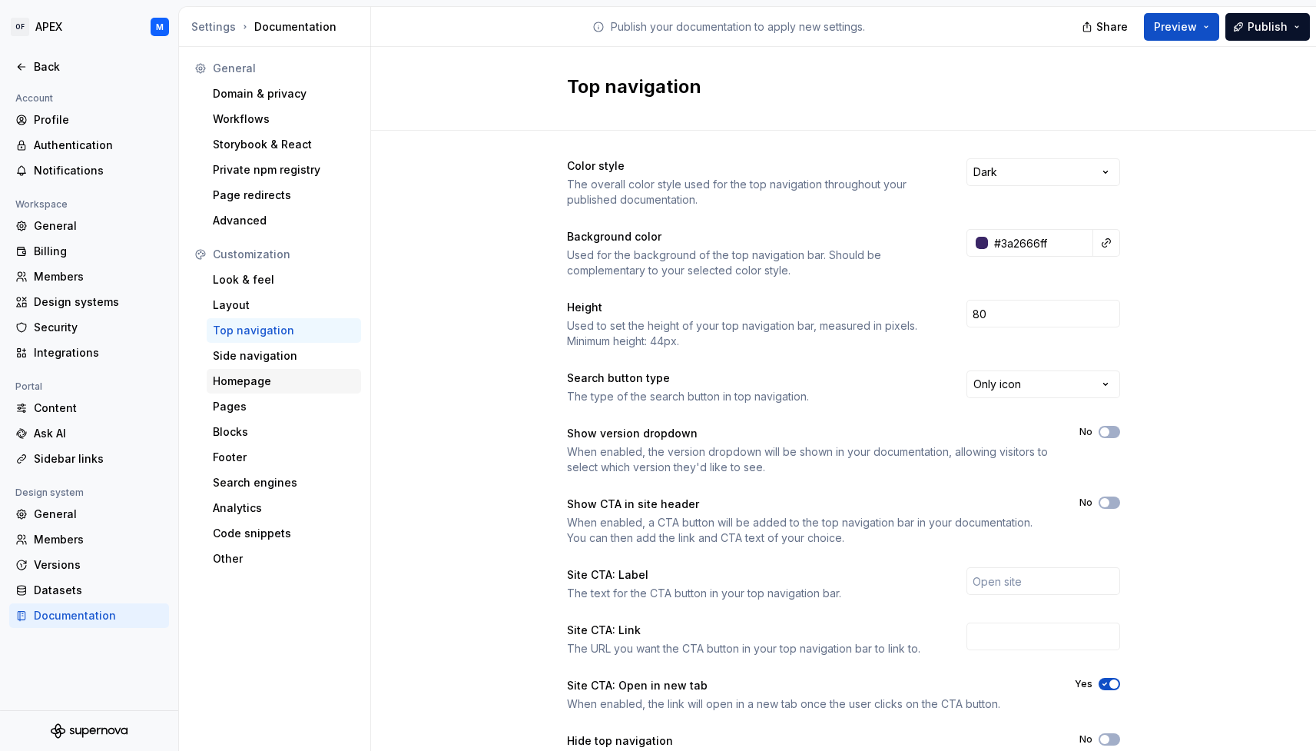
click at [263, 386] on div "Homepage" at bounding box center [284, 380] width 142 height 15
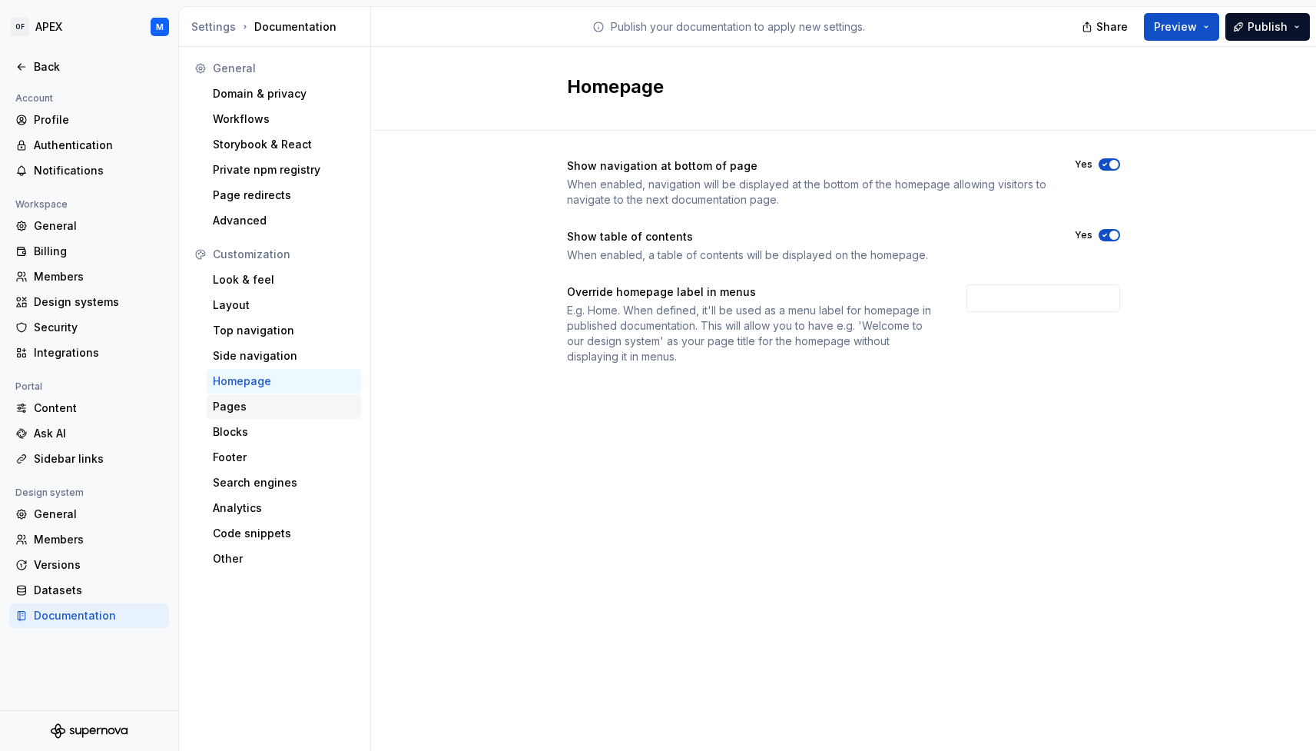
click at [256, 409] on div "Pages" at bounding box center [284, 406] width 142 height 15
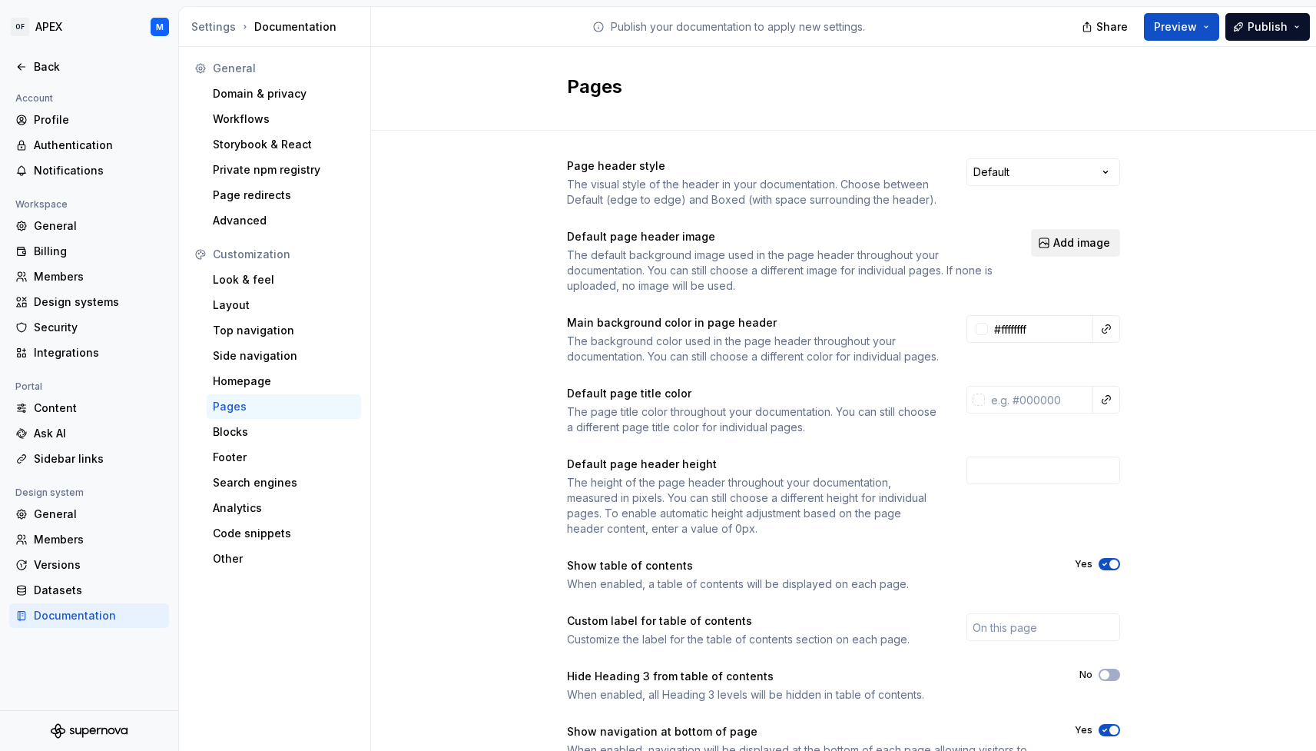
click at [1054, 241] on button "Add image" at bounding box center [1075, 243] width 89 height 28
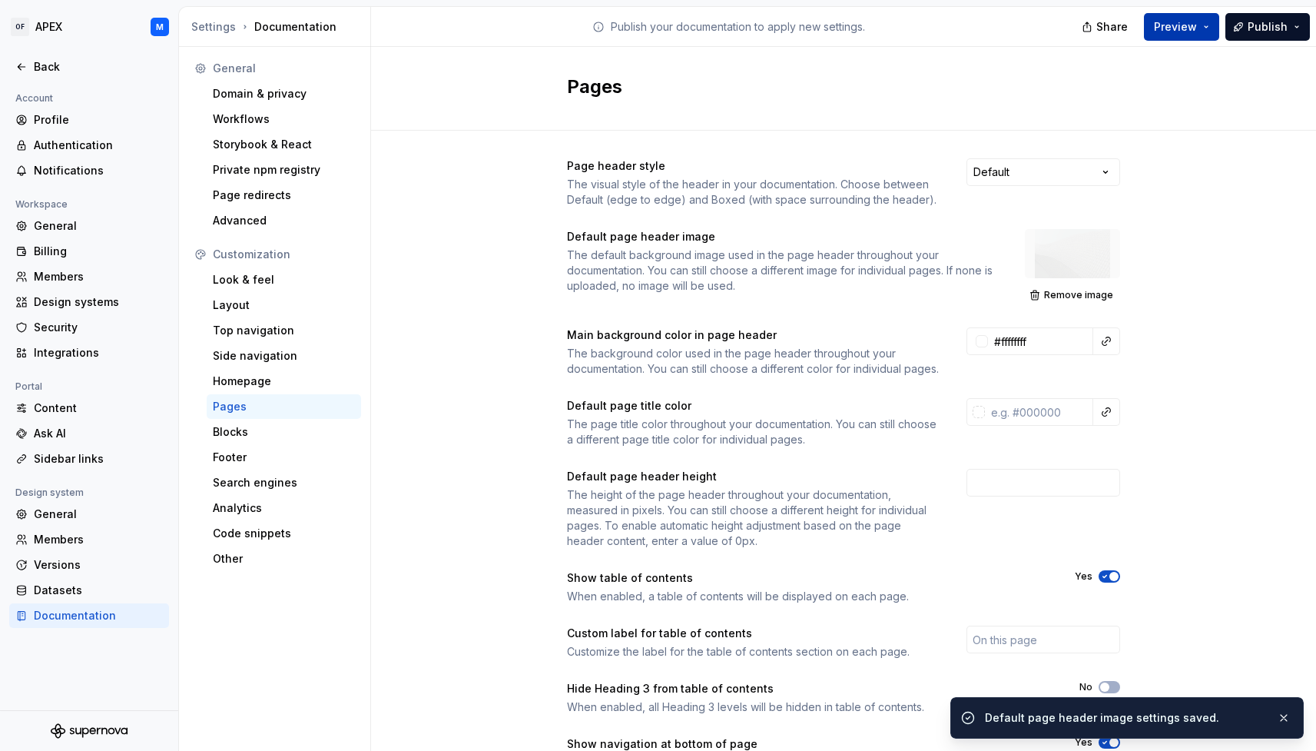
click at [1208, 29] on button "Preview" at bounding box center [1181, 27] width 75 height 28
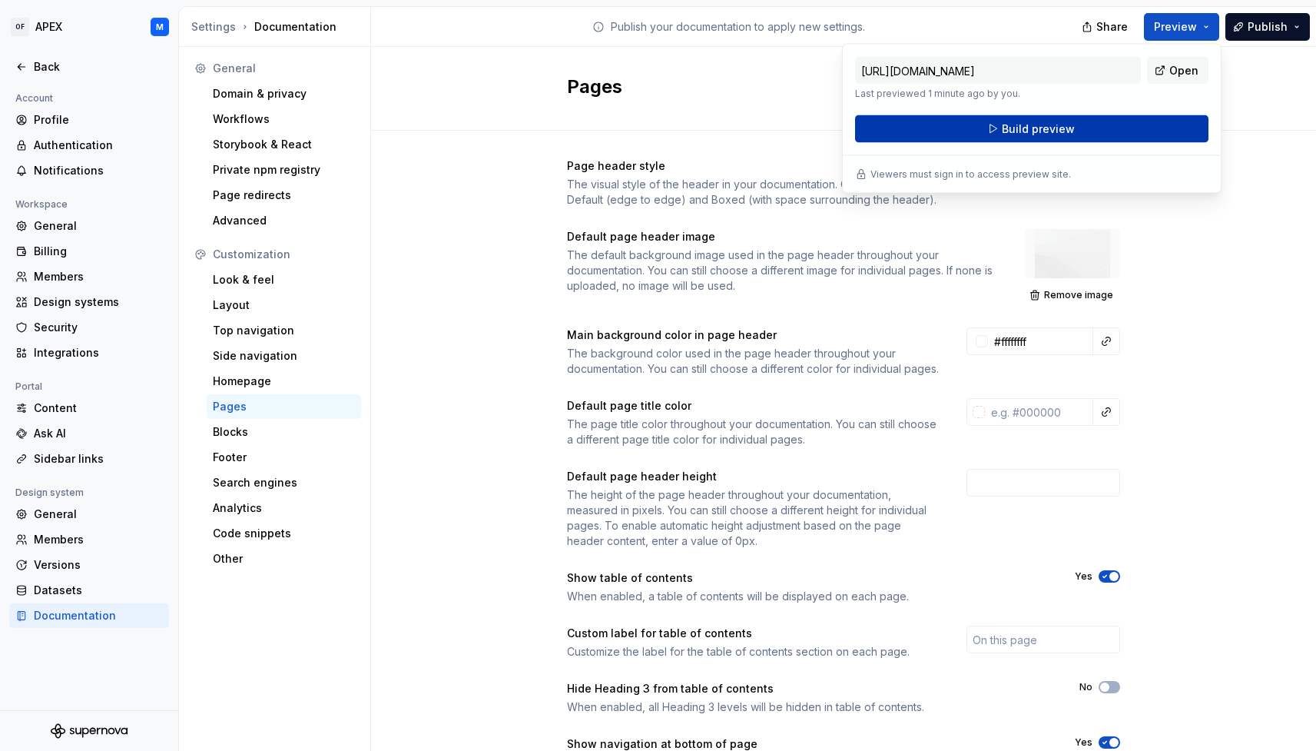
click at [1170, 124] on button "Build preview" at bounding box center [1031, 129] width 353 height 28
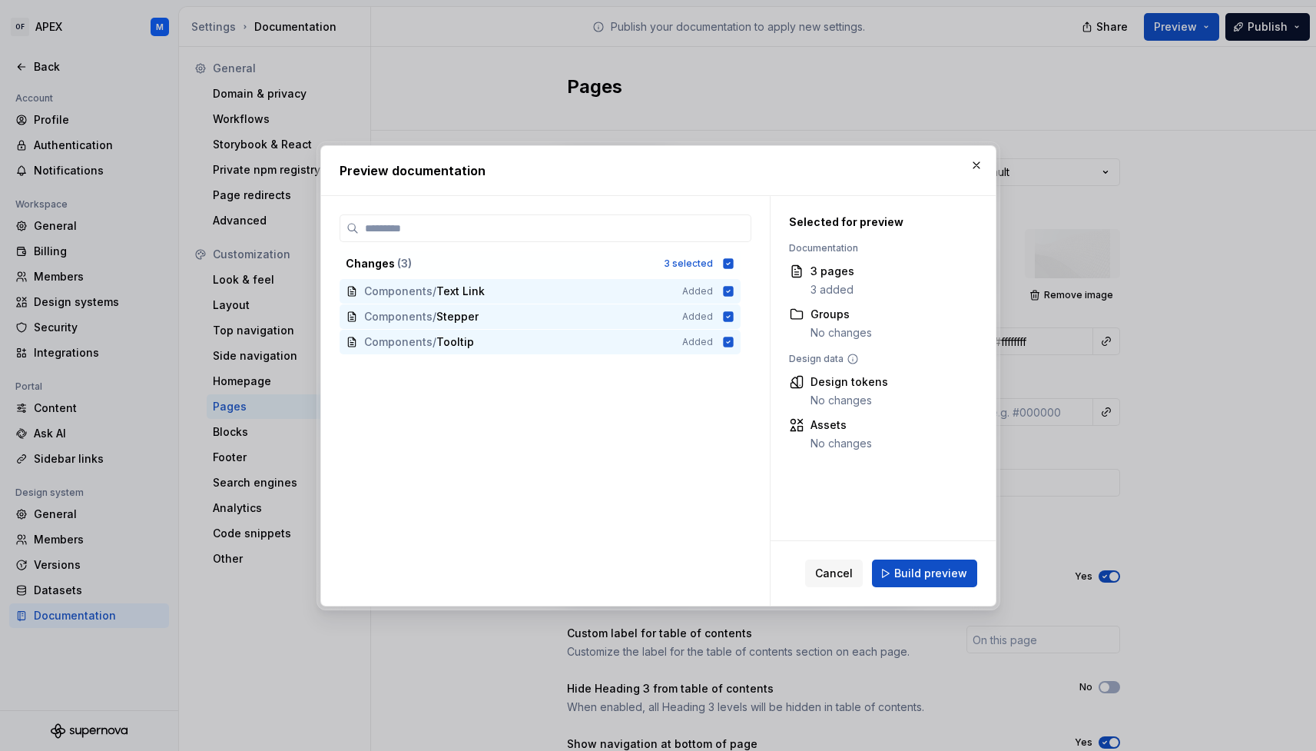
click at [919, 575] on span "Build preview" at bounding box center [930, 572] width 73 height 15
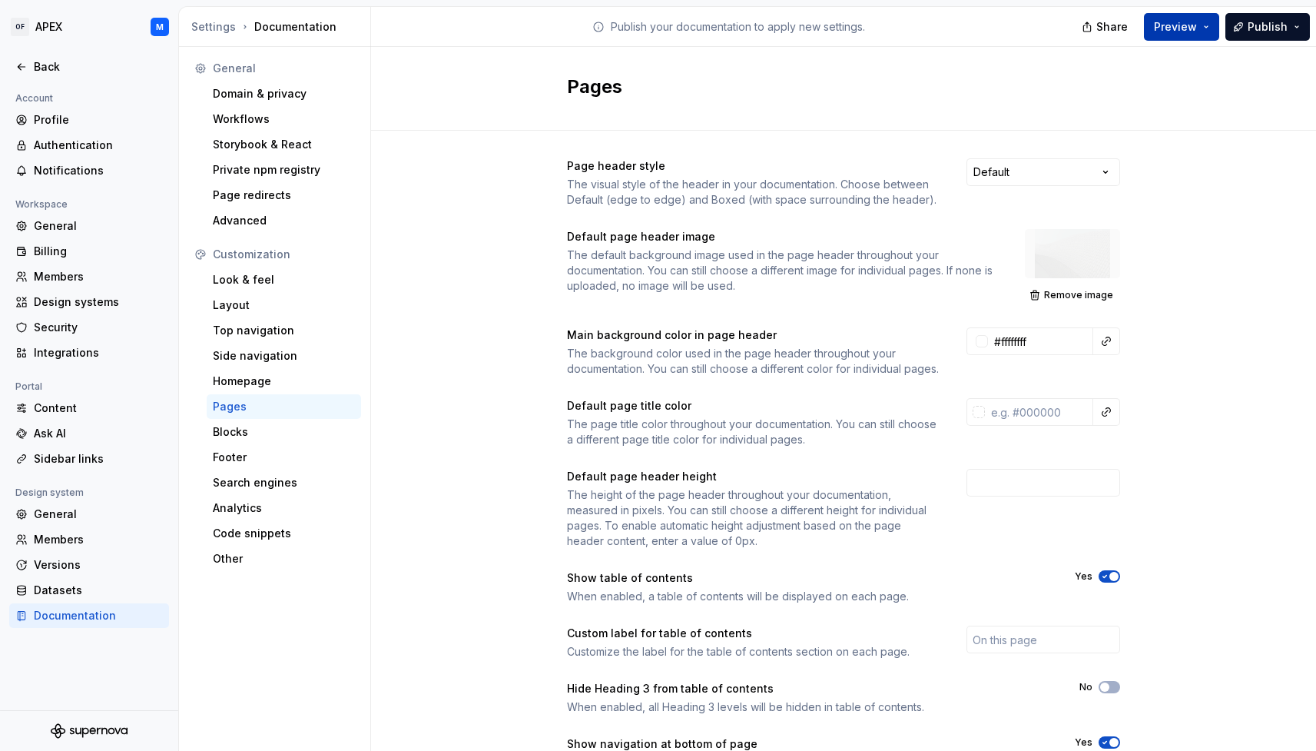
click at [1205, 30] on button "Preview" at bounding box center [1181, 27] width 75 height 28
